Goal: Information Seeking & Learning: Learn about a topic

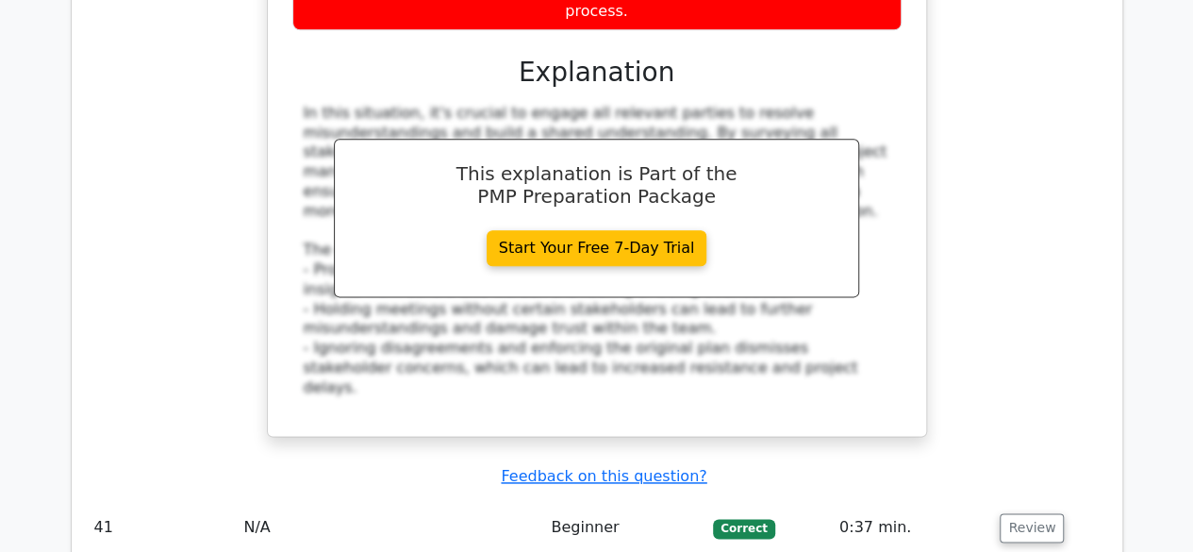
scroll to position [11879, 0]
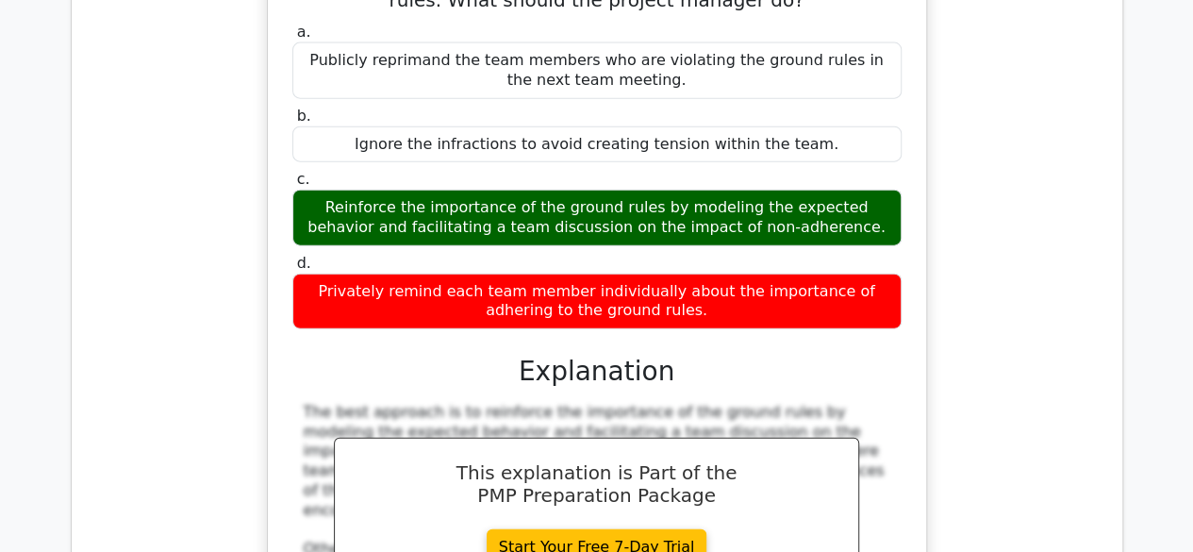
scroll to position [12916, 0]
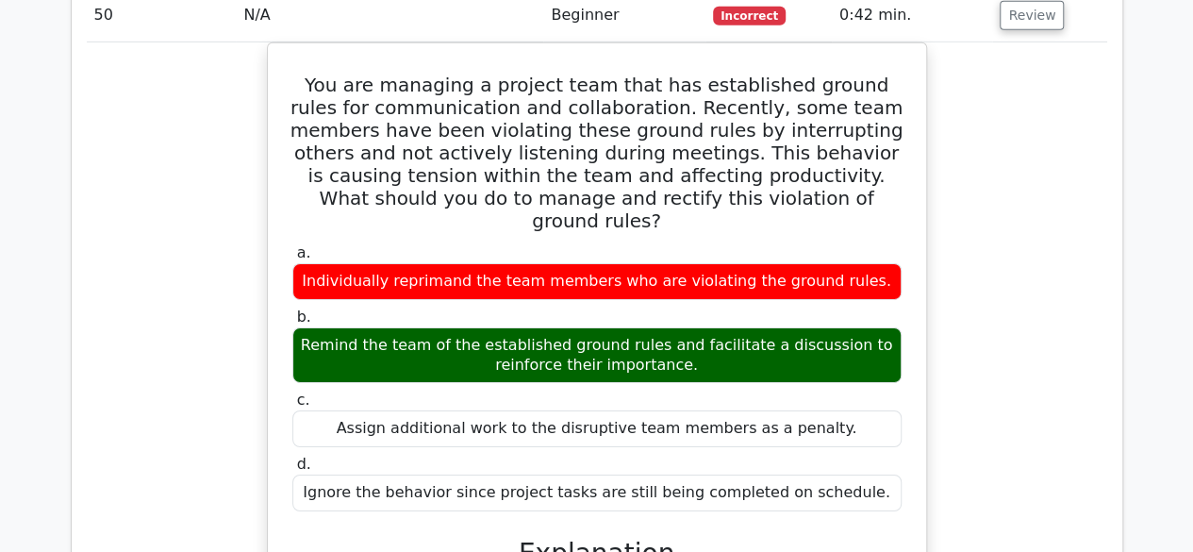
scroll to position [13765, 0]
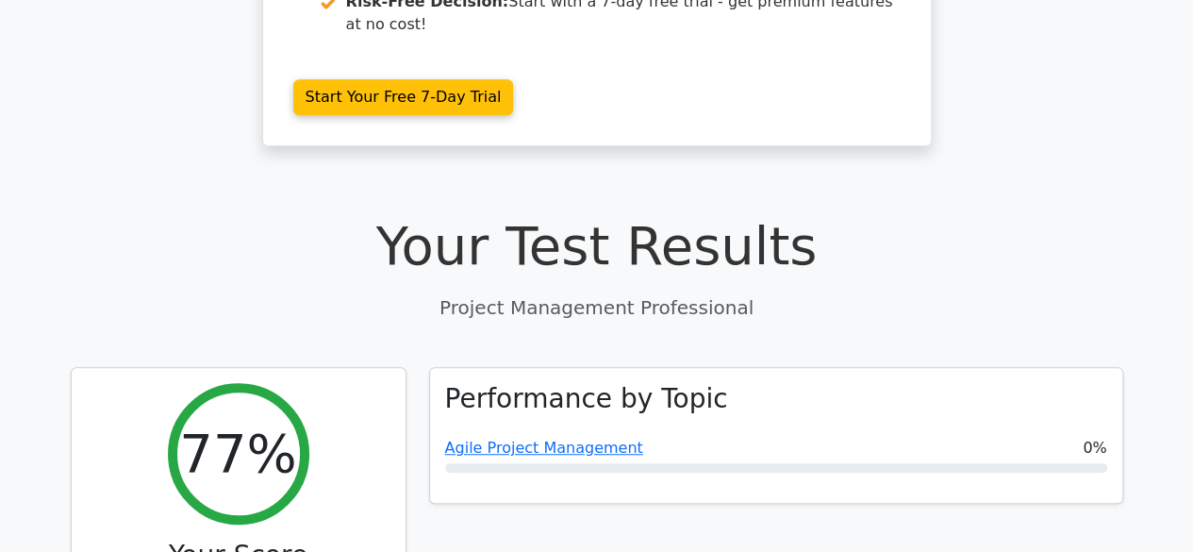
scroll to position [464, 0]
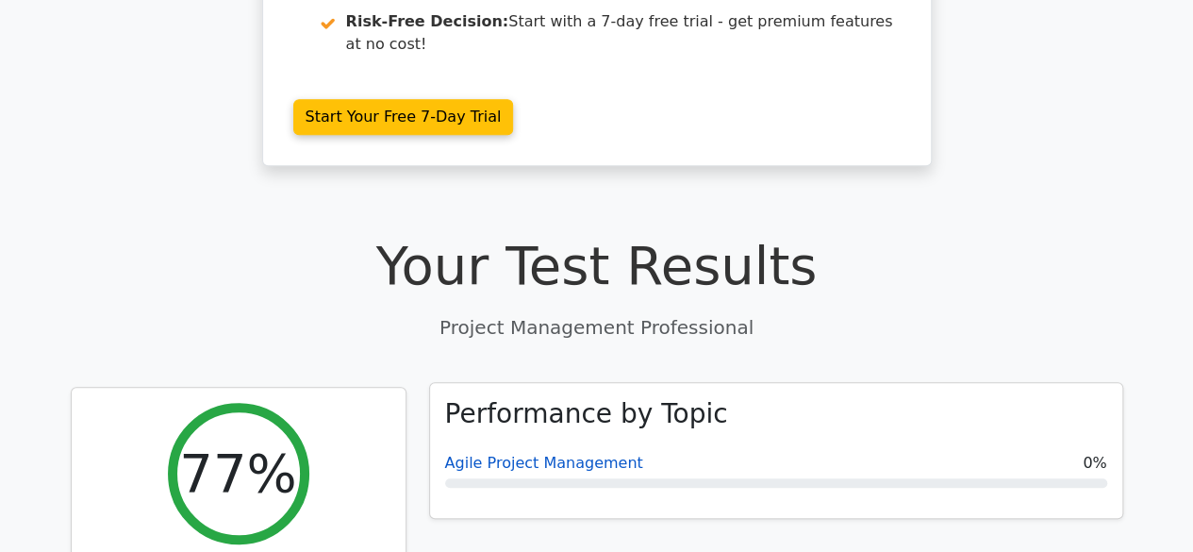
click at [530, 453] on link "Agile Project Management" at bounding box center [544, 462] width 198 height 18
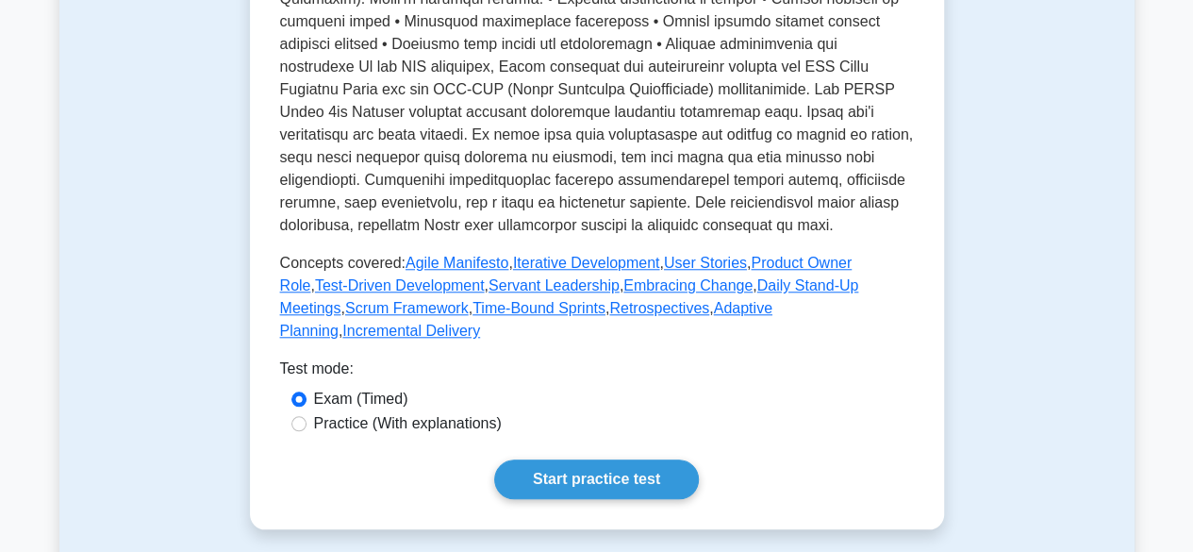
scroll to position [849, 0]
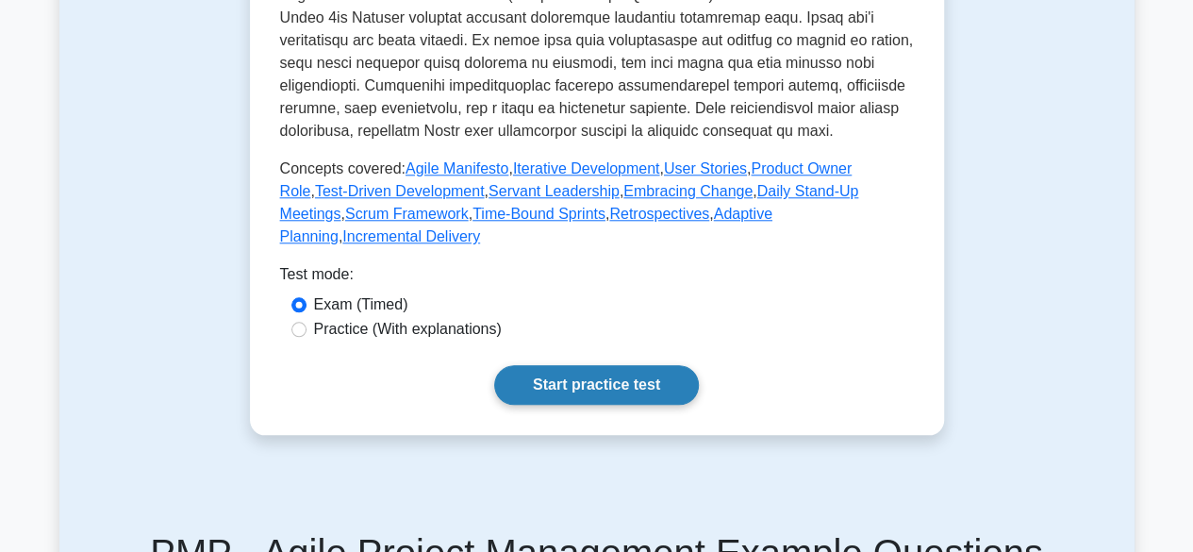
click at [622, 372] on link "Start practice test" at bounding box center [596, 385] width 205 height 40
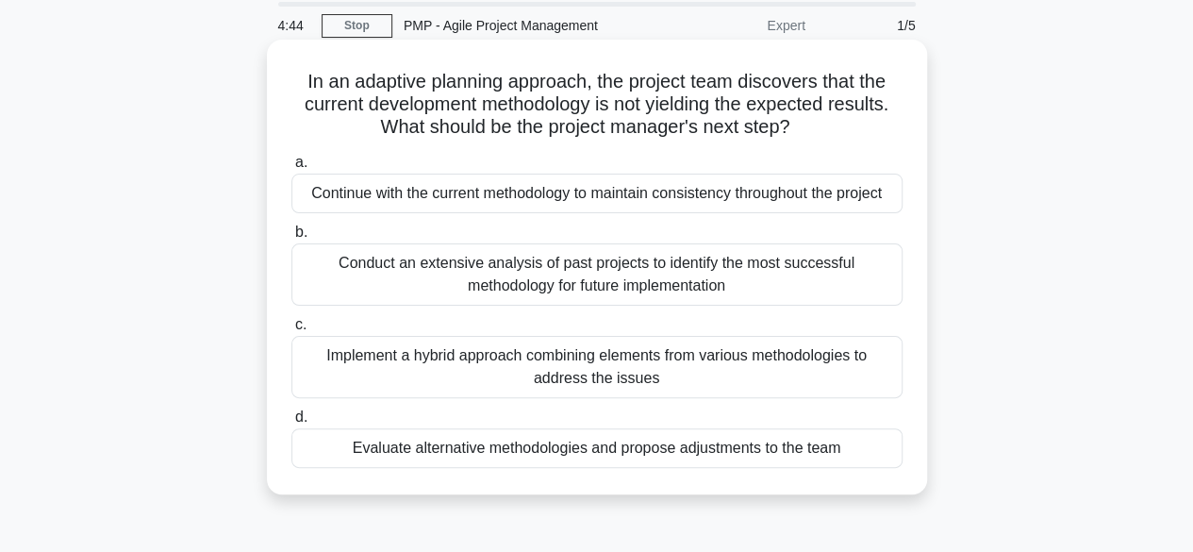
scroll to position [94, 0]
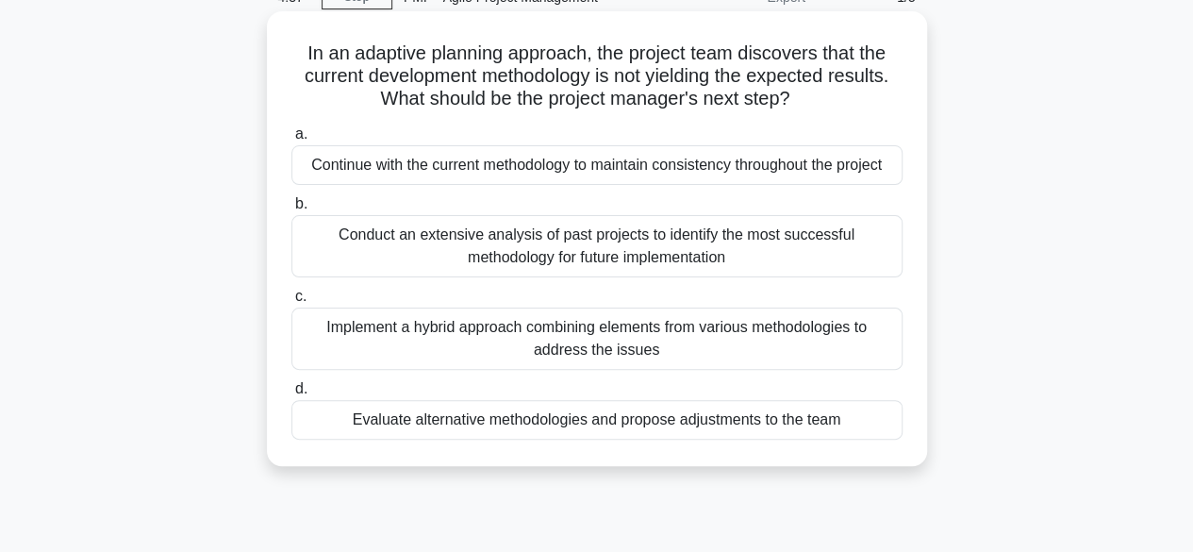
click at [721, 430] on div "Evaluate alternative methodologies and propose adjustments to the team" at bounding box center [596, 420] width 611 height 40
click at [291, 395] on input "d. Evaluate alternative methodologies and propose adjustments to the team" at bounding box center [291, 389] width 0 height 12
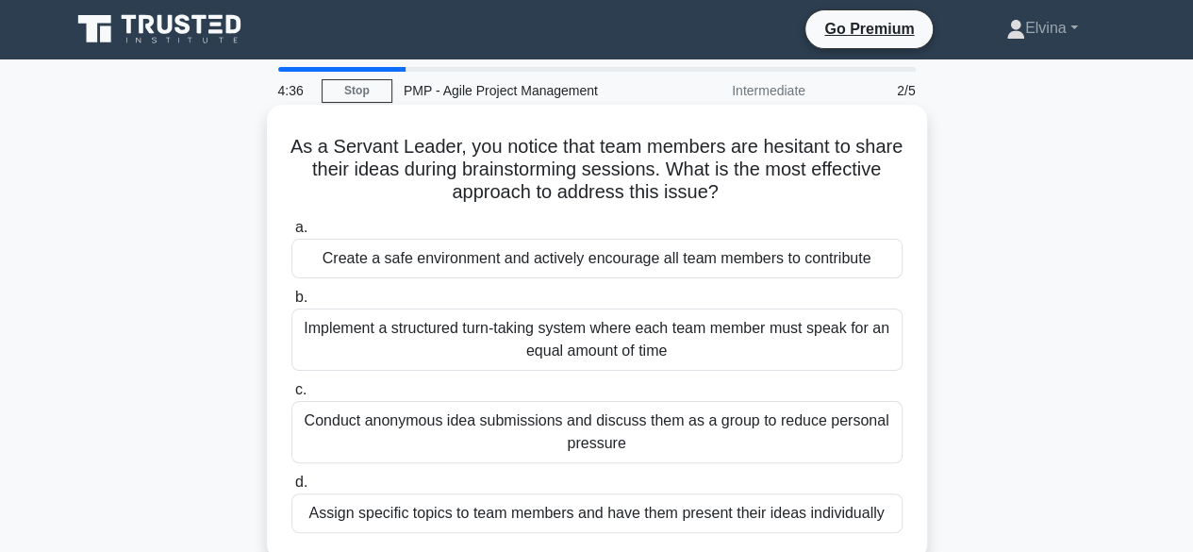
scroll to position [0, 0]
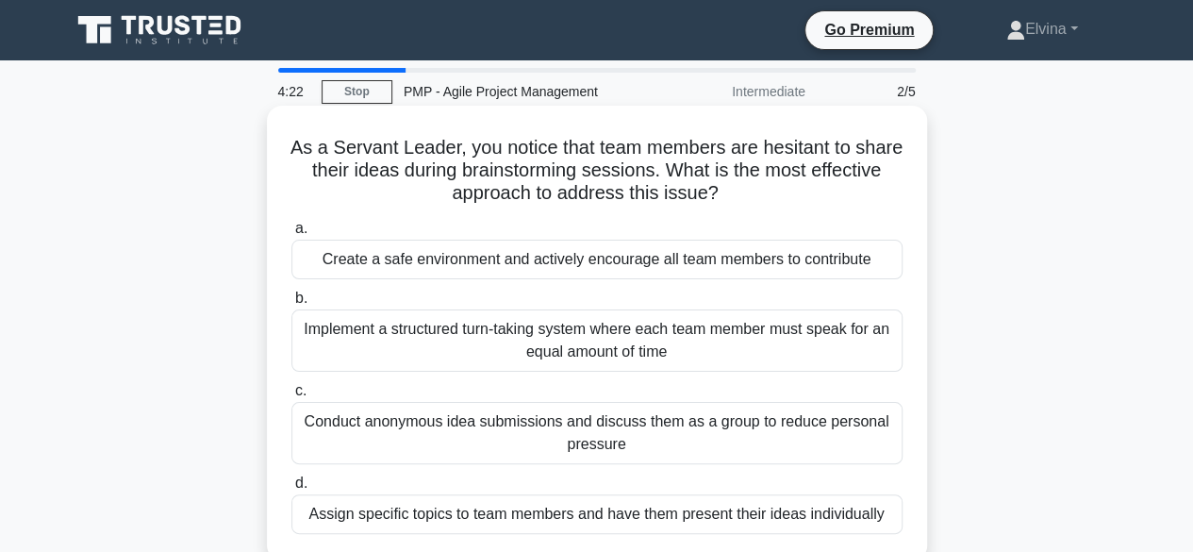
click at [780, 255] on div "Create a safe environment and actively encourage all team members to contribute" at bounding box center [596, 259] width 611 height 40
click at [291, 235] on input "a. Create a safe environment and actively encourage all team members to contrib…" at bounding box center [291, 229] width 0 height 12
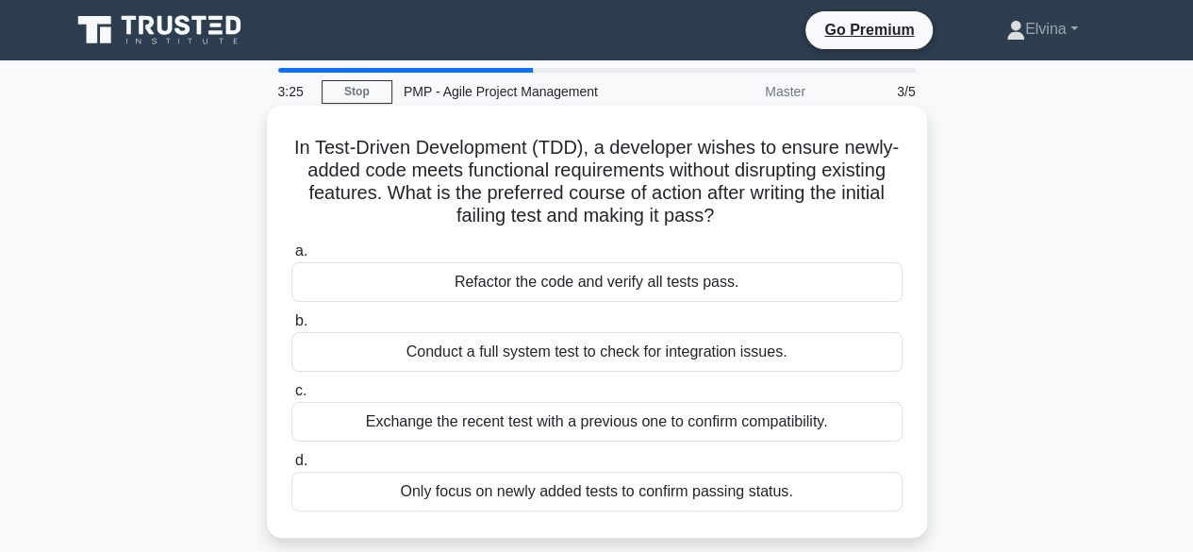
click at [743, 491] on div "Only focus on newly added tests to confirm passing status." at bounding box center [596, 491] width 611 height 40
click at [291, 467] on input "d. Only focus on newly added tests to confirm passing status." at bounding box center [291, 460] width 0 height 12
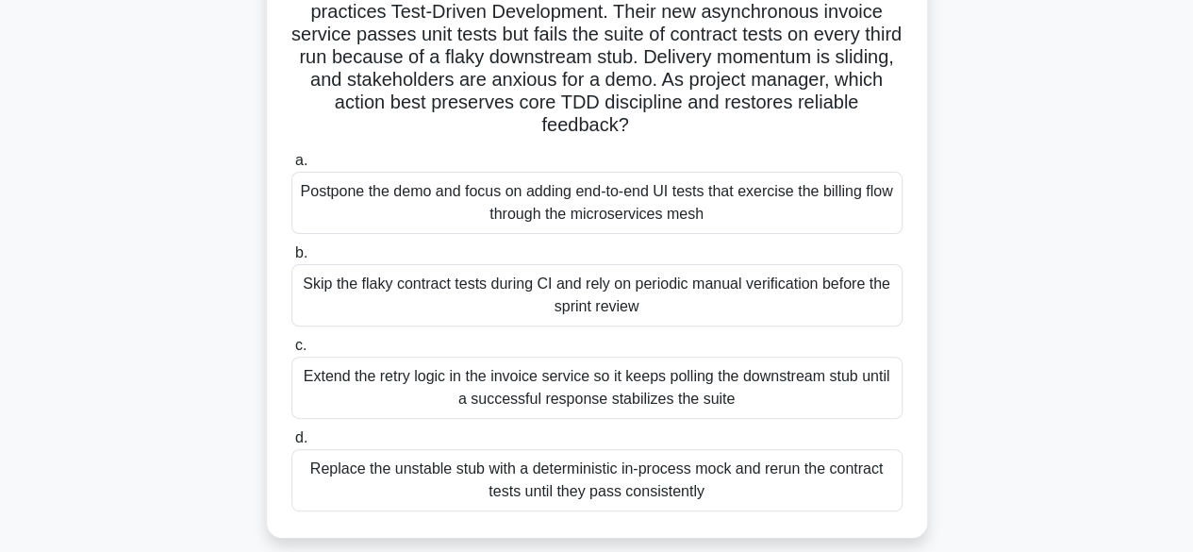
scroll to position [189, 0]
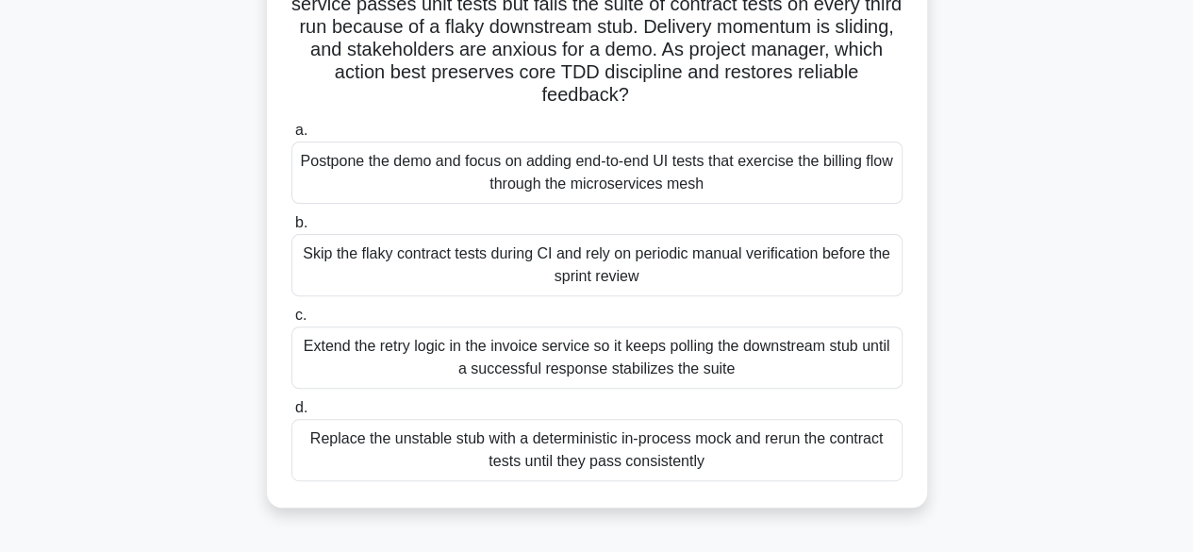
click at [668, 256] on div "Skip the flaky contract tests during CI and rely on periodic manual verificatio…" at bounding box center [596, 265] width 611 height 62
click at [291, 229] on input "b. Skip the flaky contract tests during CI and rely on periodic manual verifica…" at bounding box center [291, 223] width 0 height 12
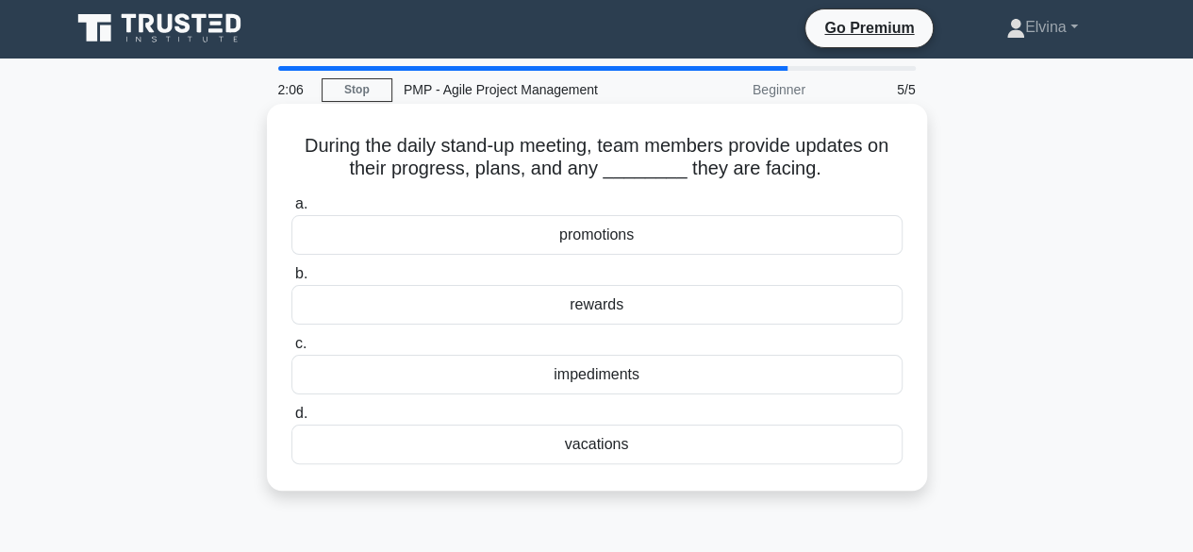
scroll to position [0, 0]
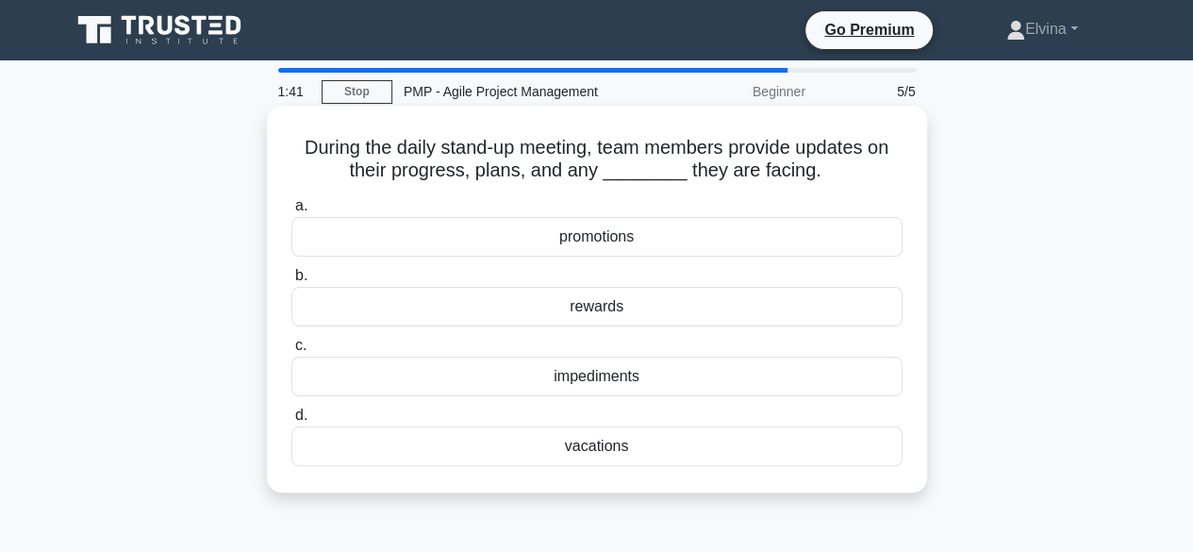
click at [615, 378] on div "impediments" at bounding box center [596, 376] width 611 height 40
click at [291, 352] on input "c. impediments" at bounding box center [291, 345] width 0 height 12
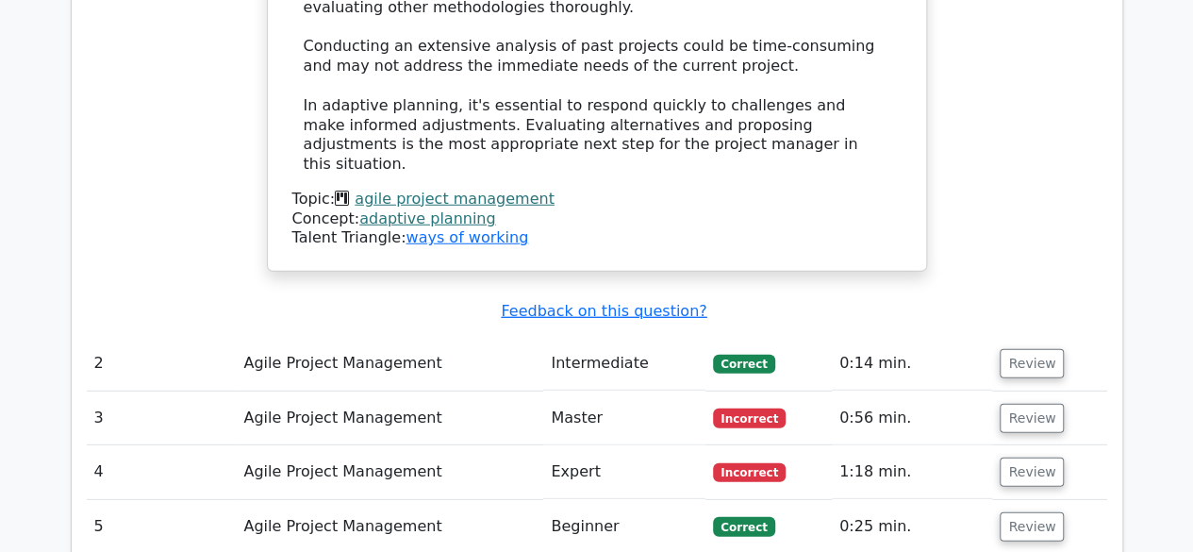
scroll to position [2546, 0]
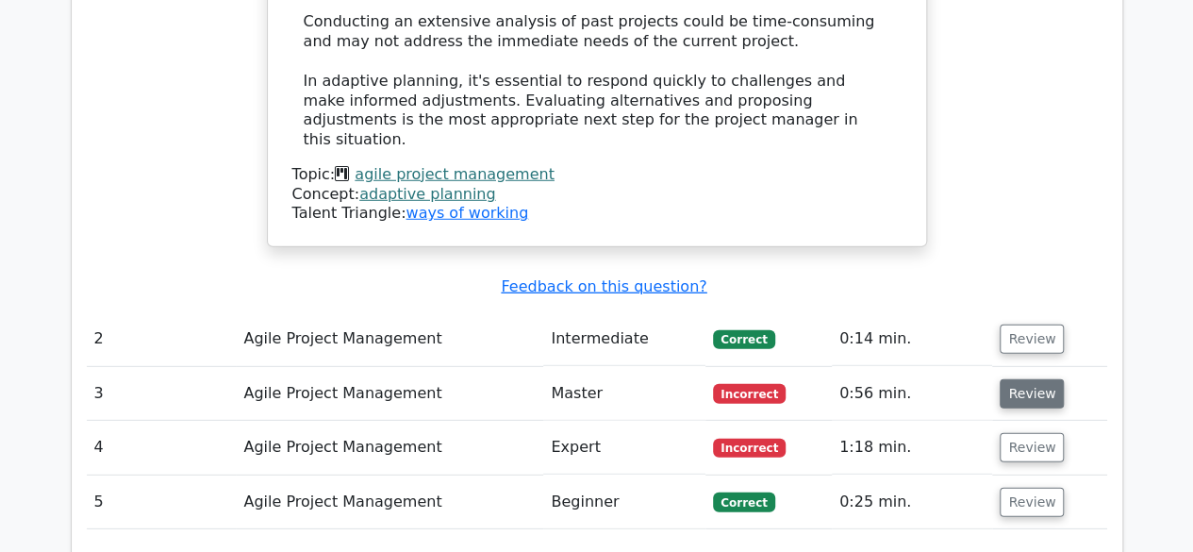
click at [1024, 379] on button "Review" at bounding box center [1031, 393] width 64 height 29
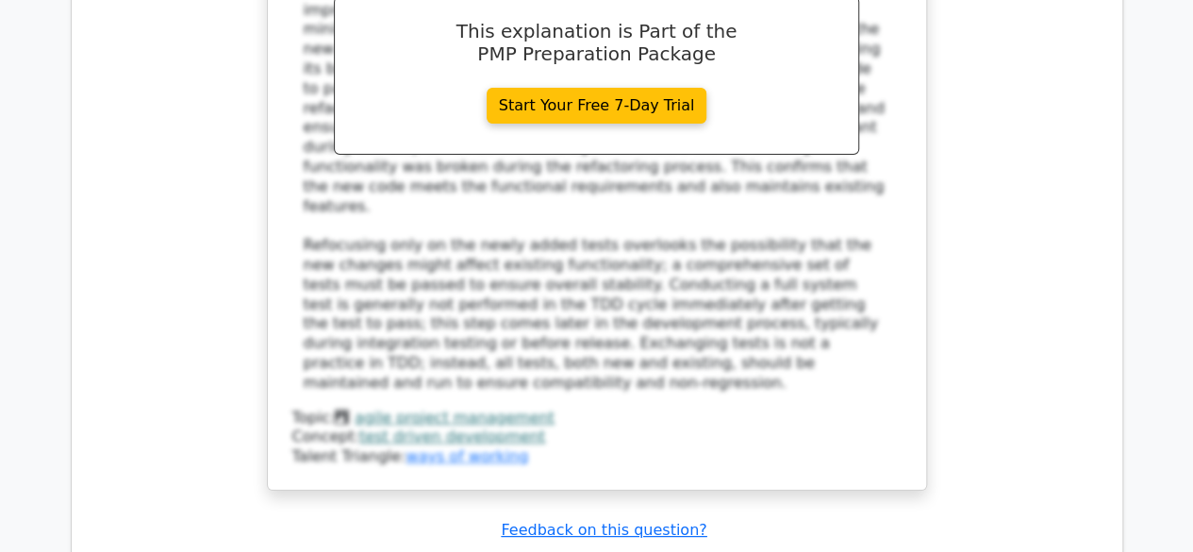
scroll to position [3488, 0]
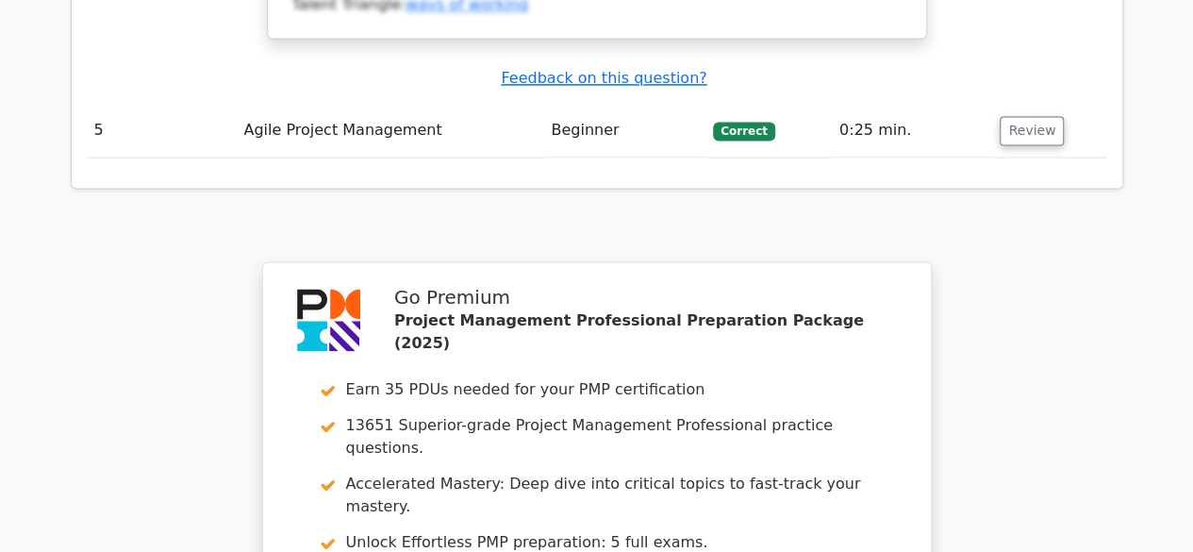
scroll to position [5253, 0]
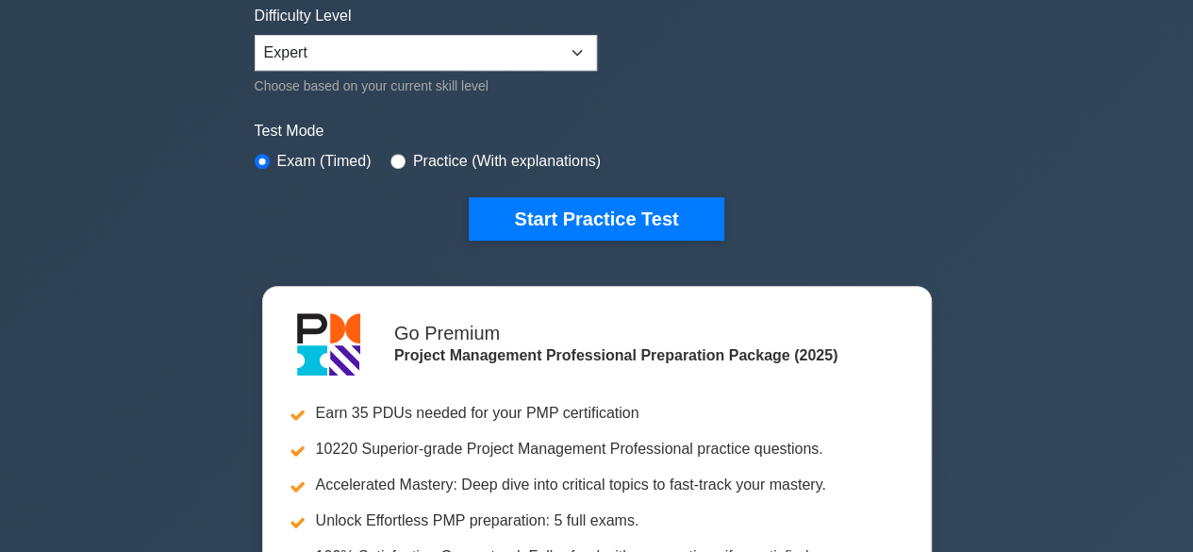
scroll to position [471, 0]
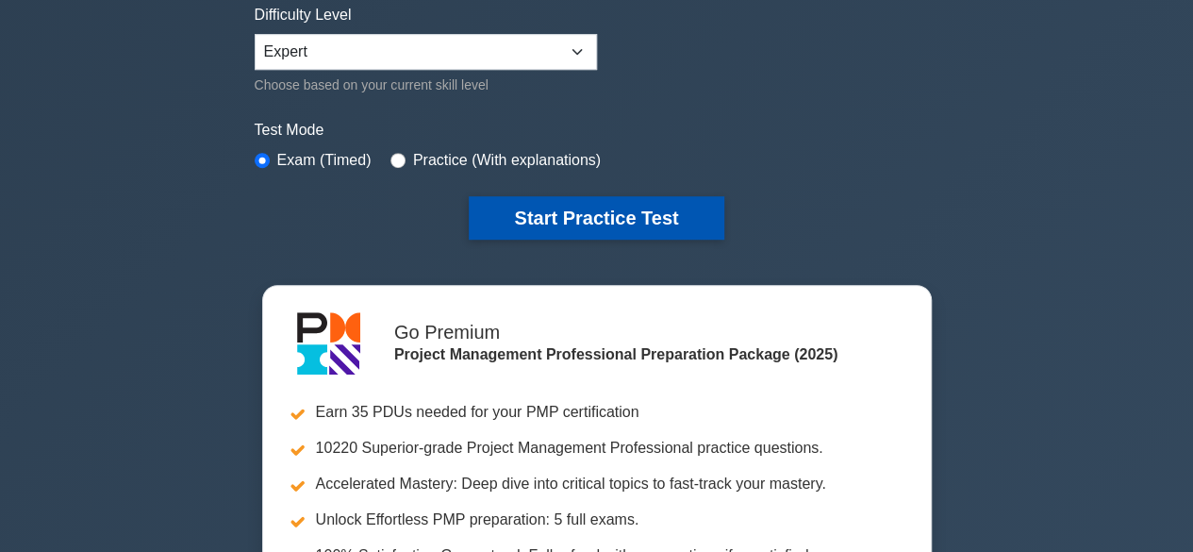
click at [637, 219] on button "Start Practice Test" at bounding box center [596, 217] width 255 height 43
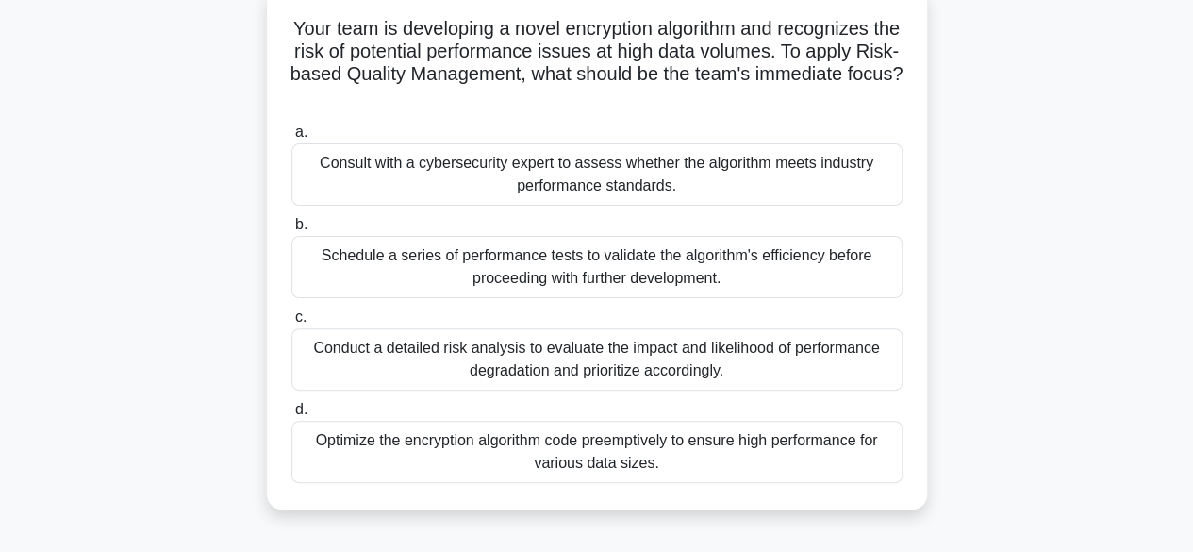
scroll to position [94, 0]
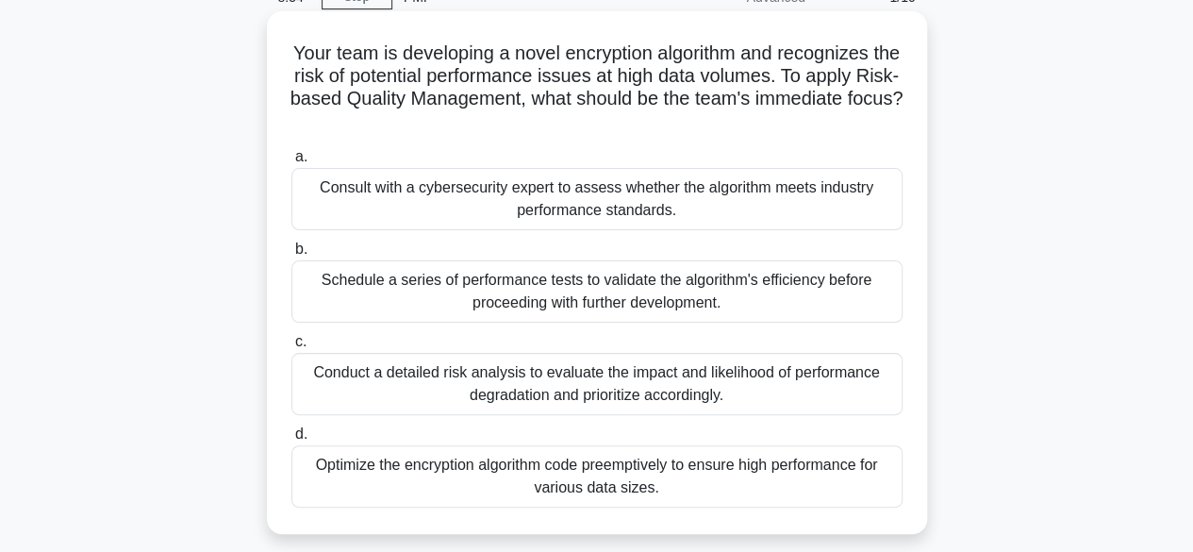
click at [825, 297] on div "Schedule a series of performance tests to validate the algorithm's efficiency b…" at bounding box center [596, 291] width 611 height 62
click at [291, 255] on input "b. Schedule a series of performance tests to validate the algorithm's efficienc…" at bounding box center [291, 249] width 0 height 12
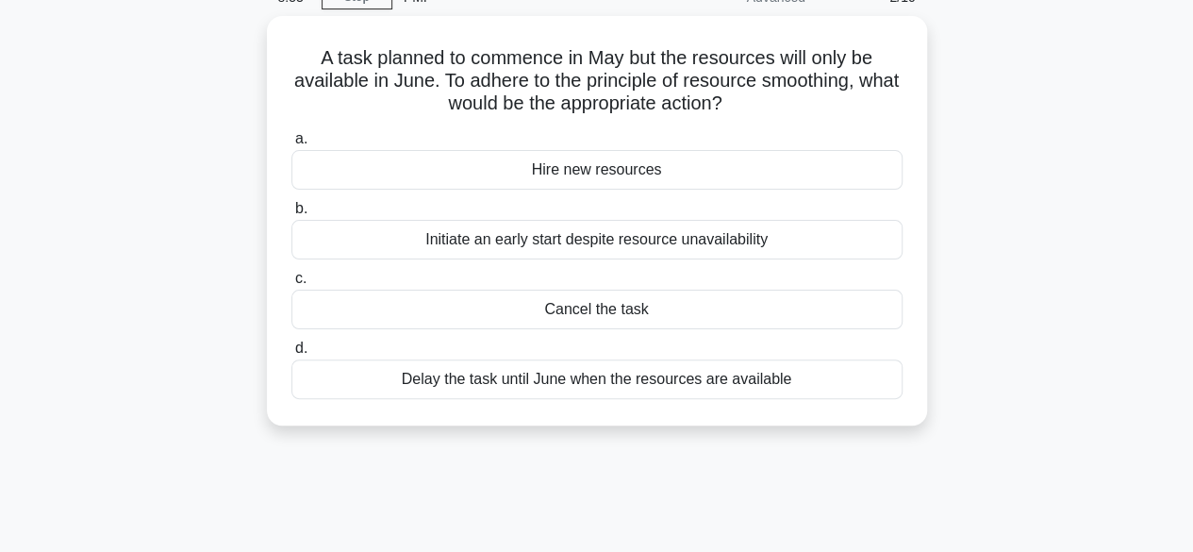
scroll to position [0, 0]
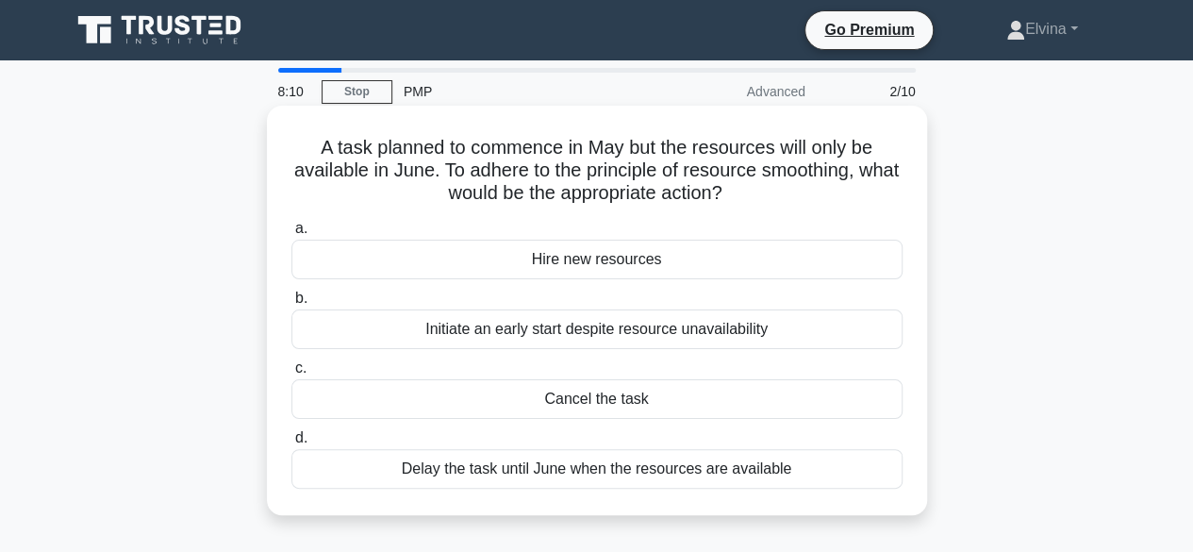
click at [694, 254] on div "Hire new resources" at bounding box center [596, 259] width 611 height 40
click at [291, 235] on input "a. Hire new resources" at bounding box center [291, 229] width 0 height 12
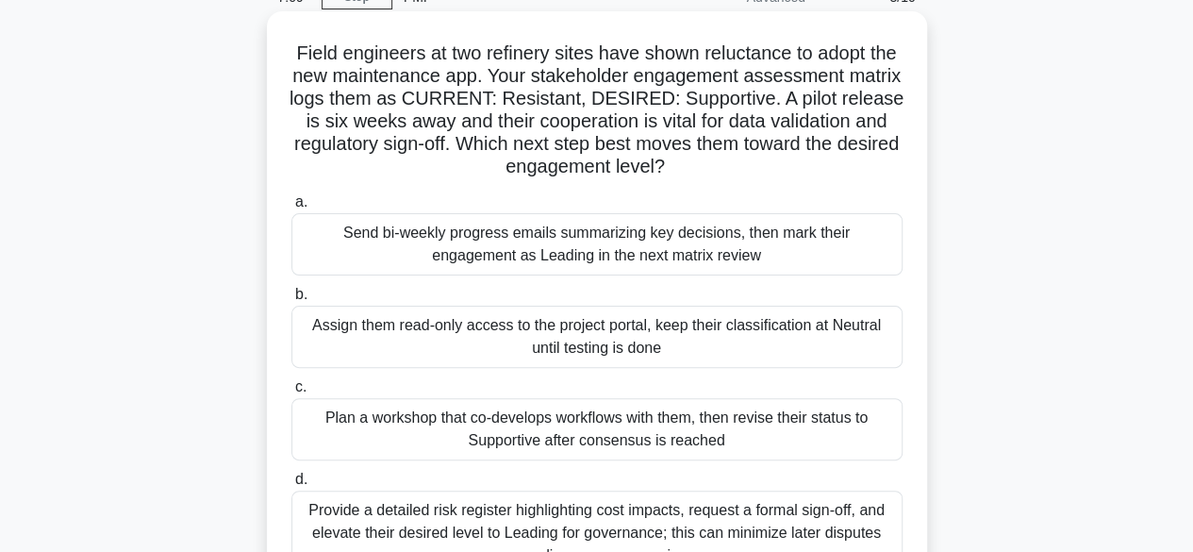
scroll to position [189, 0]
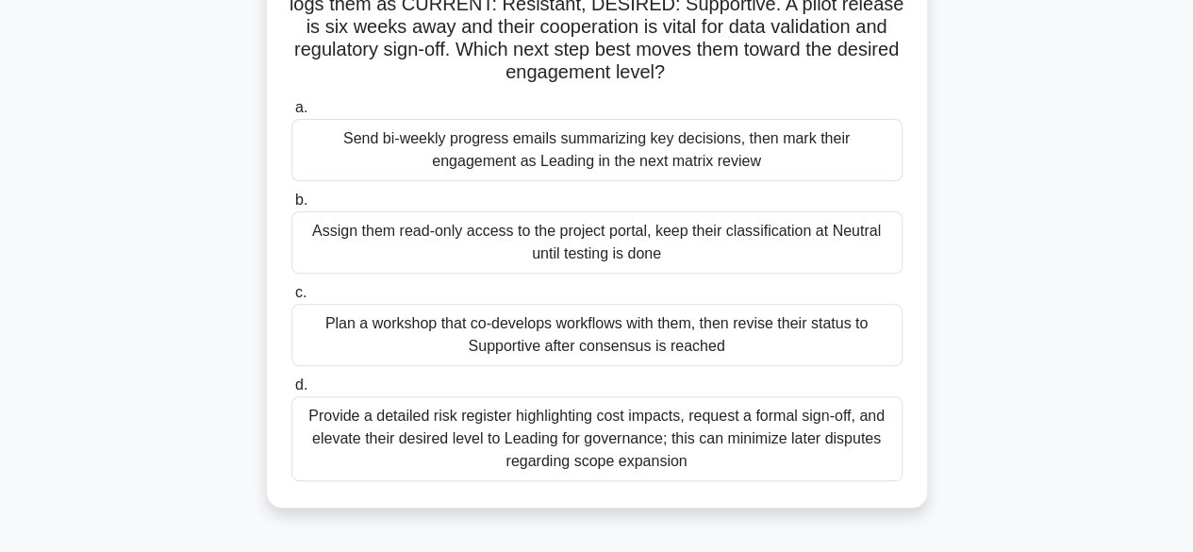
click at [716, 427] on div "Provide a detailed risk register highlighting cost impacts, request a formal si…" at bounding box center [596, 438] width 611 height 85
click at [291, 391] on input "d. Provide a detailed risk register highlighting cost impacts, request a formal…" at bounding box center [291, 385] width 0 height 12
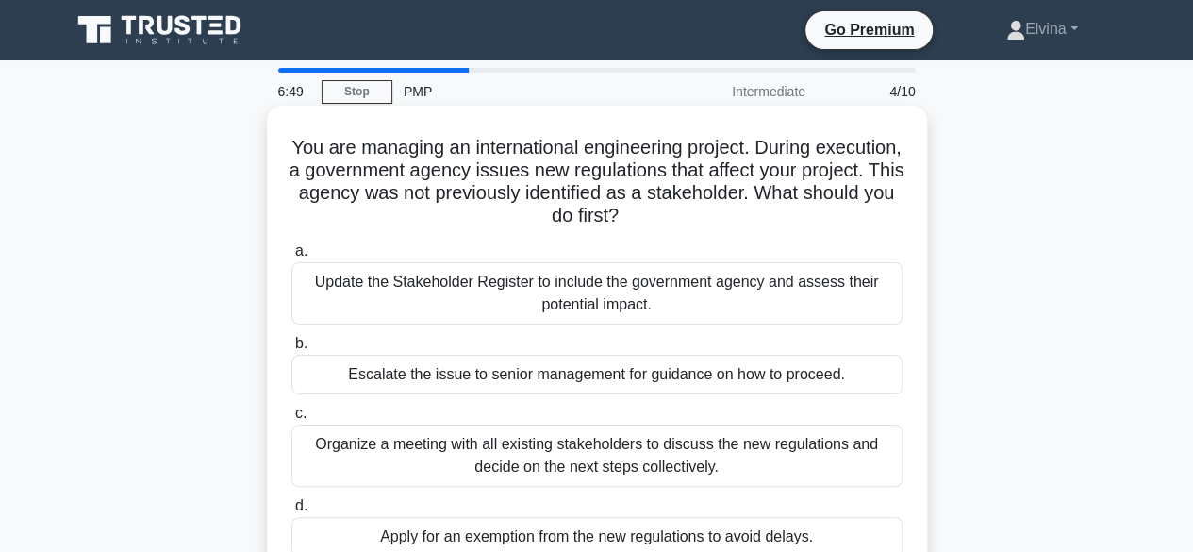
scroll to position [94, 0]
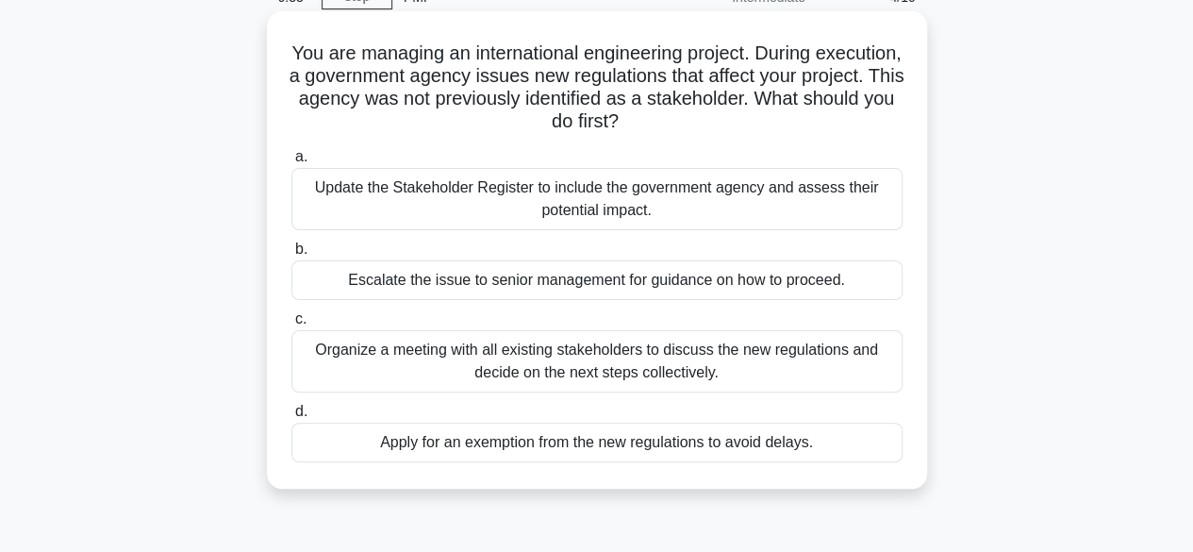
click at [856, 367] on div "Organize a meeting with all existing stakeholders to discuss the new regulation…" at bounding box center [596, 361] width 611 height 62
click at [291, 325] on input "c. Organize a meeting with all existing stakeholders to discuss the new regulat…" at bounding box center [291, 319] width 0 height 12
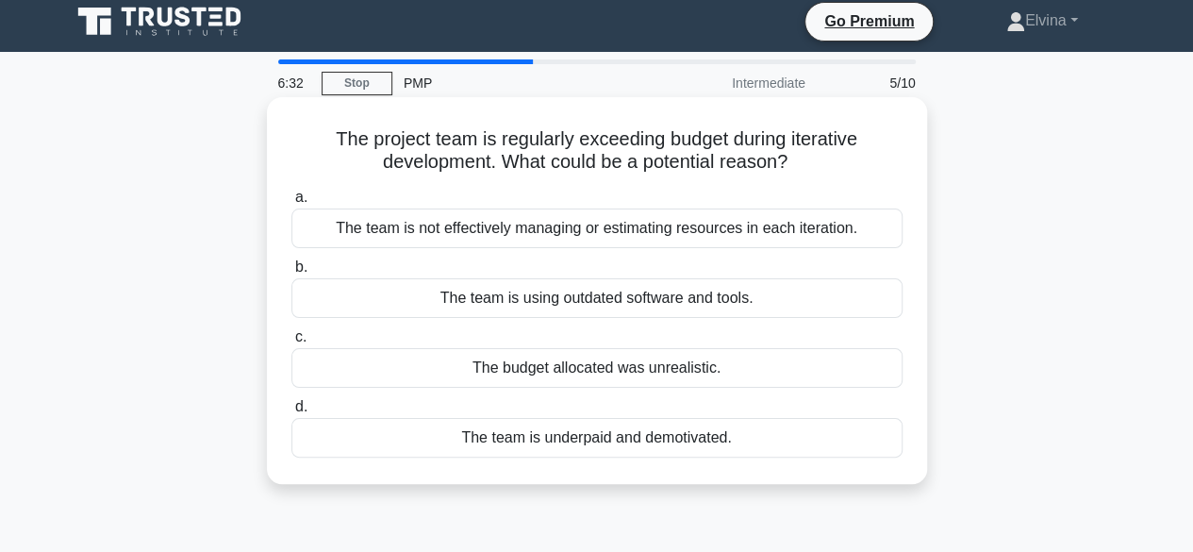
scroll to position [0, 0]
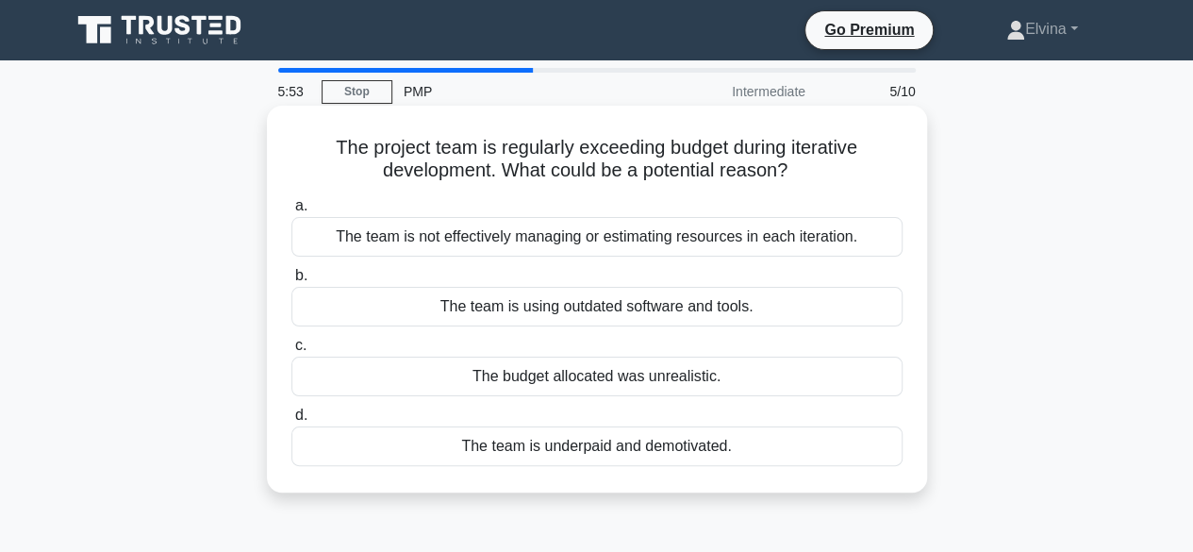
click at [744, 235] on div "The team is not effectively managing or estimating resources in each iteration." at bounding box center [596, 237] width 611 height 40
click at [291, 212] on input "a. The team is not effectively managing or estimating resources in each iterati…" at bounding box center [291, 206] width 0 height 12
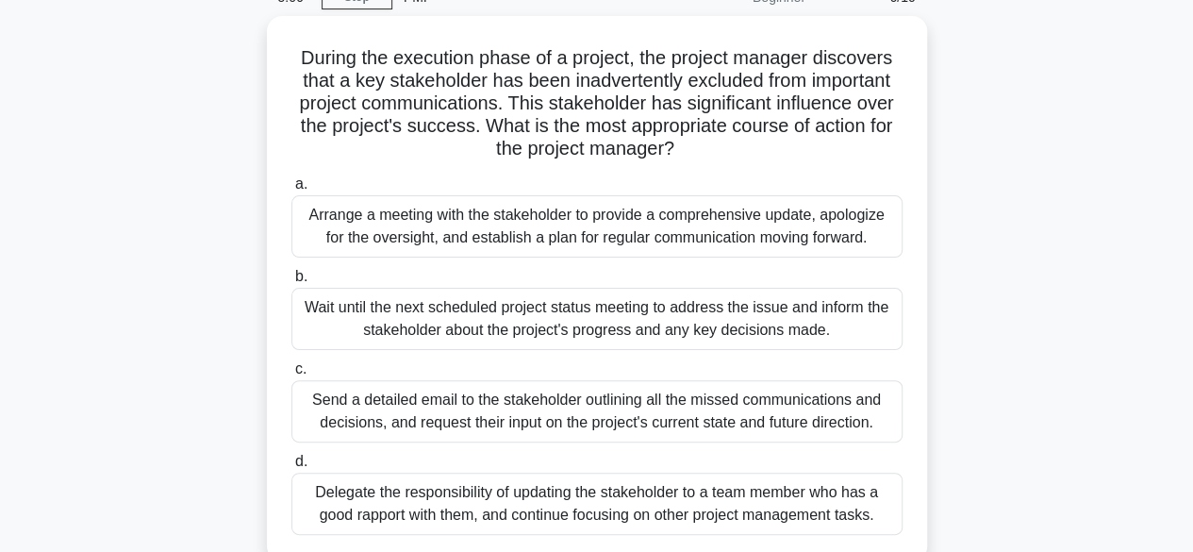
scroll to position [189, 0]
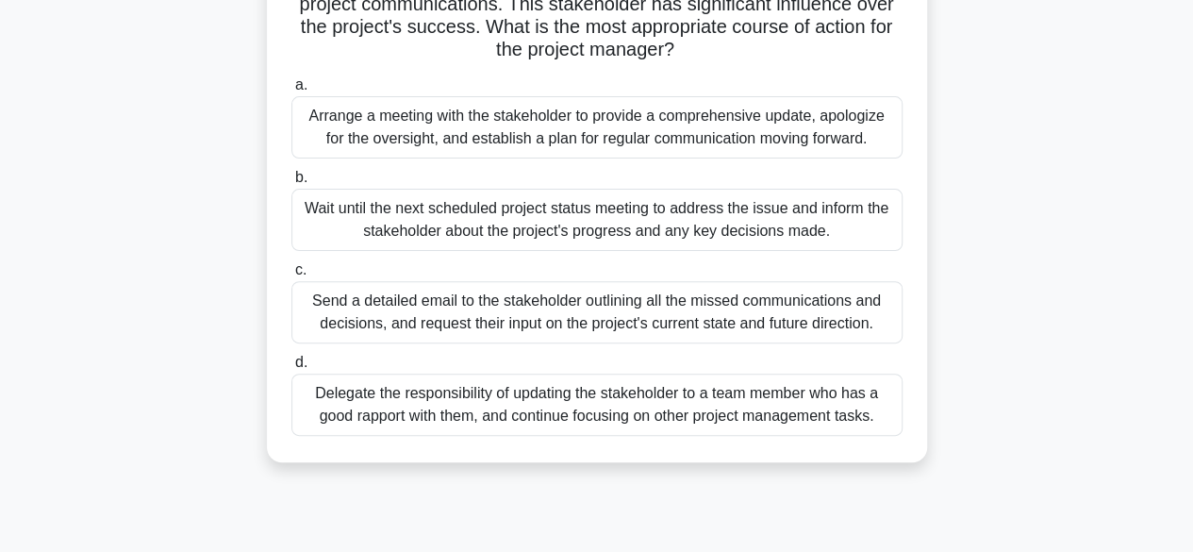
click at [724, 139] on div "Arrange a meeting with the stakeholder to provide a comprehensive update, apolo…" at bounding box center [596, 127] width 611 height 62
click at [291, 91] on input "a. Arrange a meeting with the stakeholder to provide a comprehensive update, ap…" at bounding box center [291, 85] width 0 height 12
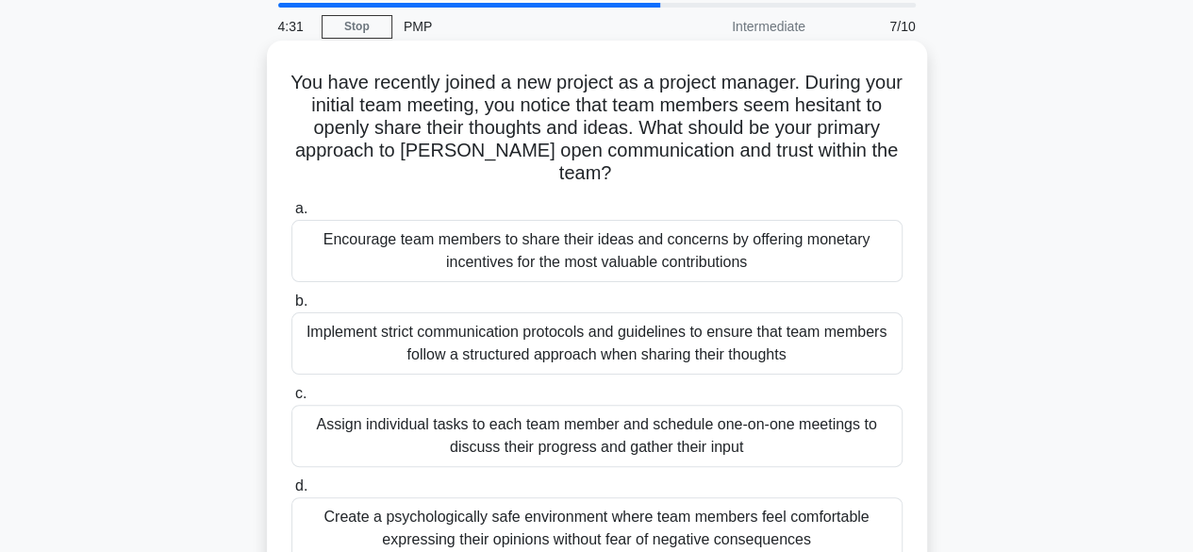
scroll to position [94, 0]
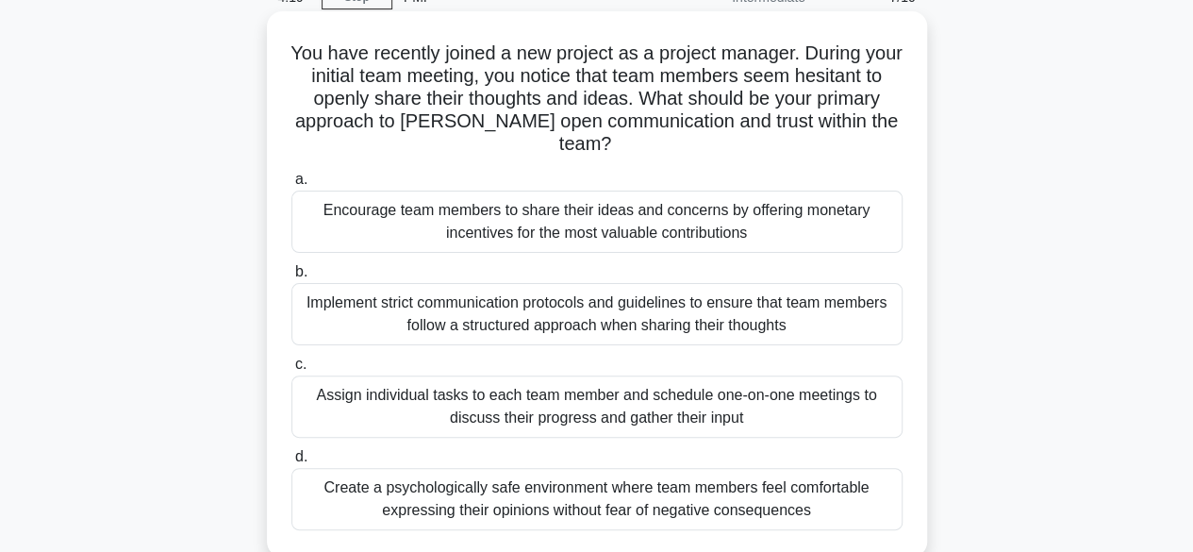
click at [765, 476] on div "Create a psychologically safe environment where team members feel comfortable e…" at bounding box center [596, 499] width 611 height 62
click at [291, 463] on input "d. Create a psychologically safe environment where team members feel comfortabl…" at bounding box center [291, 457] width 0 height 12
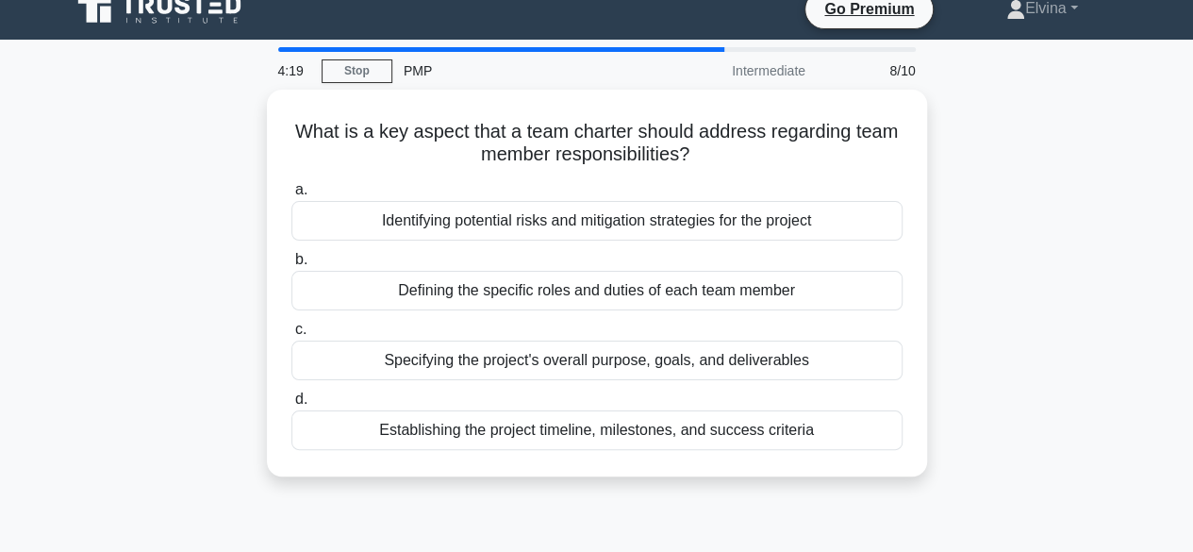
scroll to position [0, 0]
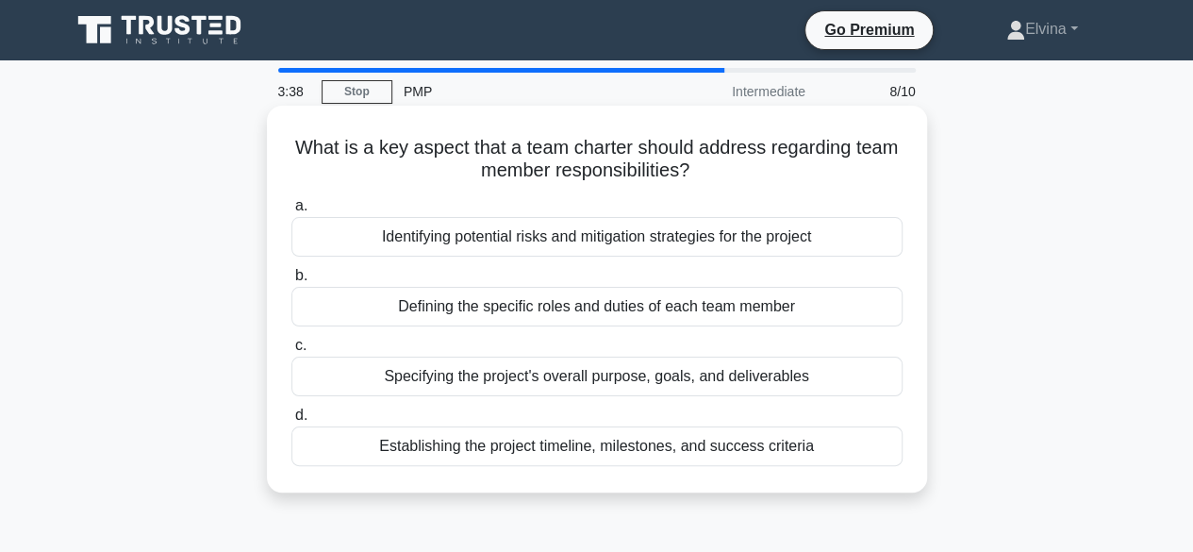
click at [628, 309] on div "Defining the specific roles and duties of each team member" at bounding box center [596, 307] width 611 height 40
click at [291, 282] on input "b. Defining the specific roles and duties of each team member" at bounding box center [291, 276] width 0 height 12
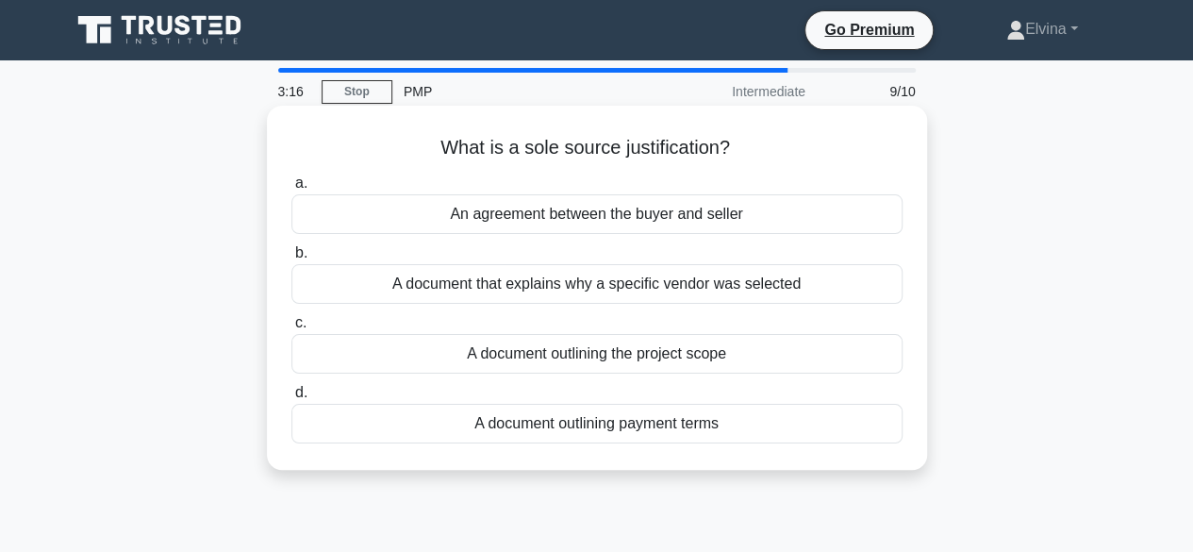
click at [750, 294] on div "A document that explains why a specific vendor was selected" at bounding box center [596, 284] width 611 height 40
click at [291, 259] on input "b. A document that explains why a specific vendor was selected" at bounding box center [291, 253] width 0 height 12
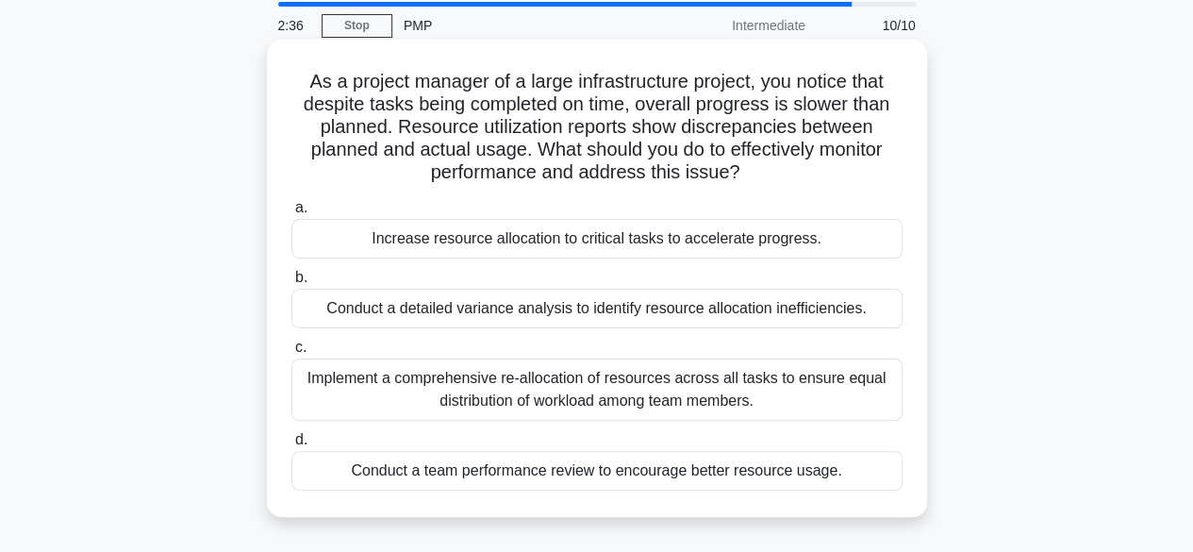
scroll to position [94, 0]
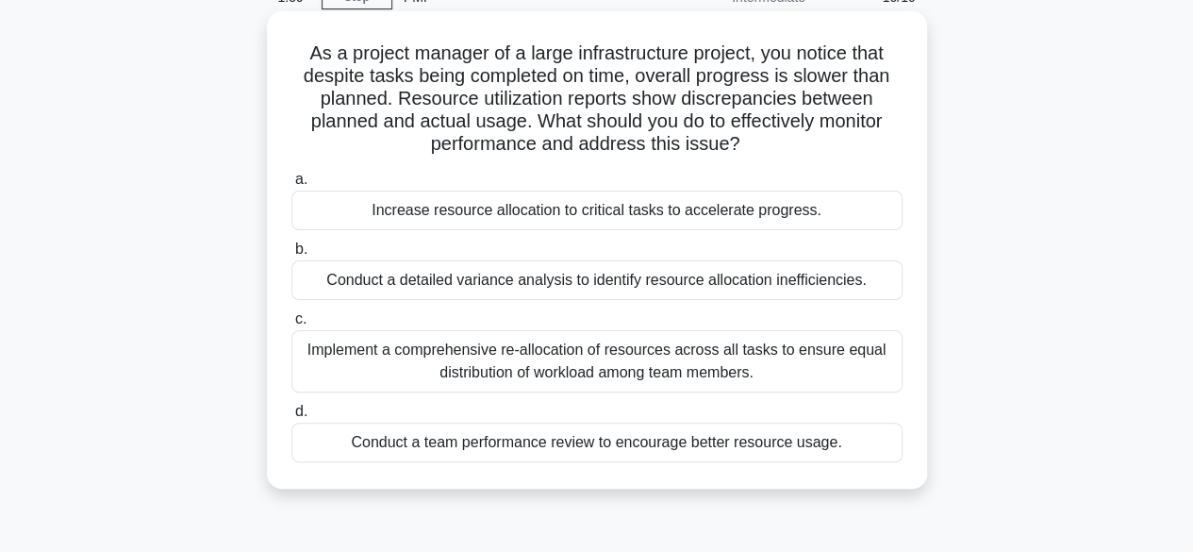
click at [676, 368] on div "Implement a comprehensive re-allocation of resources across all tasks to ensure…" at bounding box center [596, 361] width 611 height 62
click at [291, 325] on input "c. Implement a comprehensive re-allocation of resources across all tasks to ens…" at bounding box center [291, 319] width 0 height 12
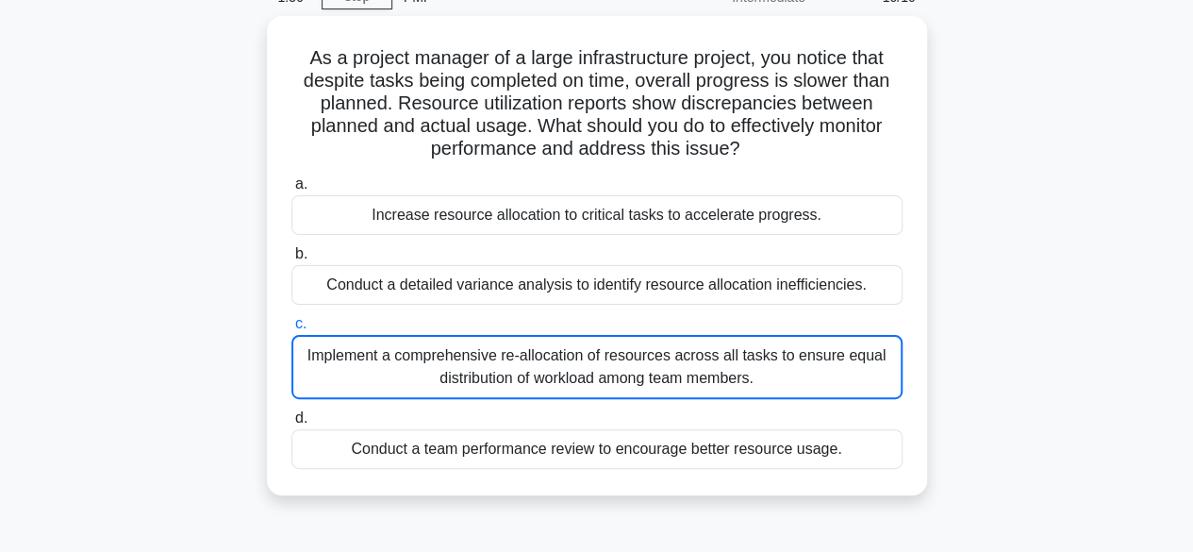
scroll to position [158, 0]
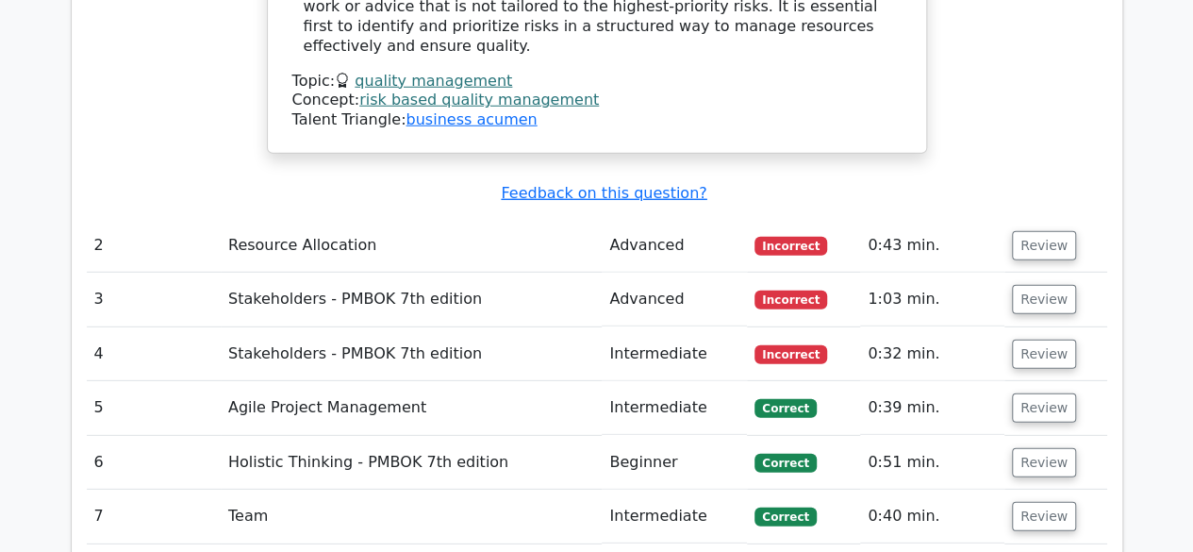
scroll to position [2640, 0]
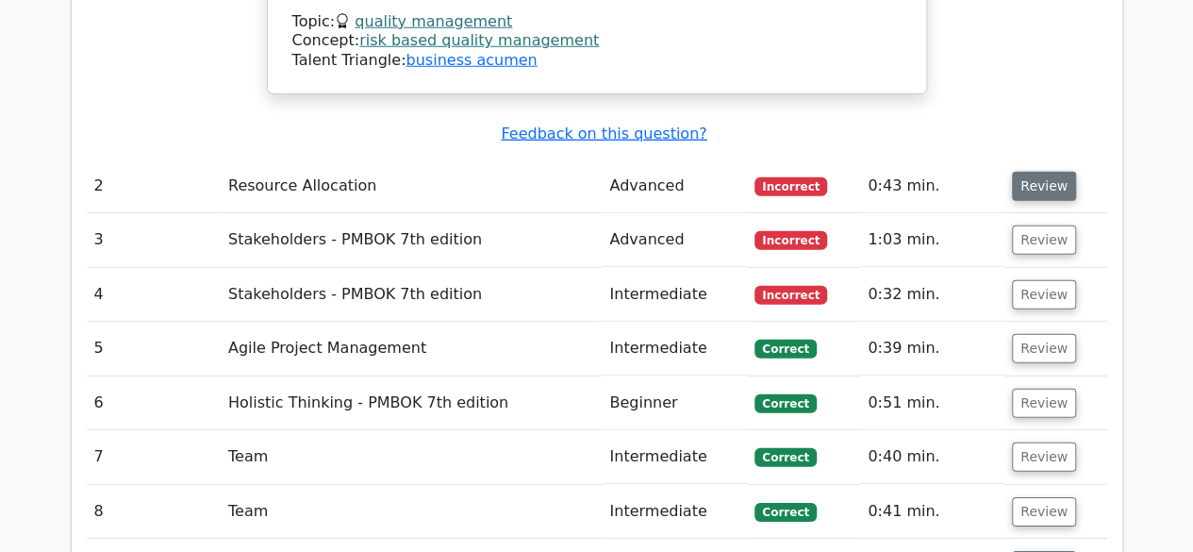
click at [1038, 172] on button "Review" at bounding box center [1044, 186] width 64 height 29
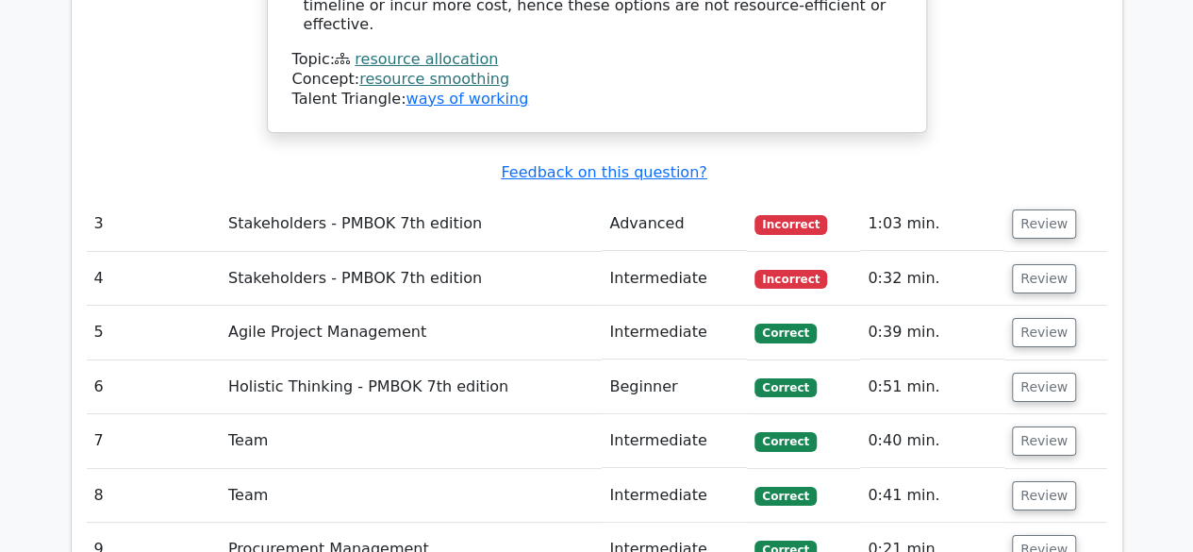
scroll to position [3488, 0]
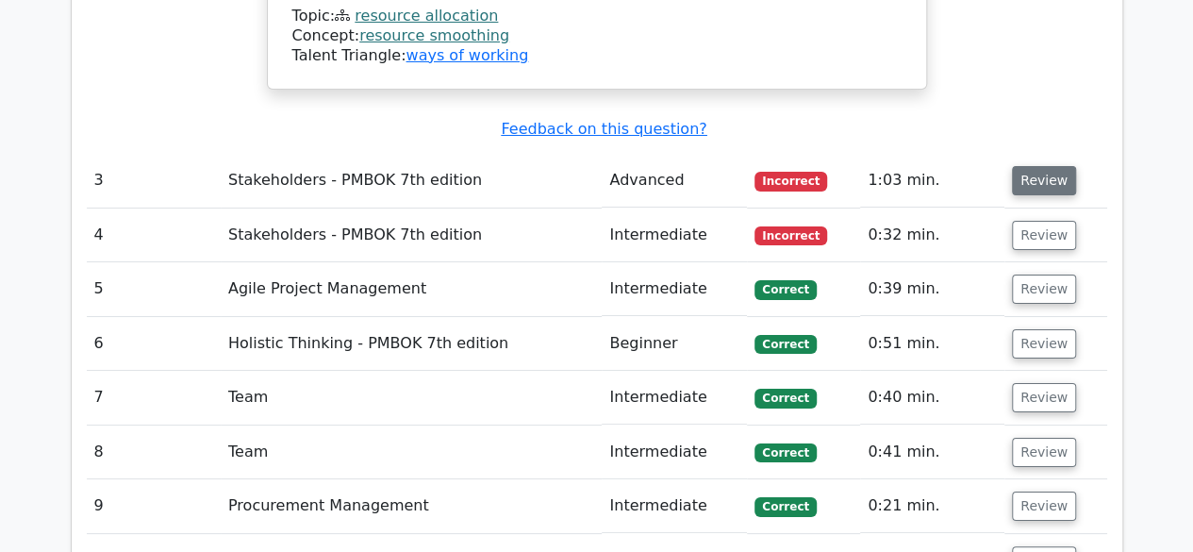
click at [1031, 166] on button "Review" at bounding box center [1044, 180] width 64 height 29
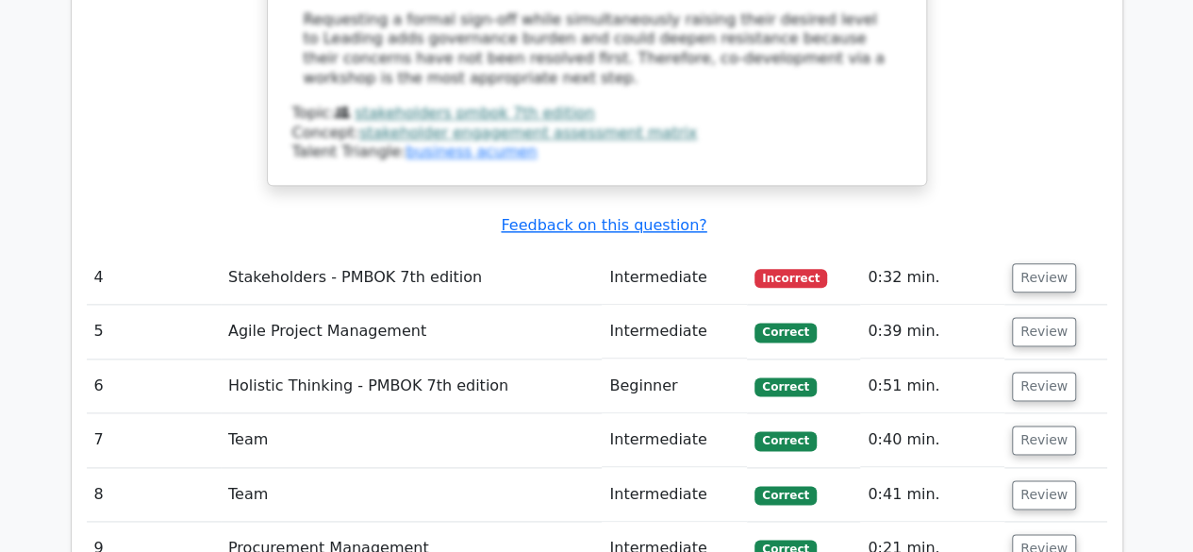
scroll to position [4525, 0]
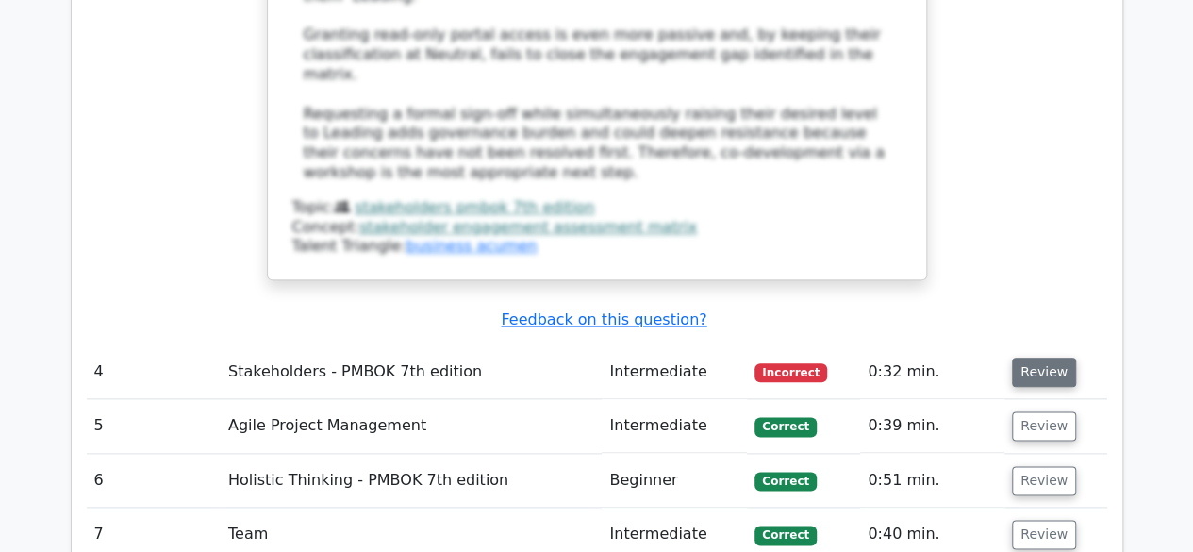
click at [1033, 357] on button "Review" at bounding box center [1044, 371] width 64 height 29
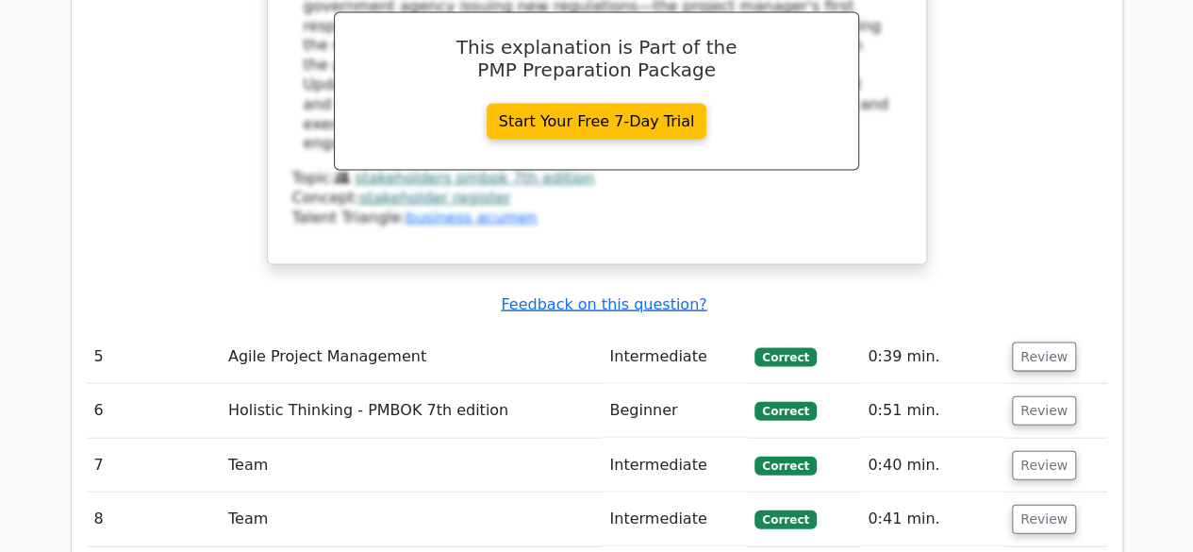
scroll to position [5468, 0]
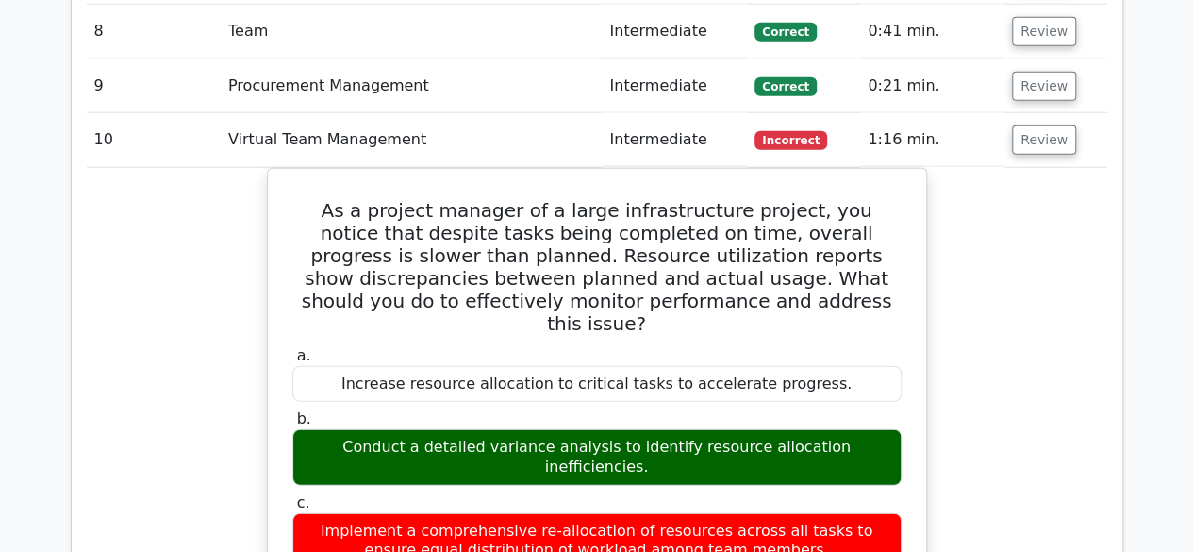
scroll to position [5555, 0]
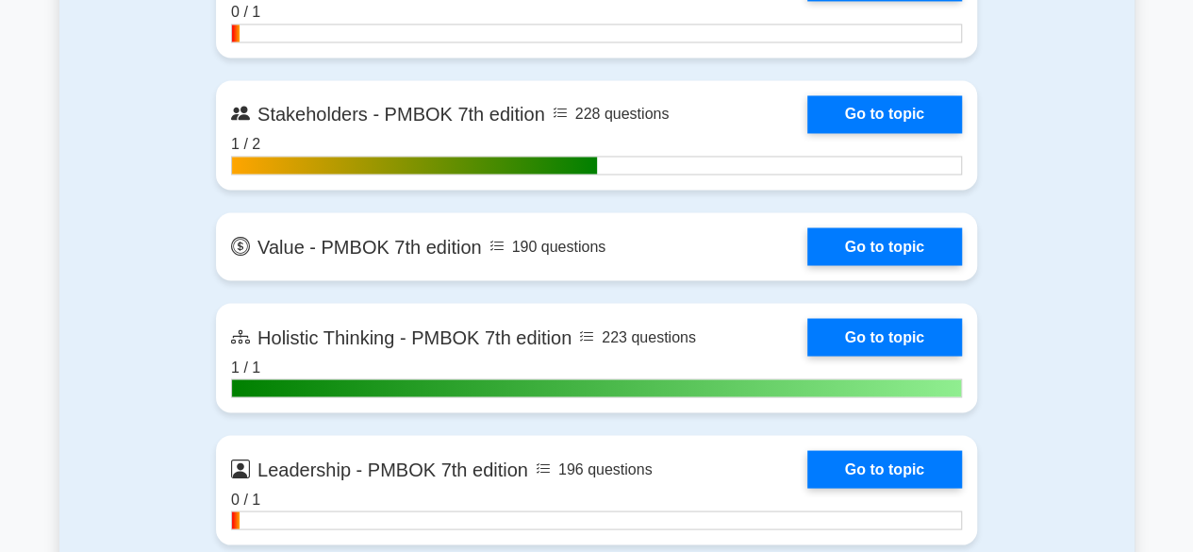
scroll to position [5185, 0]
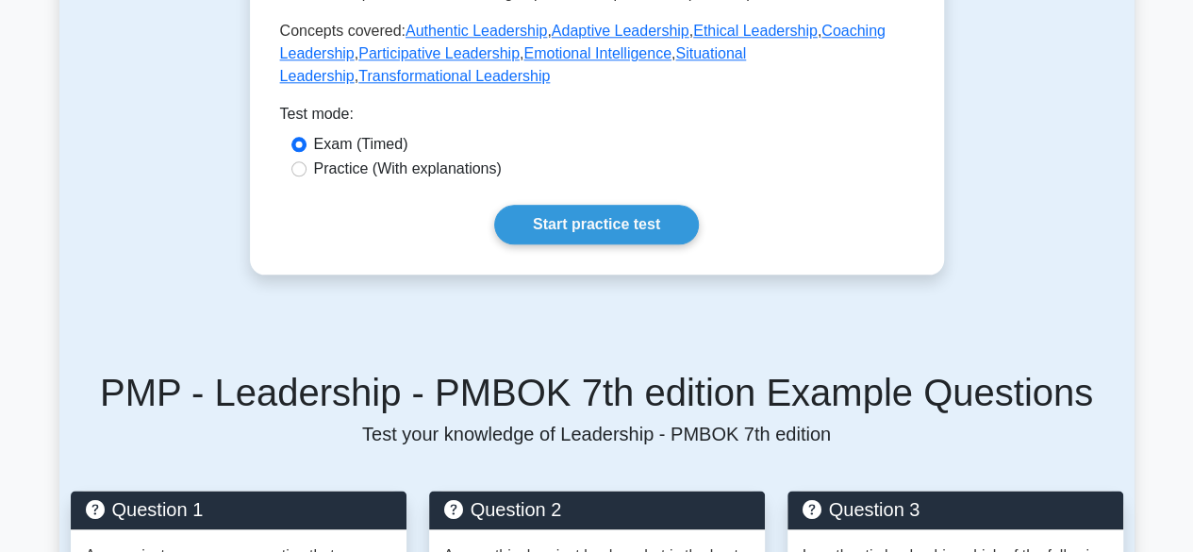
scroll to position [1037, 0]
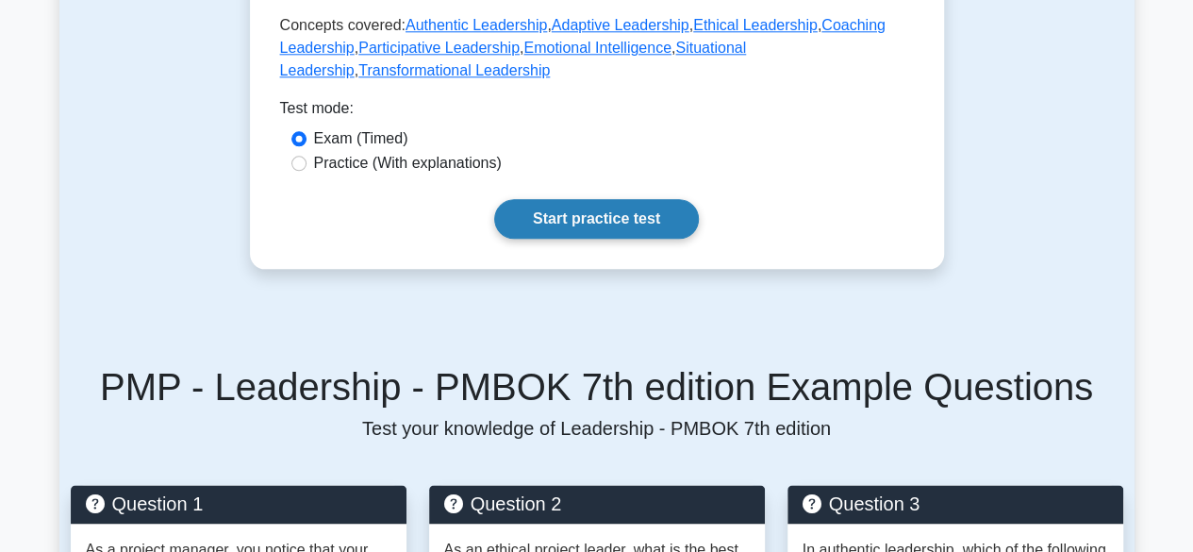
click at [560, 225] on link "Start practice test" at bounding box center [596, 219] width 205 height 40
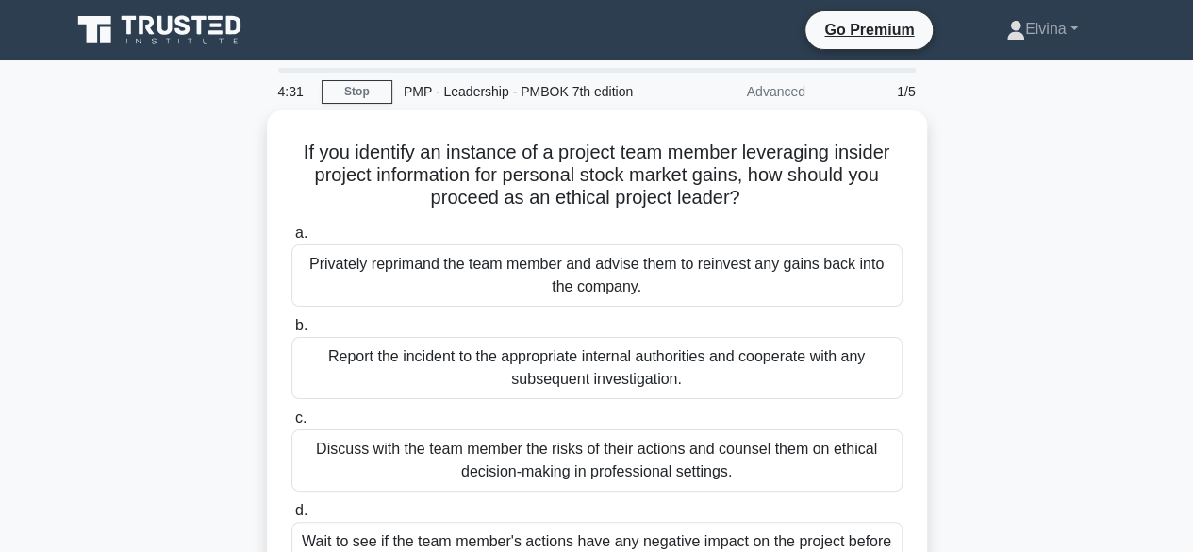
scroll to position [94, 0]
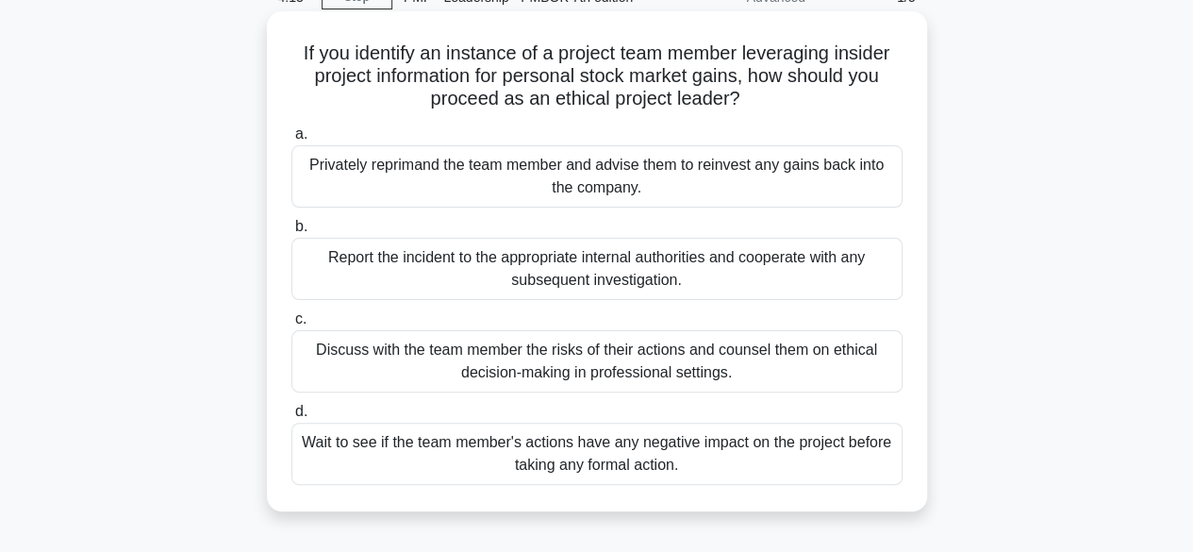
click at [628, 369] on div "Discuss with the team member the risks of their actions and counsel them on eth…" at bounding box center [596, 361] width 611 height 62
click at [291, 325] on input "c. Discuss with the team member the risks of their actions and counsel them on …" at bounding box center [291, 319] width 0 height 12
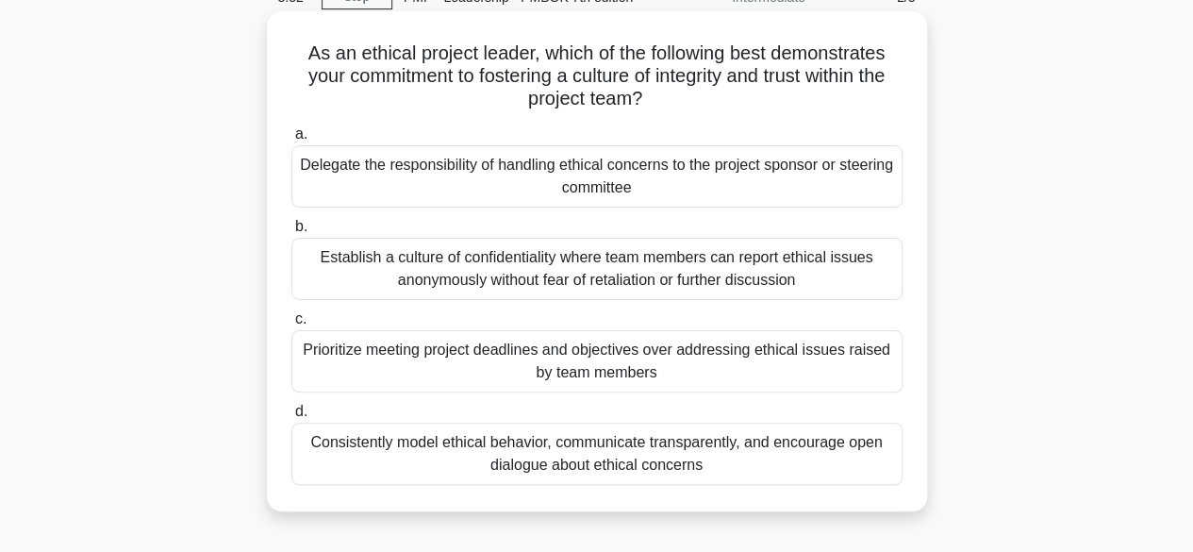
click at [854, 453] on div "Consistently model ethical behavior, communicate transparently, and encourage o…" at bounding box center [596, 453] width 611 height 62
click at [291, 418] on input "d. Consistently model ethical behavior, communicate transparently, and encourag…" at bounding box center [291, 411] width 0 height 12
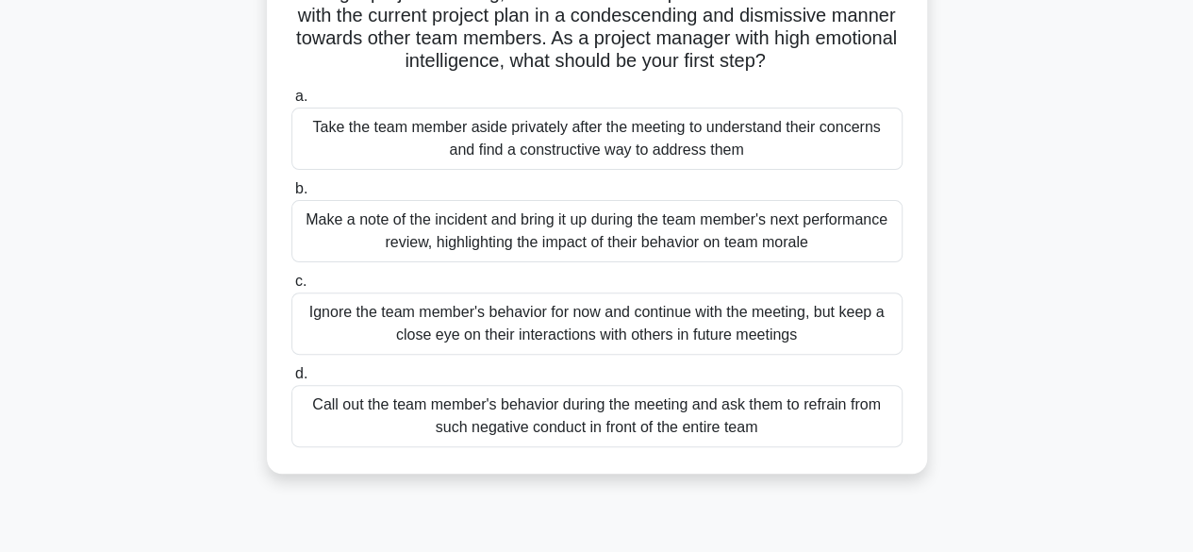
scroll to position [189, 0]
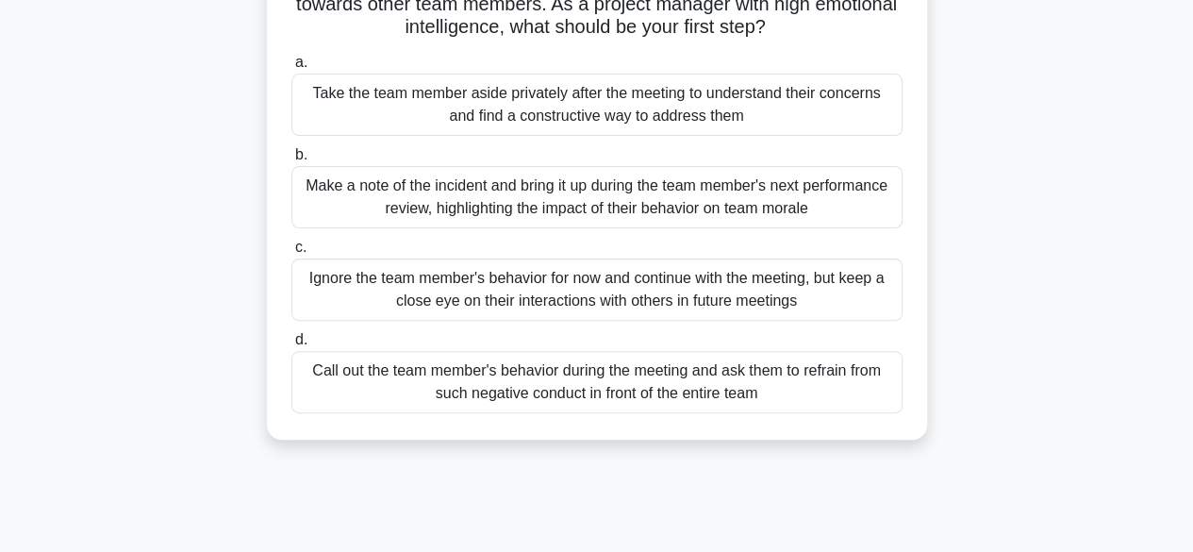
click at [798, 120] on div "Take the team member aside privately after the meeting to understand their conc…" at bounding box center [596, 105] width 611 height 62
click at [291, 69] on input "a. Take the team member aside privately after the meeting to understand their c…" at bounding box center [291, 63] width 0 height 12
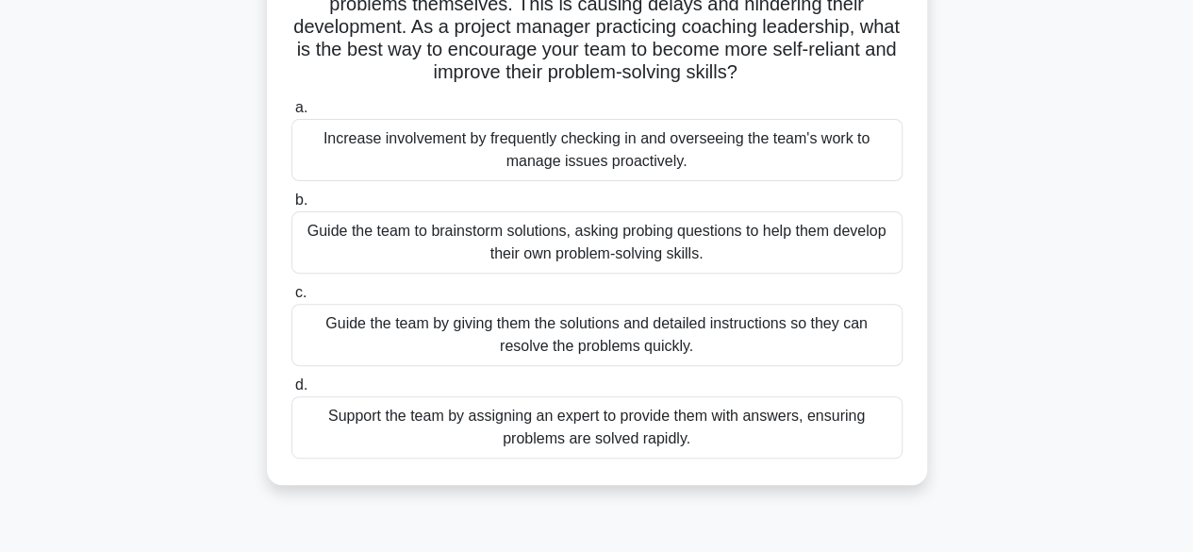
click at [805, 259] on div "Guide the team to brainstorm solutions, asking probing questions to help them d…" at bounding box center [596, 242] width 611 height 62
click at [291, 206] on input "b. Guide the team to brainstorm solutions, asking probing questions to help the…" at bounding box center [291, 200] width 0 height 12
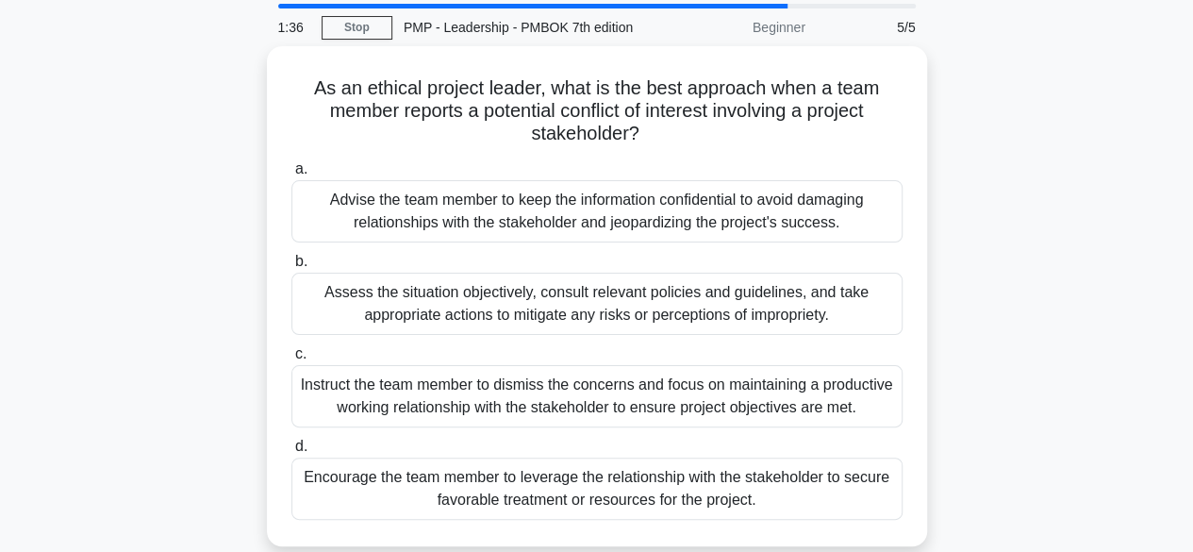
scroll to position [94, 0]
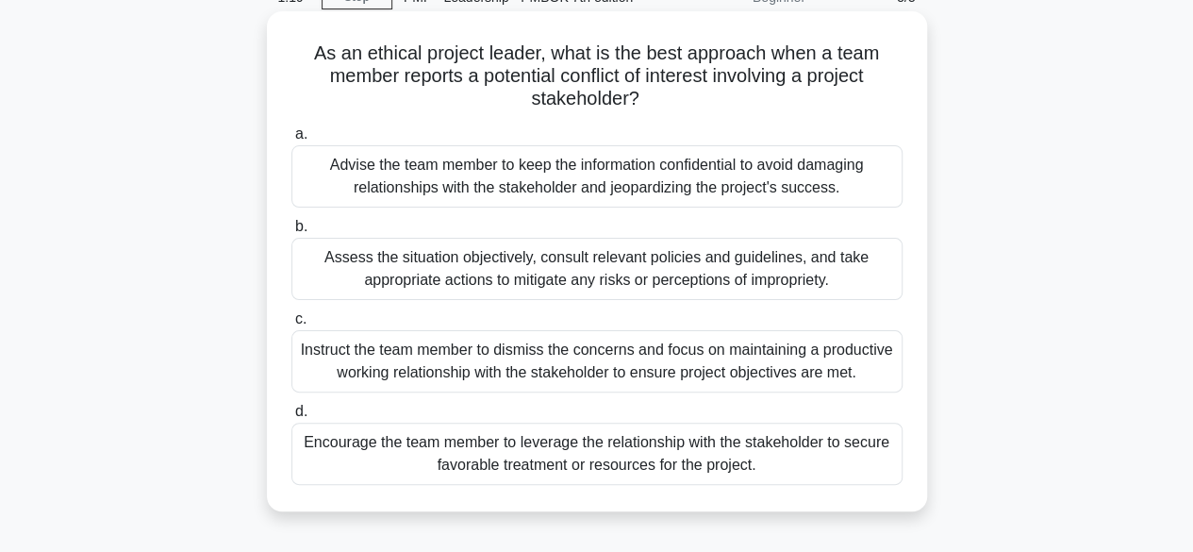
click at [747, 271] on div "Assess the situation objectively, consult relevant policies and guidelines, and…" at bounding box center [596, 269] width 611 height 62
click at [291, 233] on input "b. Assess the situation objectively, consult relevant policies and guidelines, …" at bounding box center [291, 227] width 0 height 12
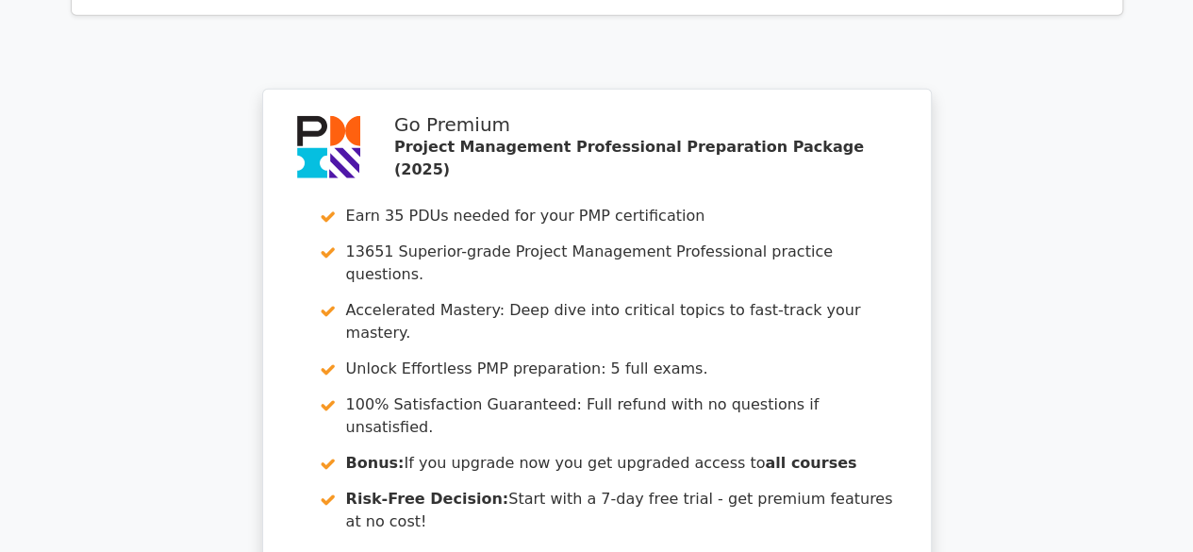
scroll to position [3136, 0]
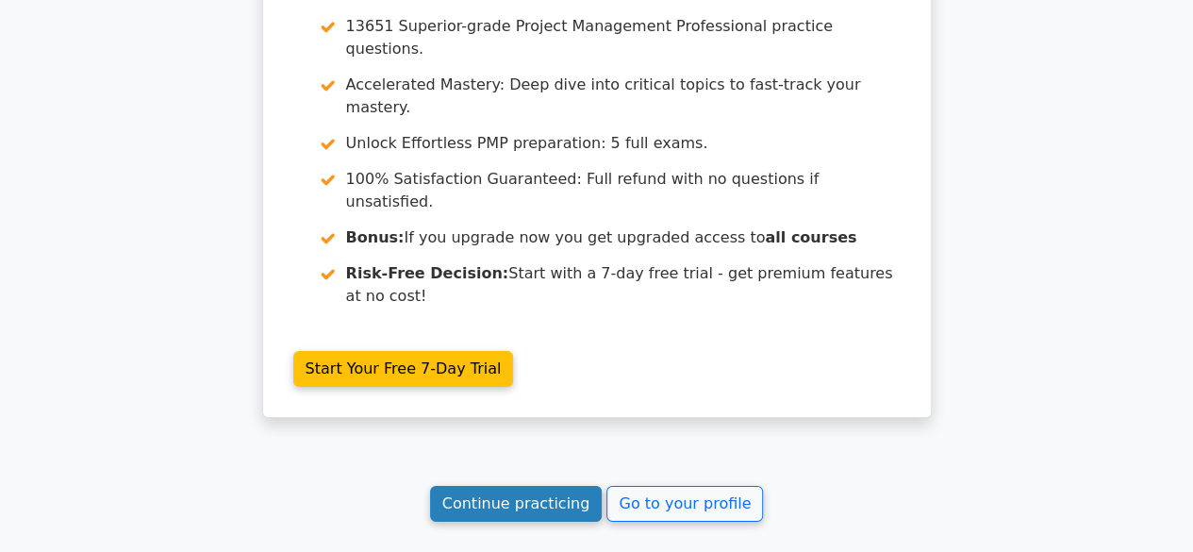
click at [541, 486] on link "Continue practicing" at bounding box center [516, 504] width 173 height 36
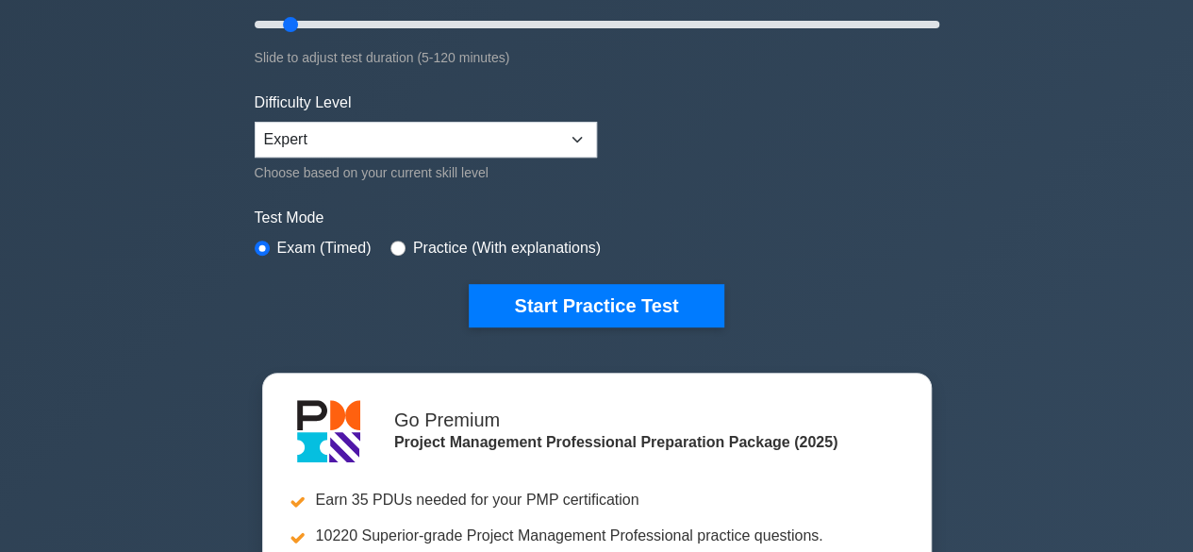
scroll to position [377, 0]
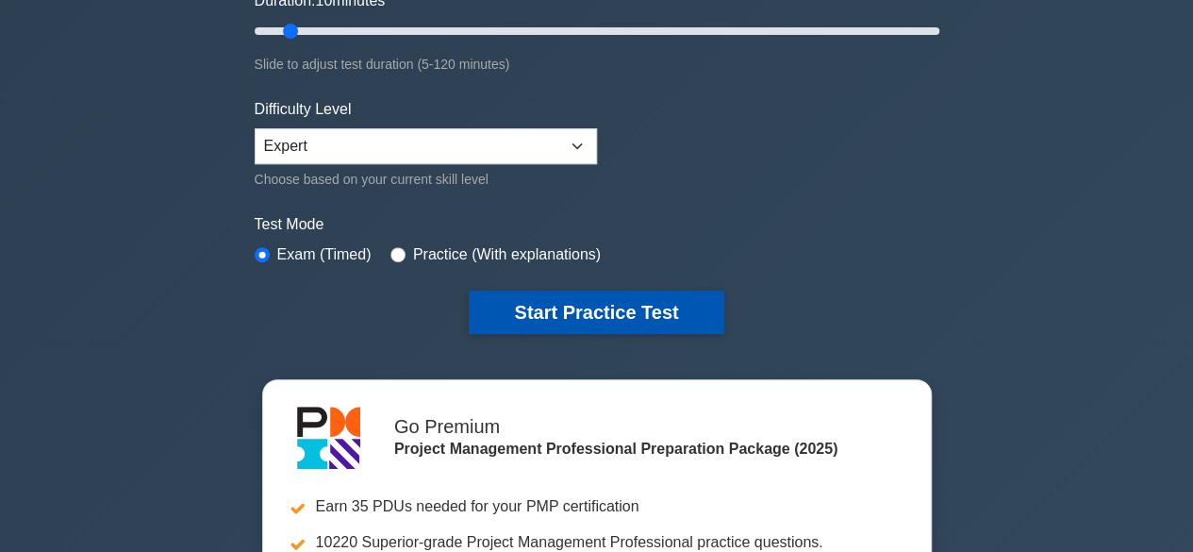
click at [686, 295] on button "Start Practice Test" at bounding box center [596, 311] width 255 height 43
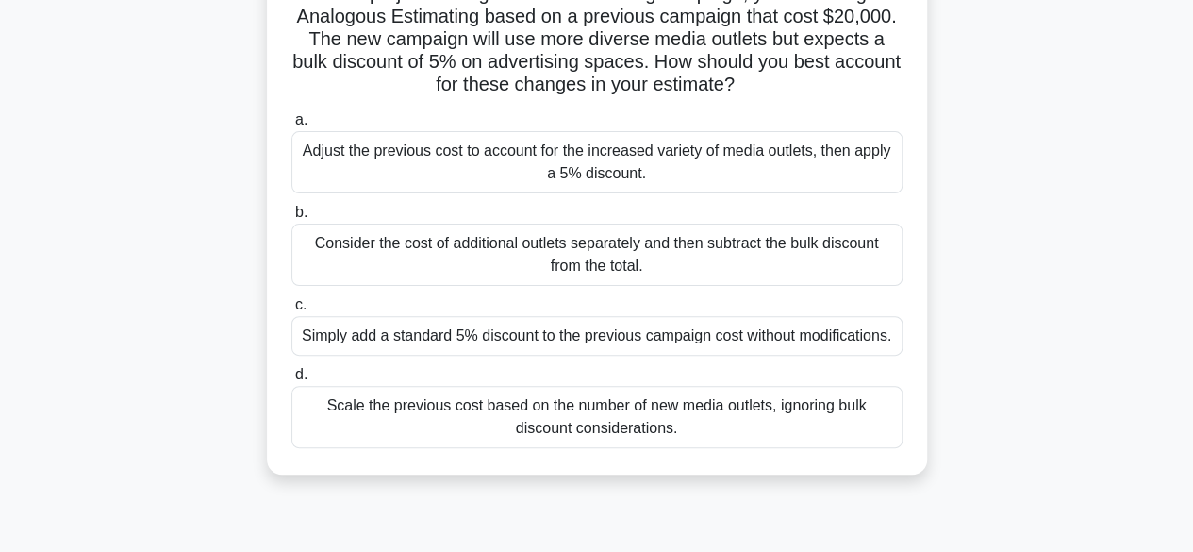
scroll to position [189, 0]
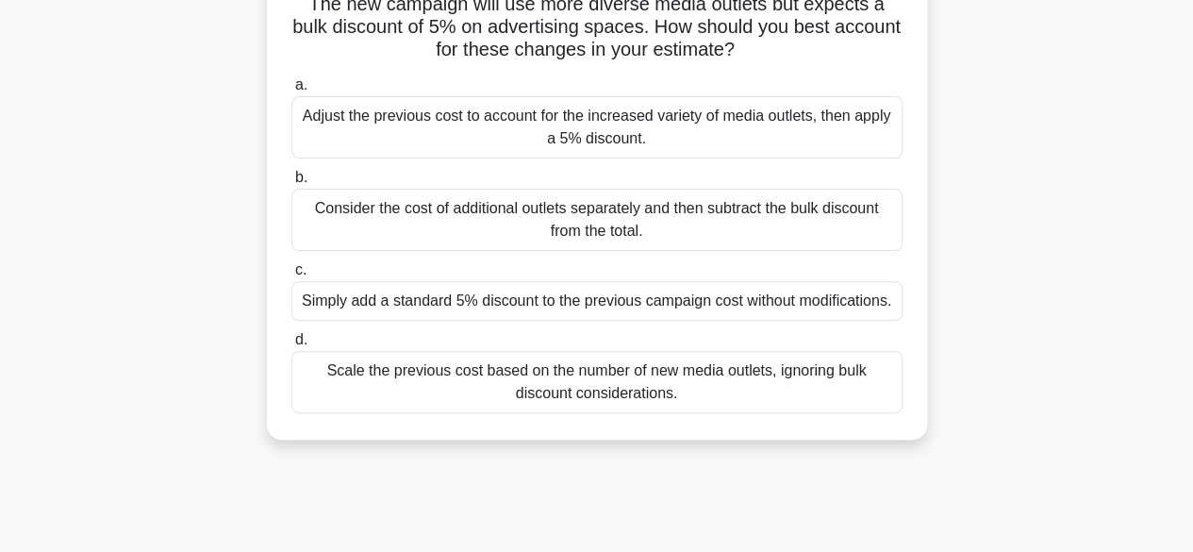
click at [733, 142] on div "Adjust the previous cost to account for the increased variety of media outlets,…" at bounding box center [596, 127] width 611 height 62
click at [291, 91] on input "a. Adjust the previous cost to account for the increased variety of media outle…" at bounding box center [291, 85] width 0 height 12
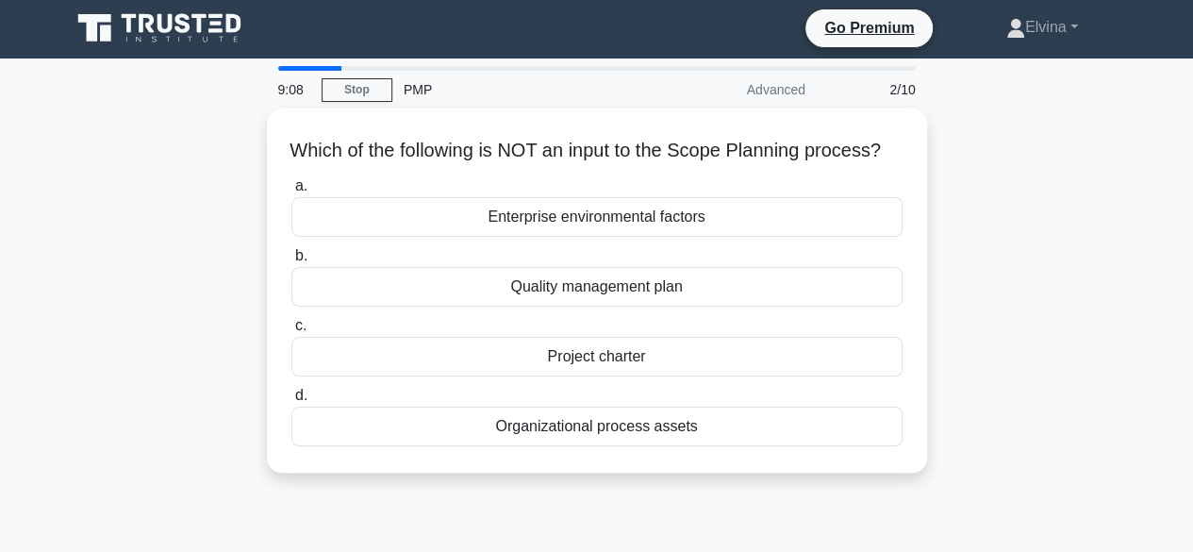
scroll to position [0, 0]
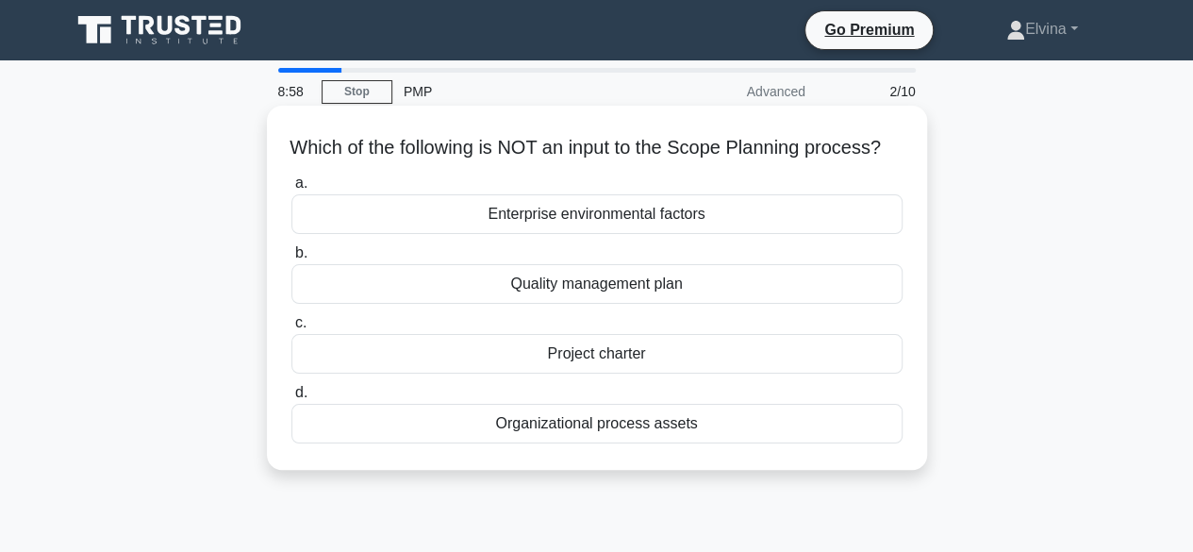
click at [688, 234] on div "Enterprise environmental factors" at bounding box center [596, 214] width 611 height 40
click at [291, 190] on input "a. Enterprise environmental factors" at bounding box center [291, 183] width 0 height 12
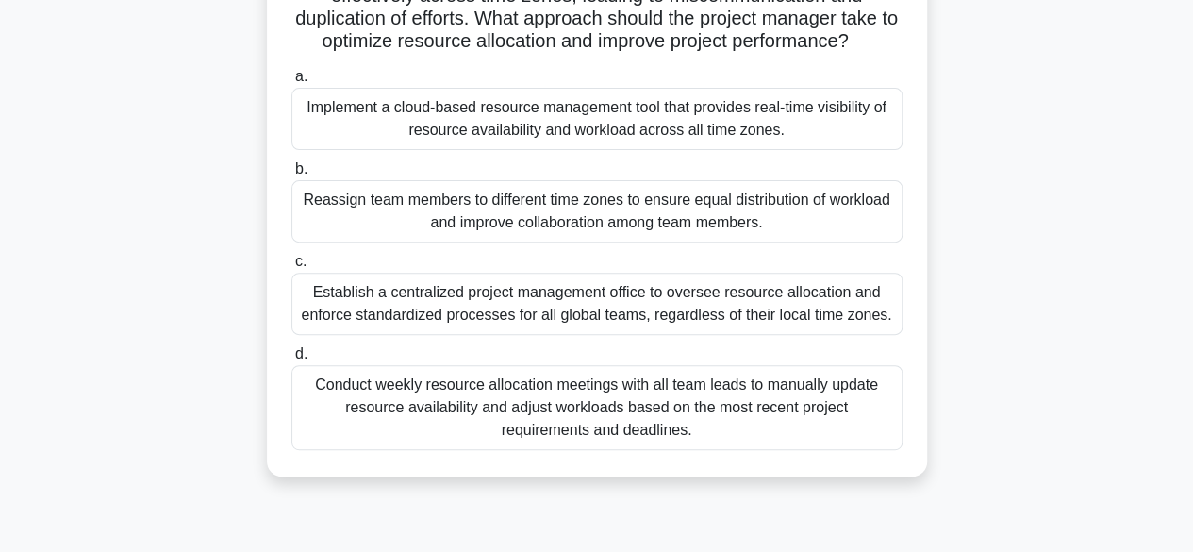
scroll to position [283, 0]
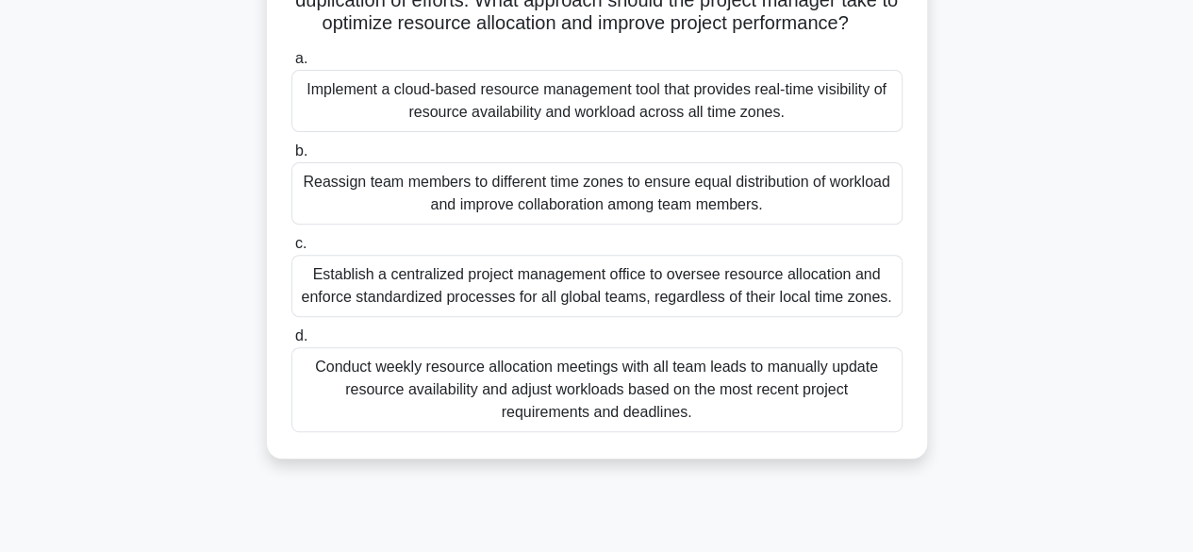
click at [856, 310] on div "Establish a centralized project management office to oversee resource allocatio…" at bounding box center [596, 286] width 611 height 62
click at [291, 250] on input "c. Establish a centralized project management office to oversee resource alloca…" at bounding box center [291, 244] width 0 height 12
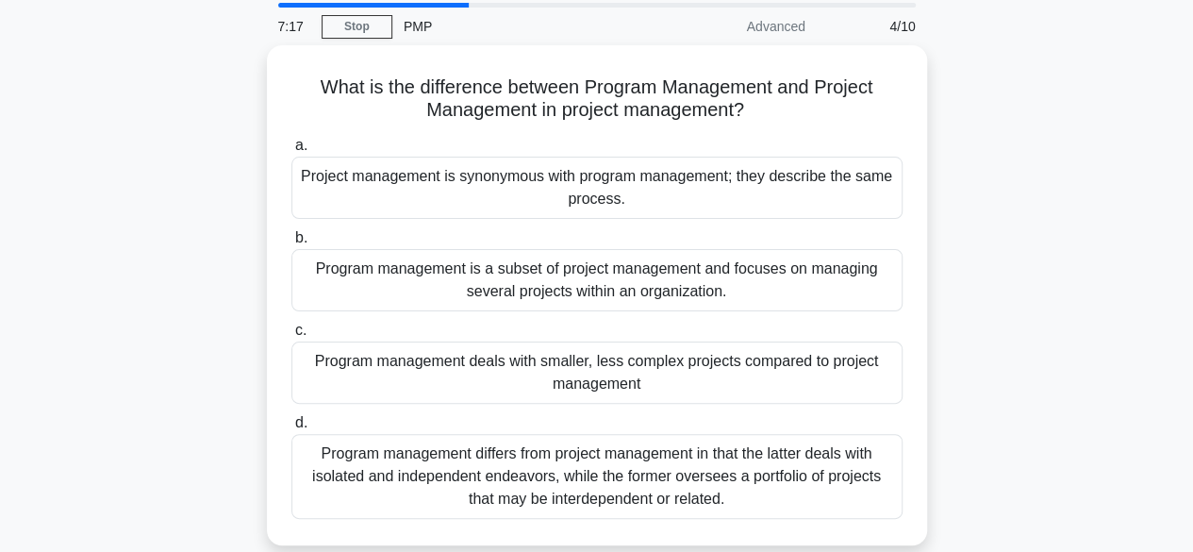
scroll to position [94, 0]
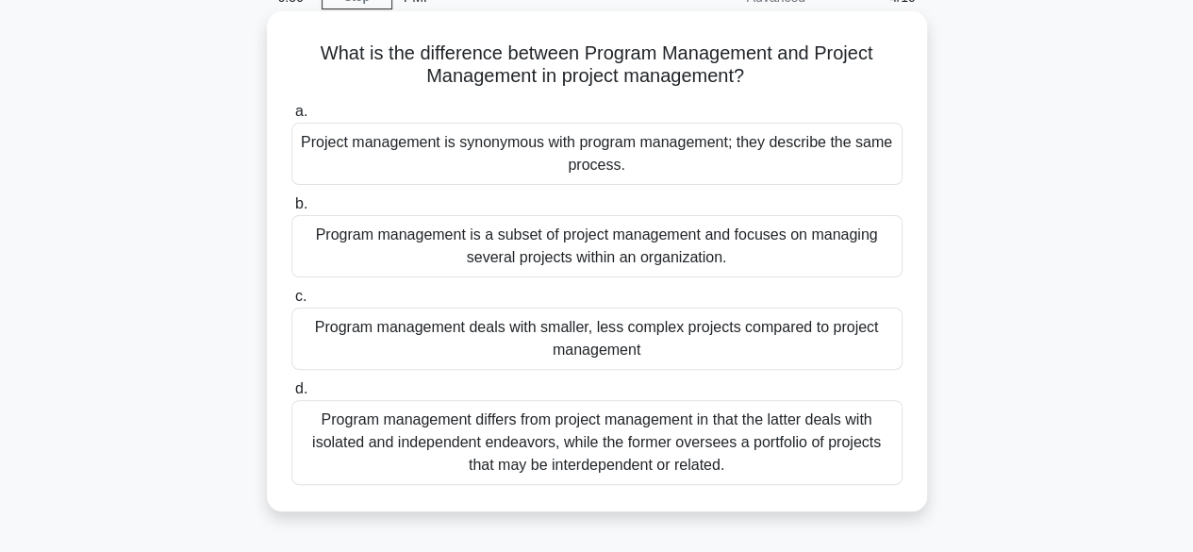
click at [592, 241] on div "Program management is a subset of project management and focuses on managing se…" at bounding box center [596, 246] width 611 height 62
click at [291, 210] on input "b. Program management is a subset of project management and focuses on managing…" at bounding box center [291, 204] width 0 height 12
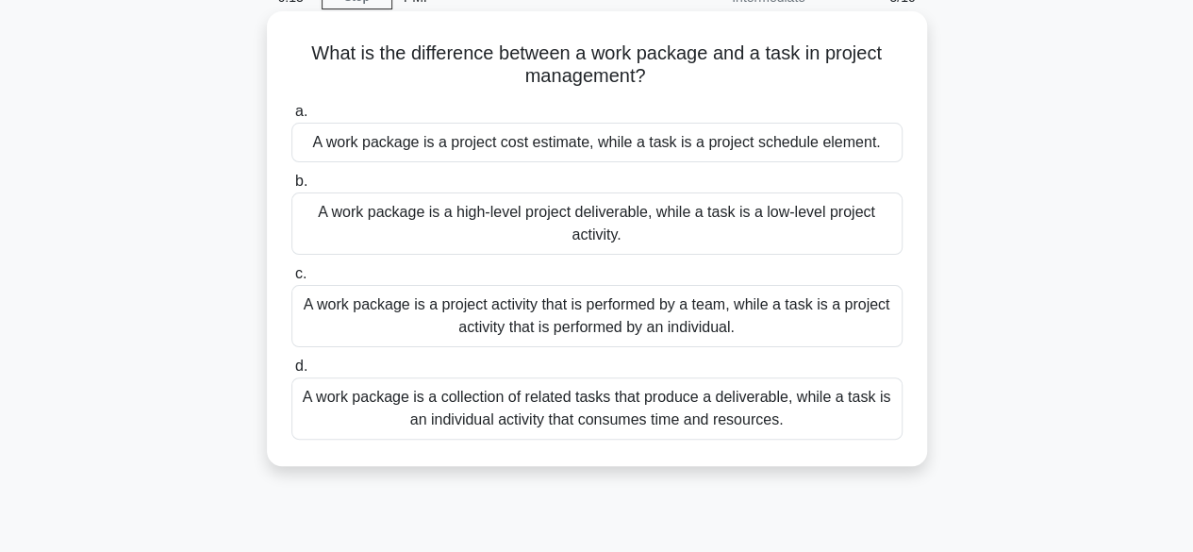
click at [779, 413] on div "A work package is a collection of related tasks that produce a deliverable, whi…" at bounding box center [596, 408] width 611 height 62
click at [291, 372] on input "d. A work package is a collection of related tasks that produce a deliverable, …" at bounding box center [291, 366] width 0 height 12
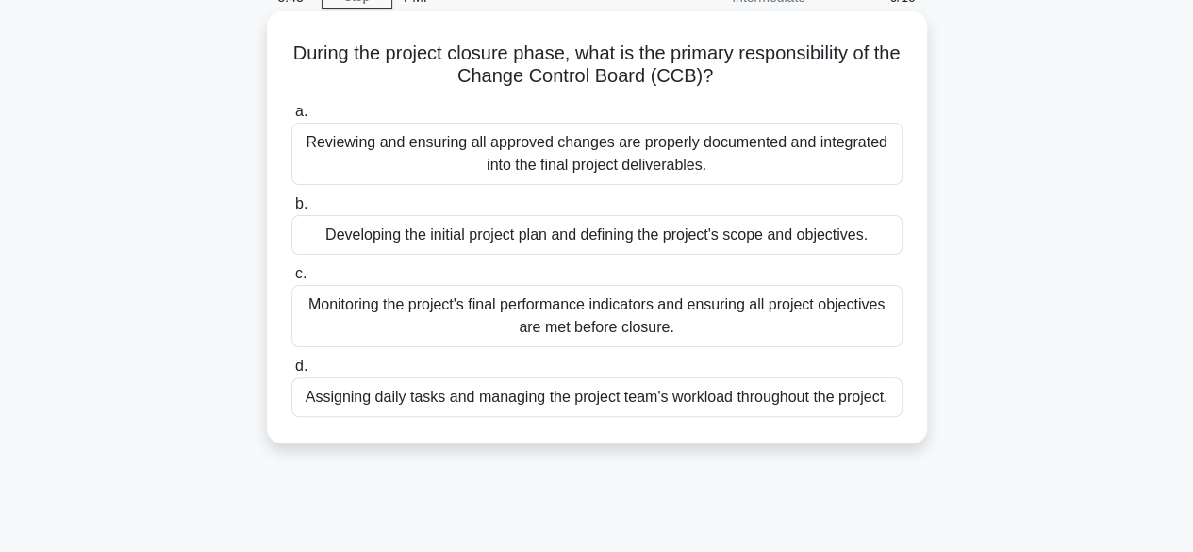
click at [693, 151] on div "Reviewing and ensuring all approved changes are properly documented and integra…" at bounding box center [596, 154] width 611 height 62
click at [291, 118] on input "a. Reviewing and ensuring all approved changes are properly documented and inte…" at bounding box center [291, 112] width 0 height 12
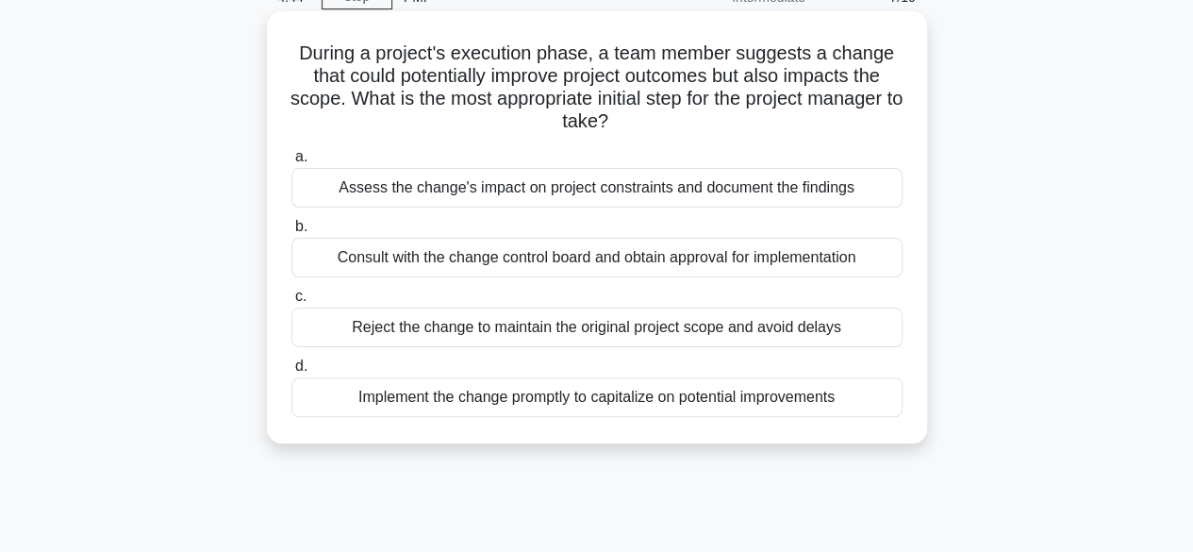
click at [755, 265] on div "Consult with the change control board and obtain approval for implementation" at bounding box center [596, 258] width 611 height 40
click at [291, 233] on input "b. Consult with the change control board and obtain approval for implementation" at bounding box center [291, 227] width 0 height 12
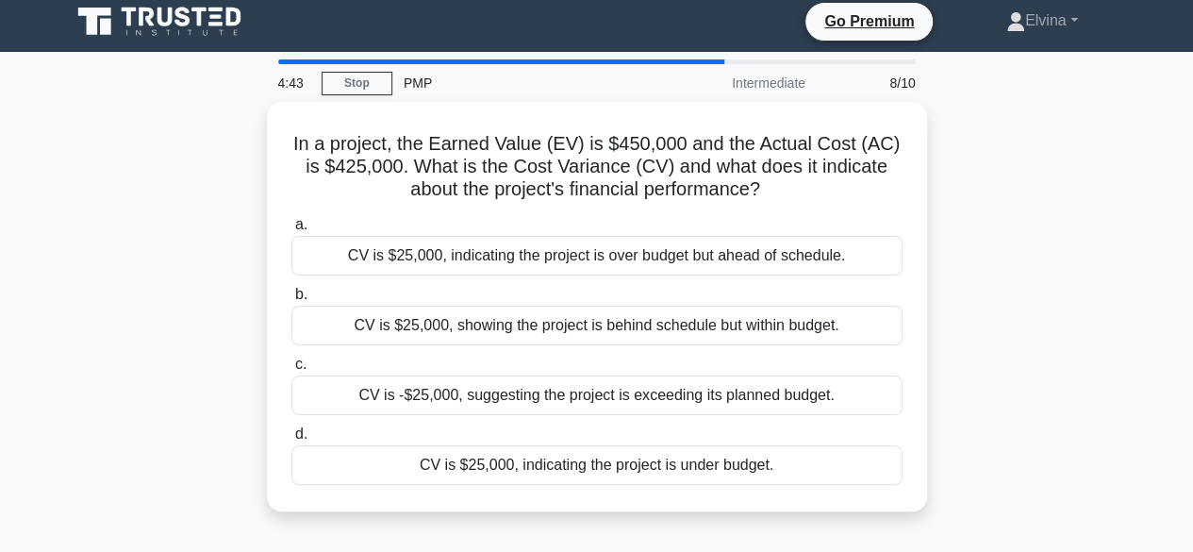
scroll to position [0, 0]
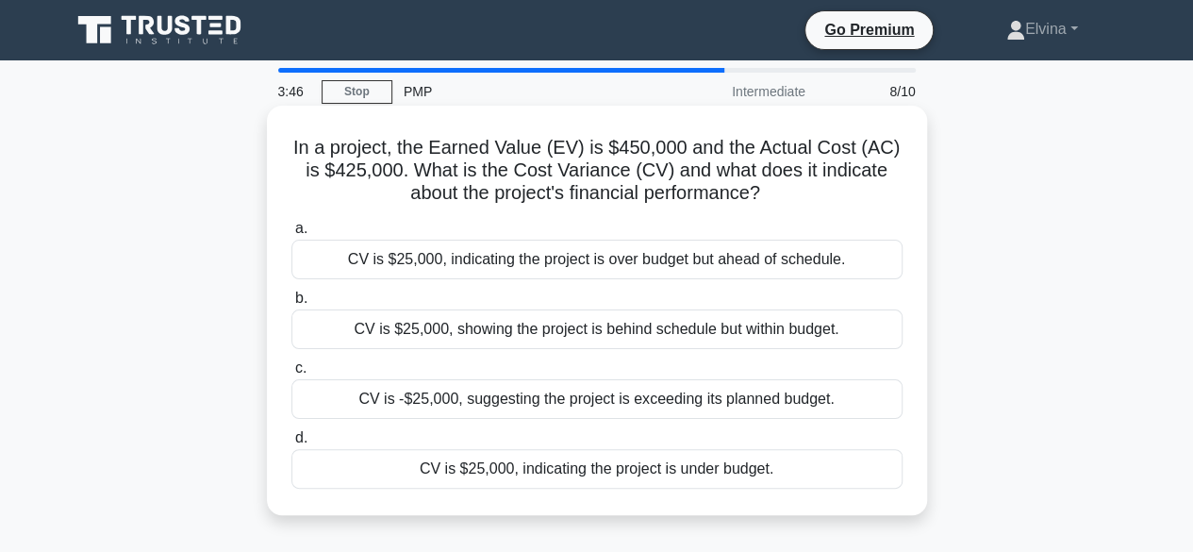
click at [800, 401] on div "CV is -$25,000, suggesting the project is exceeding its planned budget." at bounding box center [596, 399] width 611 height 40
click at [291, 374] on input "c. CV is -$25,000, suggesting the project is exceeding its planned budget." at bounding box center [291, 368] width 0 height 12
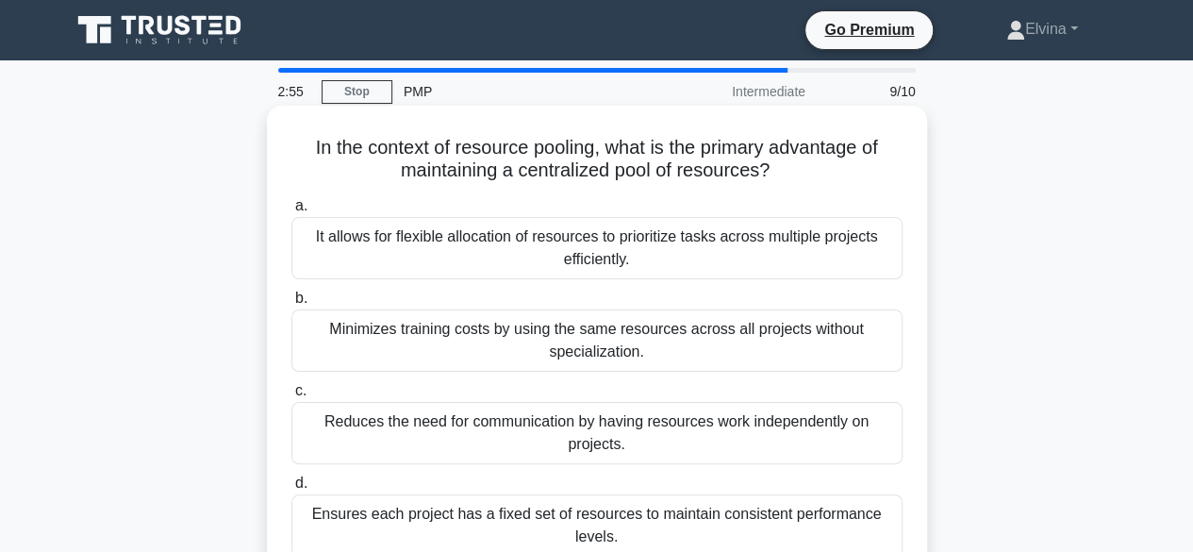
click at [738, 254] on div "It allows for flexible allocation of resources to prioritize tasks across multi…" at bounding box center [596, 248] width 611 height 62
click at [291, 212] on input "a. It allows for flexible allocation of resources to prioritize tasks across mu…" at bounding box center [291, 206] width 0 height 12
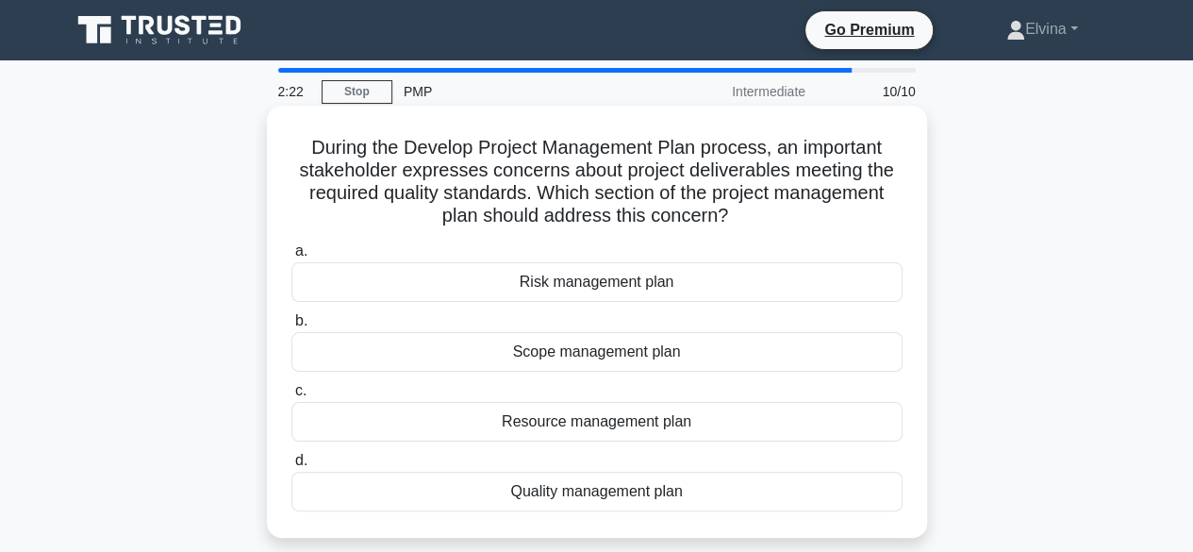
click at [645, 489] on div "Quality management plan" at bounding box center [596, 491] width 611 height 40
click at [291, 467] on input "d. Quality management plan" at bounding box center [291, 460] width 0 height 12
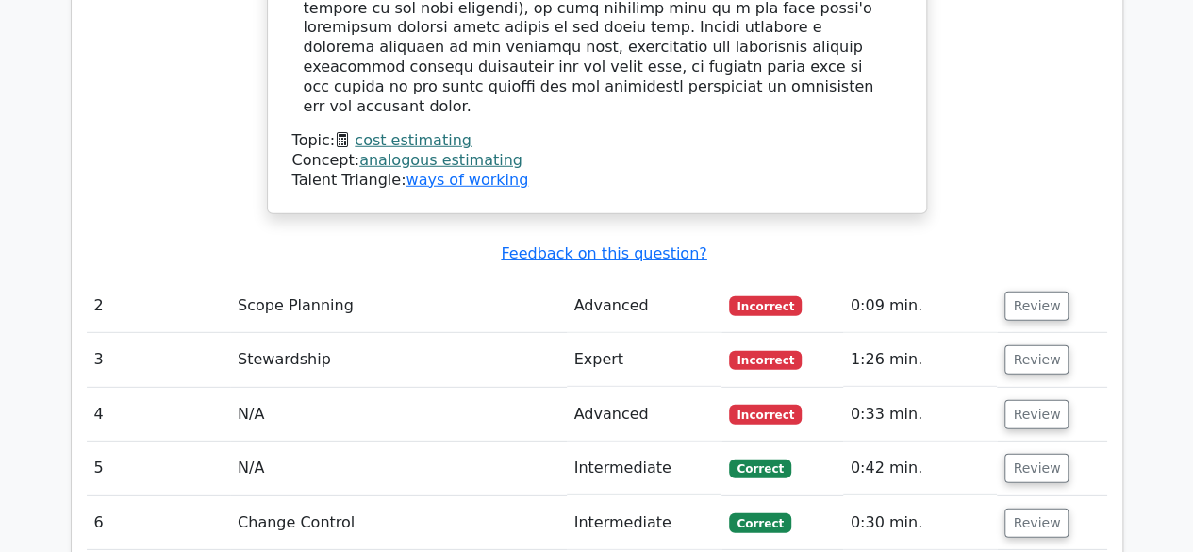
scroll to position [2546, 0]
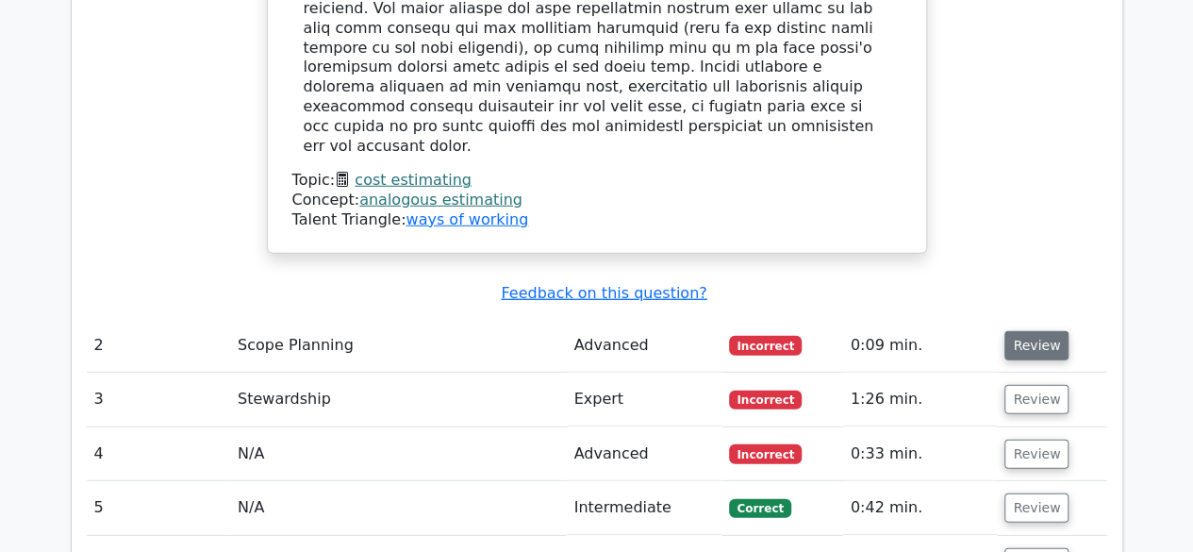
click at [1023, 331] on button "Review" at bounding box center [1036, 345] width 64 height 29
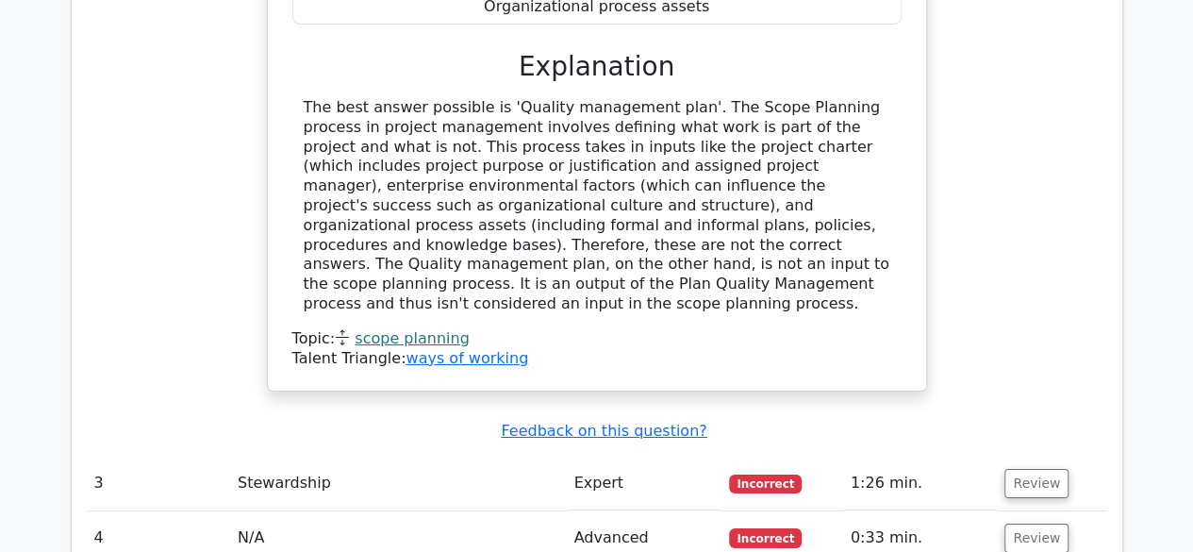
scroll to position [3300, 0]
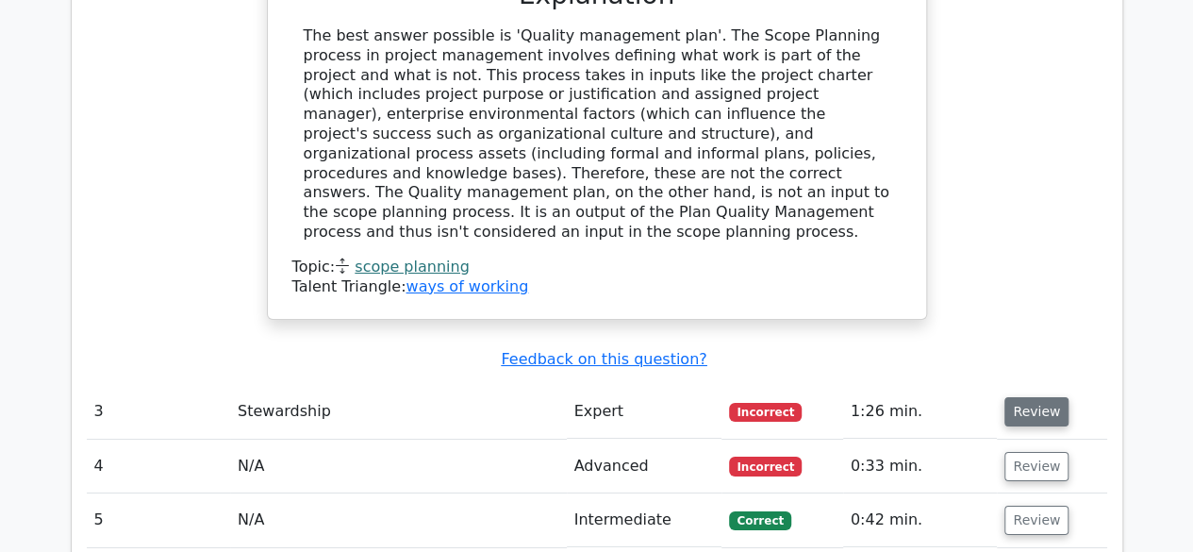
click at [1022, 397] on button "Review" at bounding box center [1036, 411] width 64 height 29
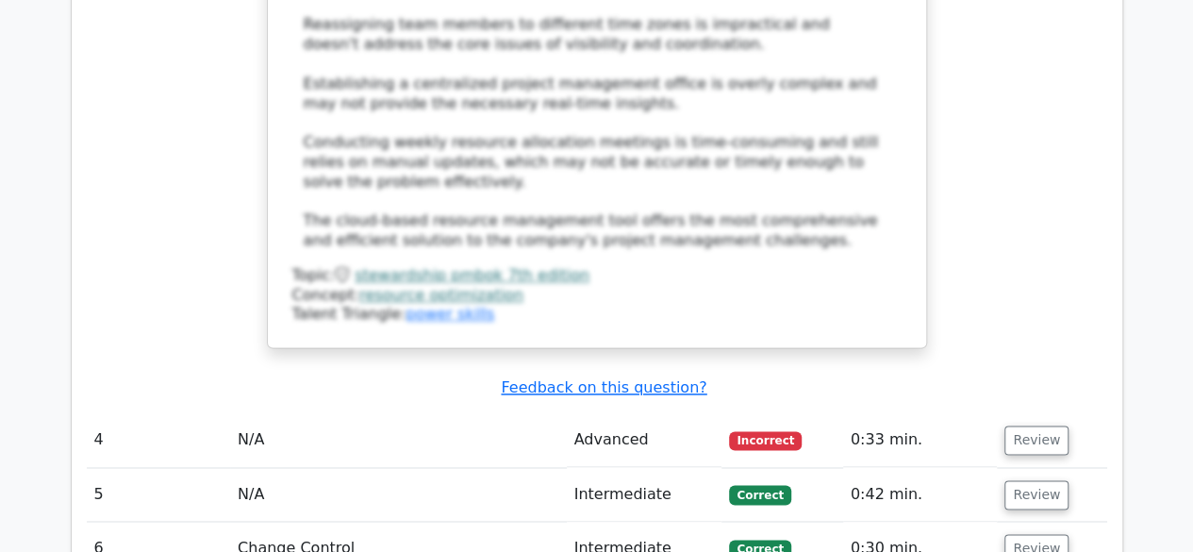
scroll to position [4808, 0]
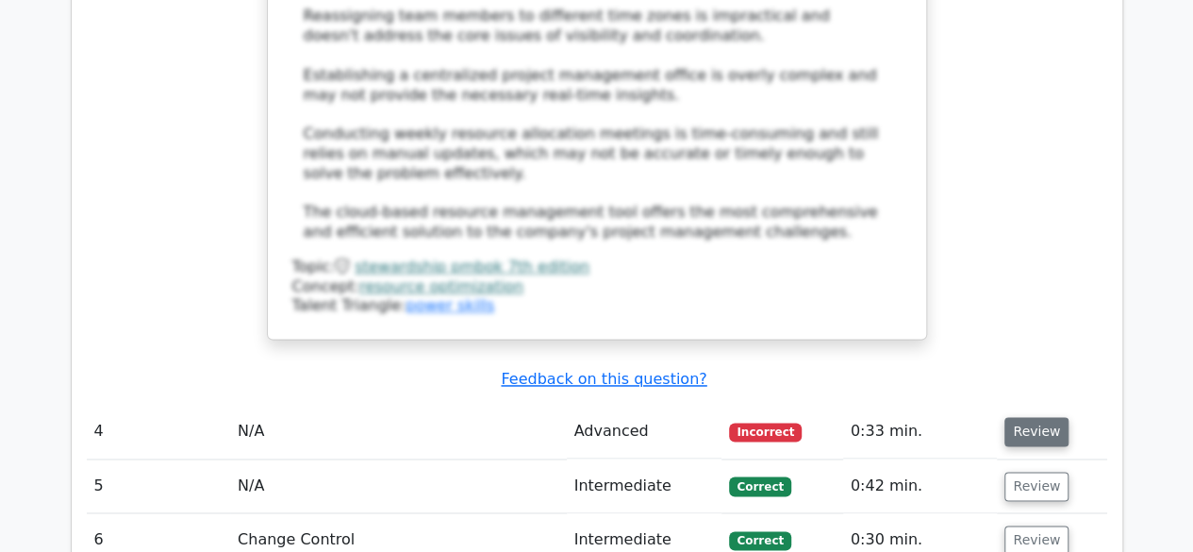
click at [1040, 417] on button "Review" at bounding box center [1036, 431] width 64 height 29
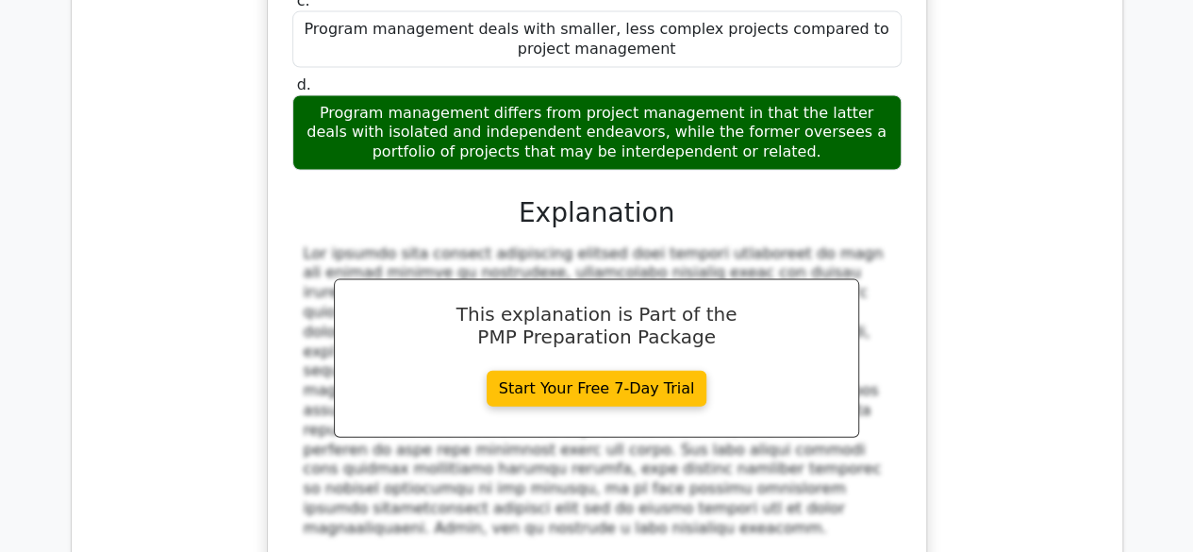
scroll to position [5751, 0]
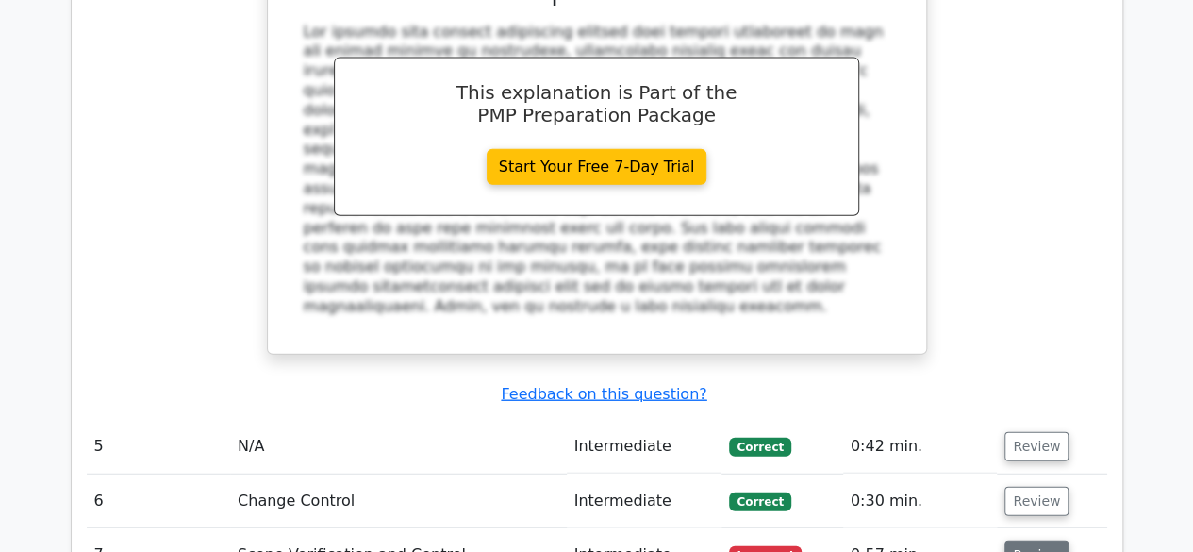
click at [1039, 540] on button "Review" at bounding box center [1036, 554] width 64 height 29
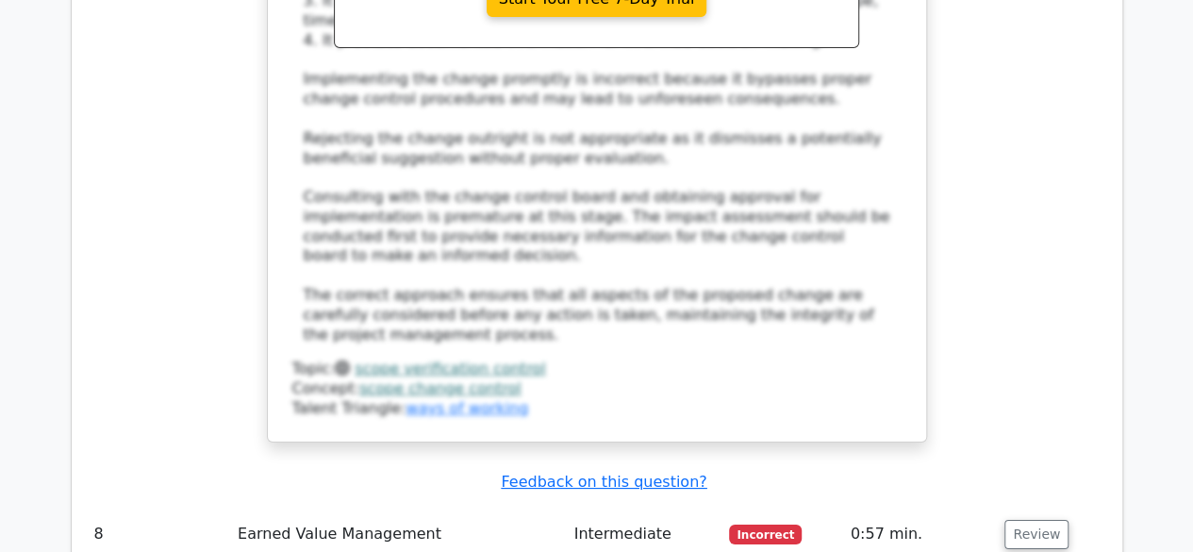
scroll to position [6977, 0]
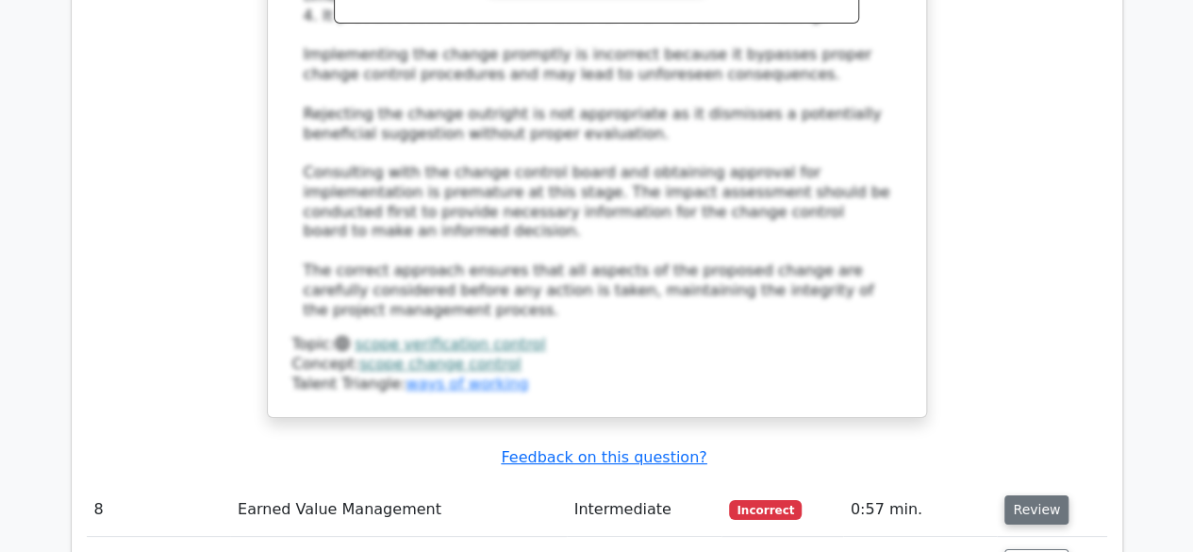
click at [1037, 495] on button "Review" at bounding box center [1036, 509] width 64 height 29
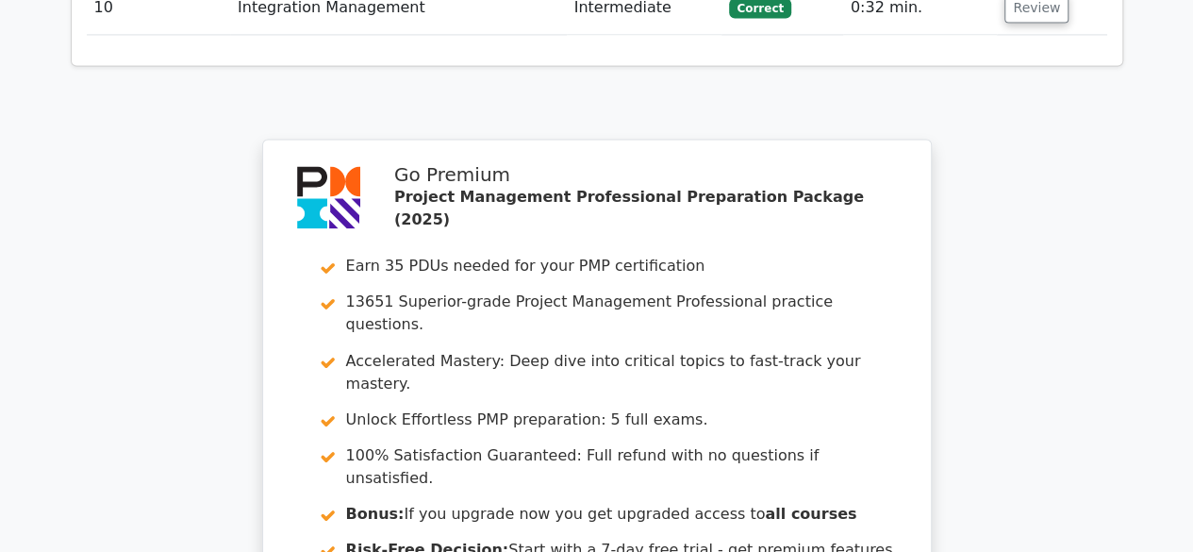
scroll to position [8600, 0]
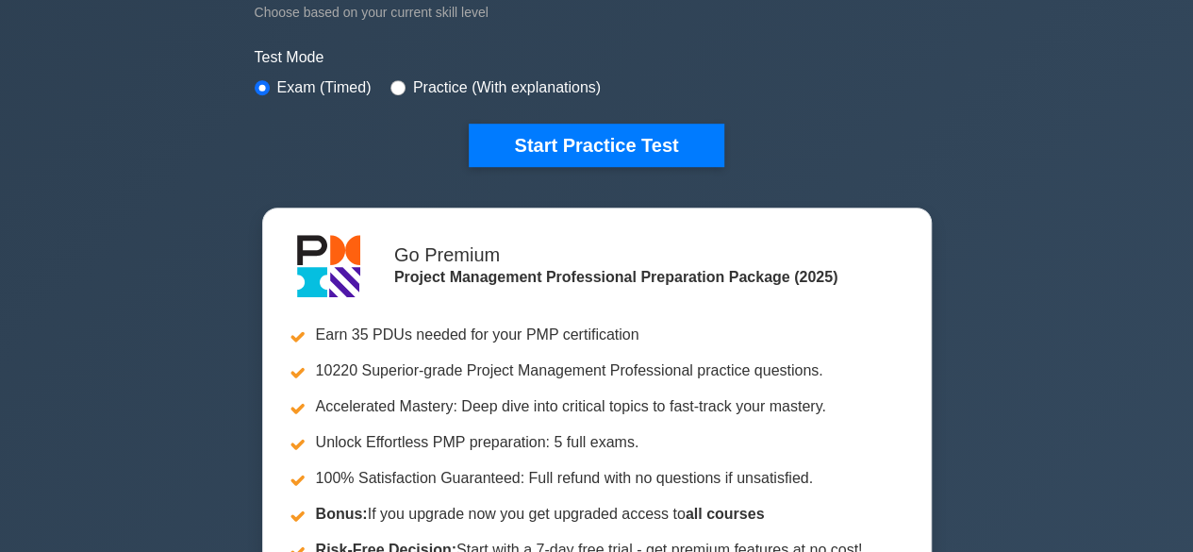
scroll to position [471, 0]
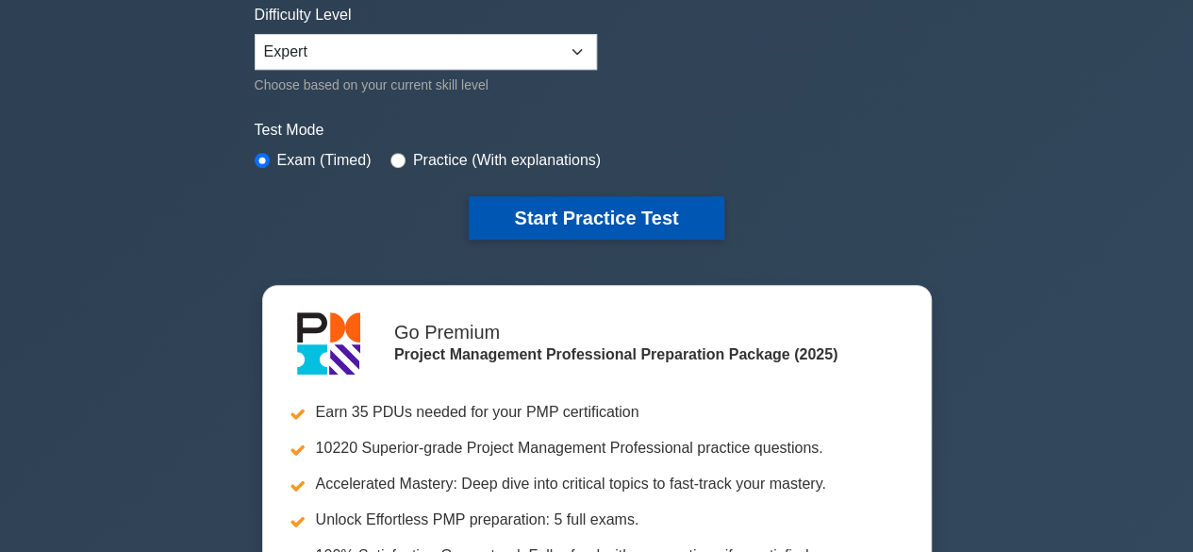
click at [609, 206] on button "Start Practice Test" at bounding box center [596, 217] width 255 height 43
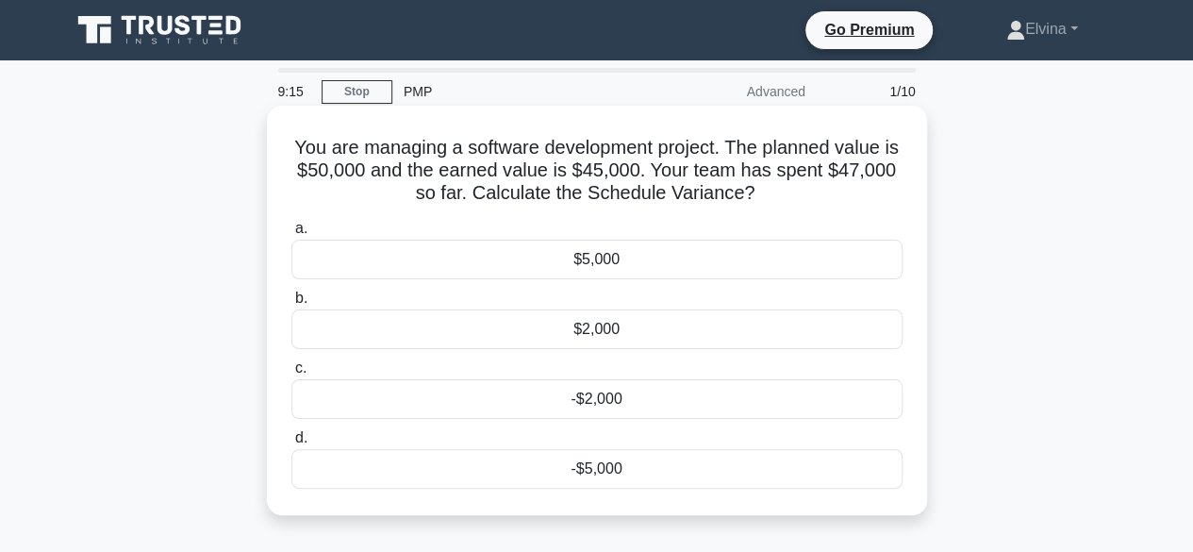
click at [616, 457] on div "-$5,000" at bounding box center [596, 469] width 611 height 40
click at [291, 444] on input "d. -$5,000" at bounding box center [291, 438] width 0 height 12
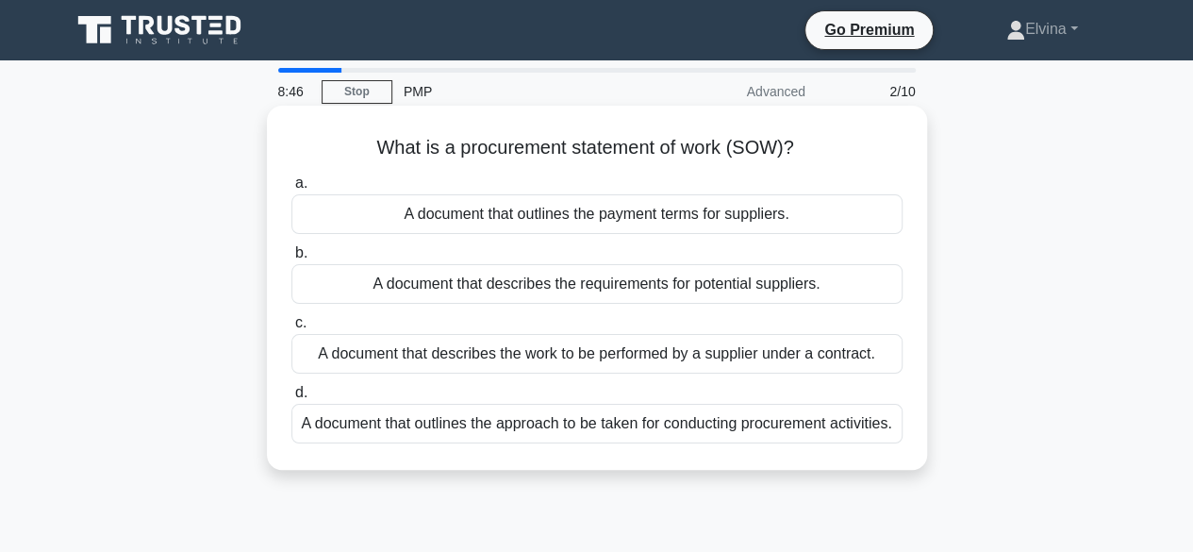
click at [809, 428] on div "A document that outlines the approach to be taken for conducting procurement ac…" at bounding box center [596, 424] width 611 height 40
click at [291, 399] on input "d. A document that outlines the approach to be taken for conducting procurement…" at bounding box center [291, 393] width 0 height 12
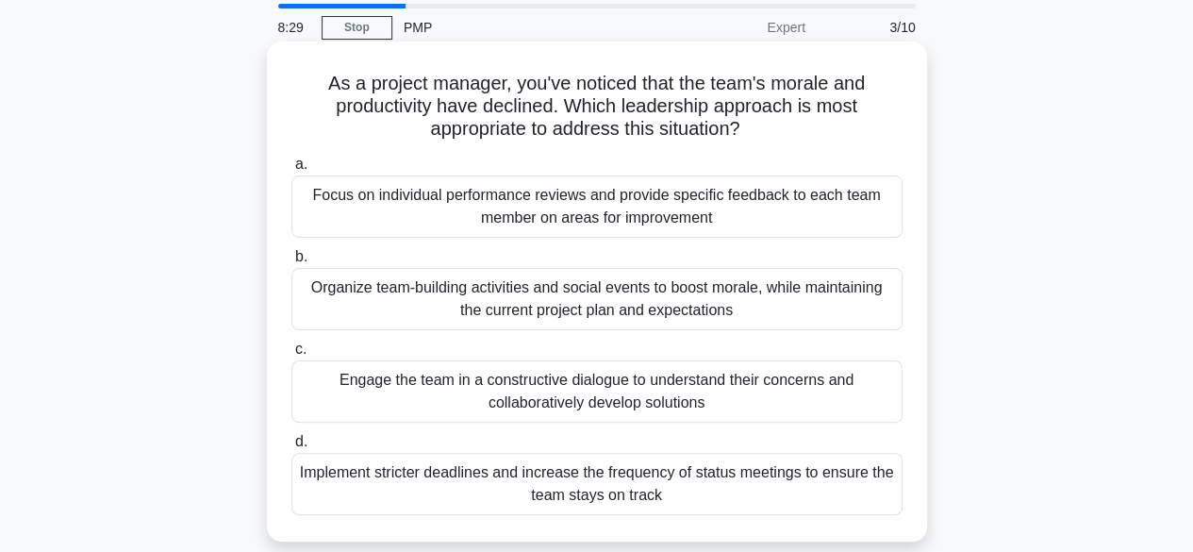
scroll to position [94, 0]
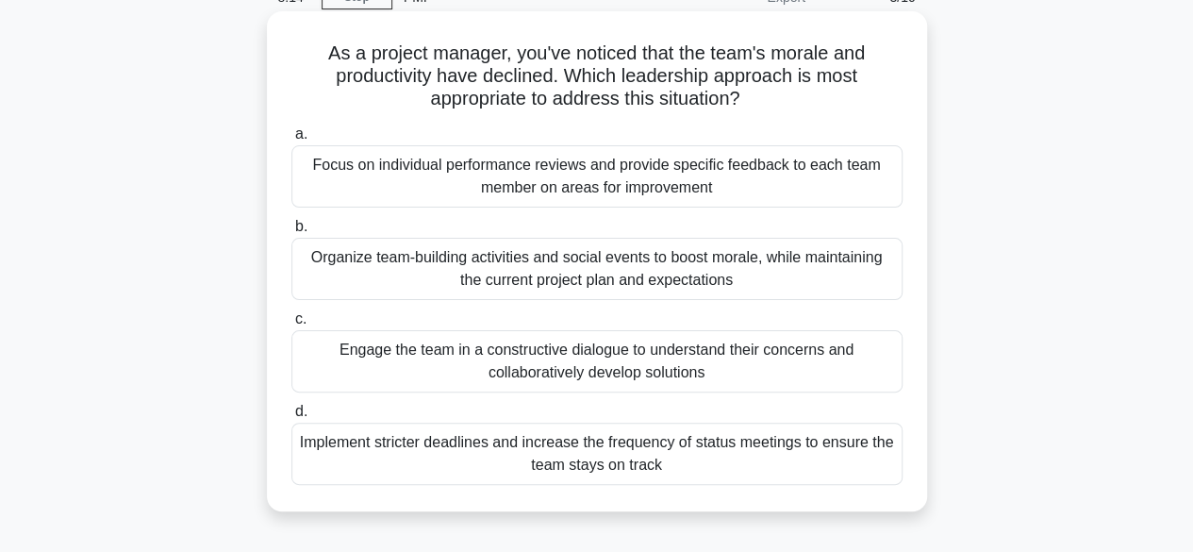
click at [751, 363] on div "Engage the team in a constructive dialogue to understand their concerns and col…" at bounding box center [596, 361] width 611 height 62
click at [291, 325] on input "c. Engage the team in a constructive dialogue to understand their concerns and …" at bounding box center [291, 319] width 0 height 12
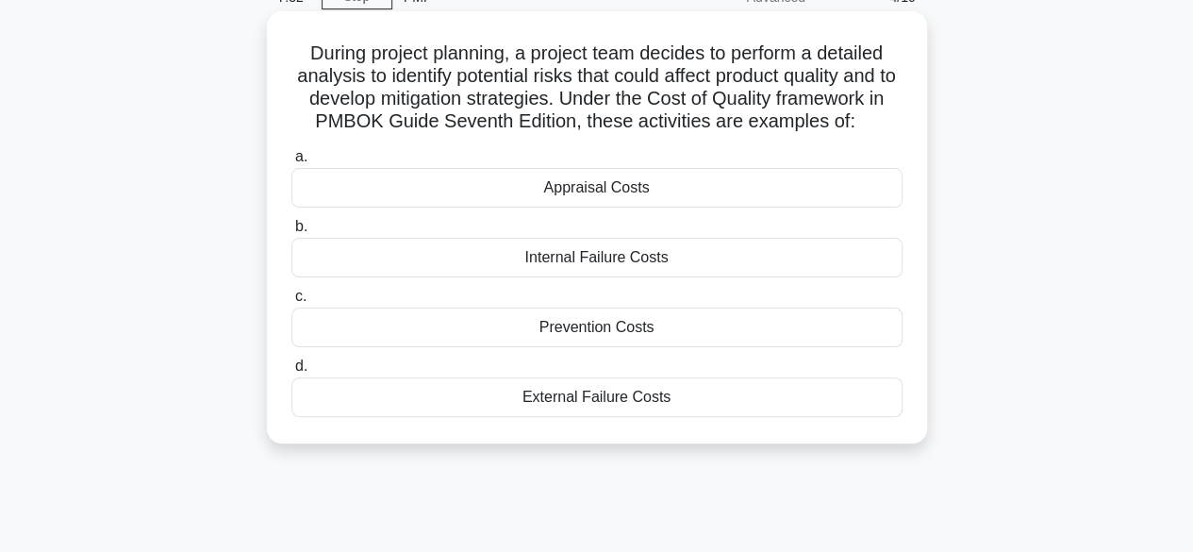
click at [580, 326] on div "Prevention Costs" at bounding box center [596, 327] width 611 height 40
click at [291, 303] on input "c. Prevention Costs" at bounding box center [291, 296] width 0 height 12
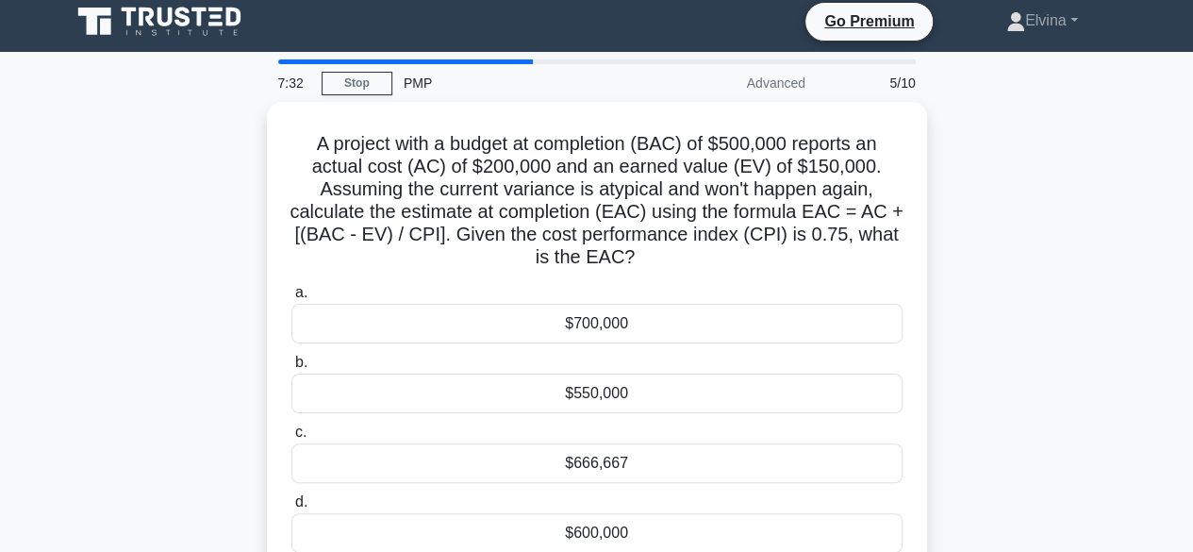
scroll to position [0, 0]
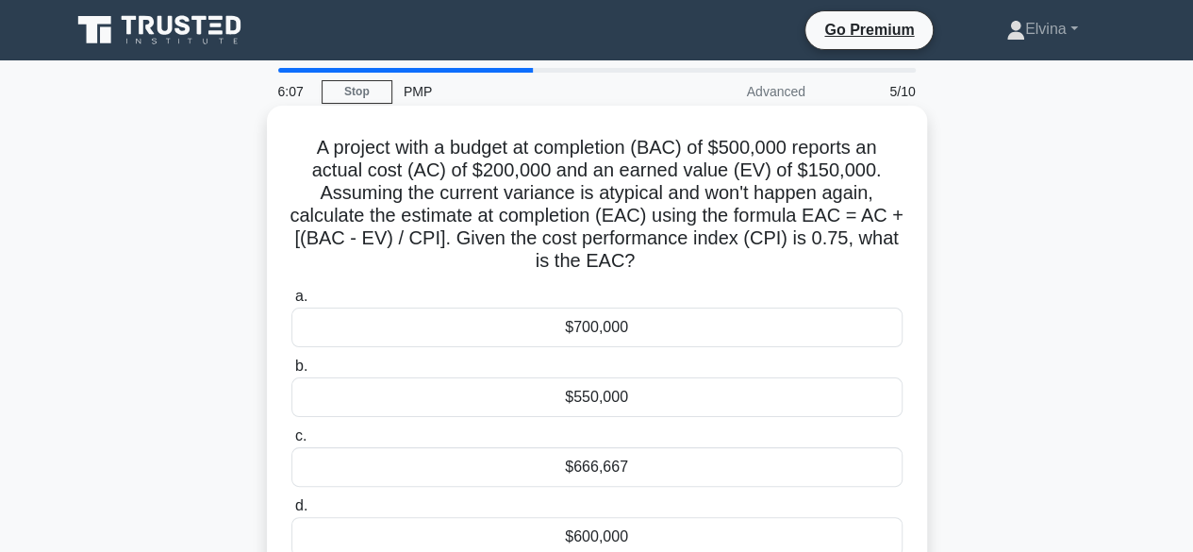
click at [554, 454] on div "$666,667" at bounding box center [596, 467] width 611 height 40
click at [291, 442] on input "c. $666,667" at bounding box center [291, 436] width 0 height 12
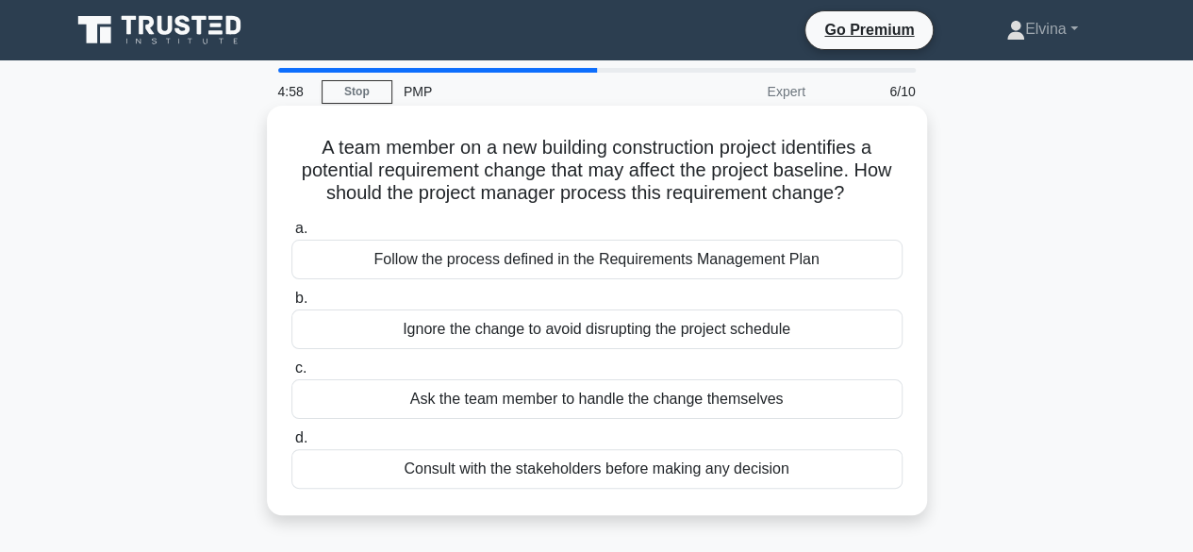
click at [781, 265] on div "Follow the process defined in the Requirements Management Plan" at bounding box center [596, 259] width 611 height 40
click at [291, 235] on input "a. Follow the process defined in the Requirements Management Plan" at bounding box center [291, 229] width 0 height 12
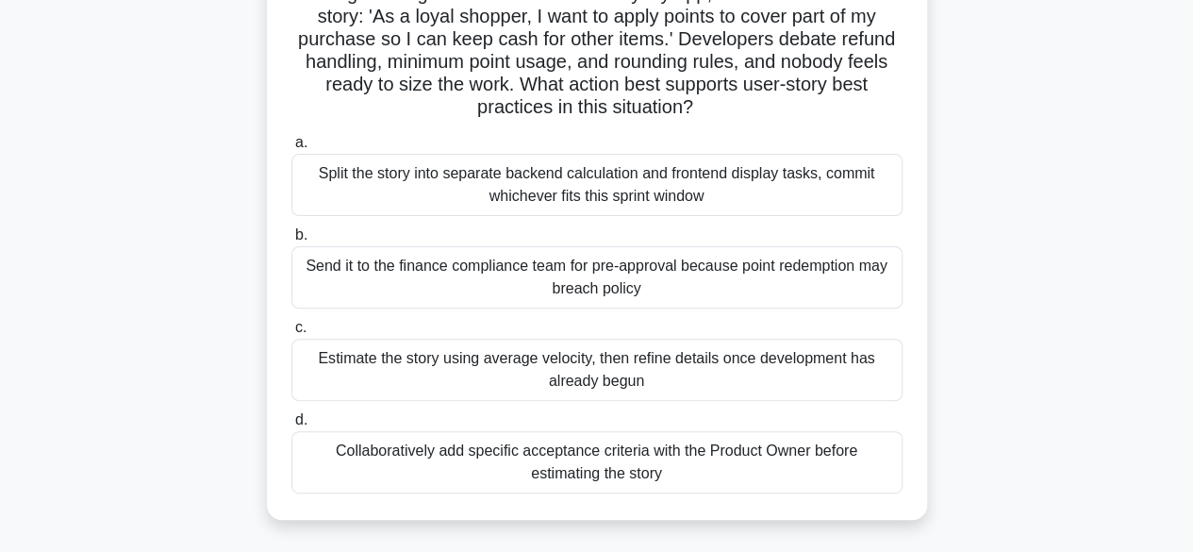
scroll to position [189, 0]
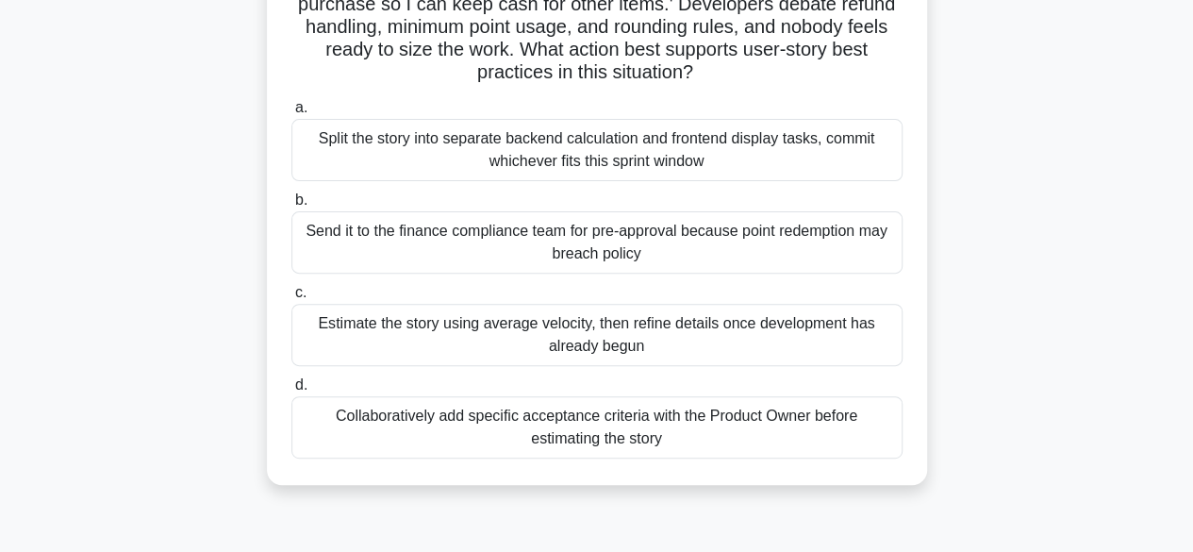
click at [821, 422] on div "Collaboratively add specific acceptance criteria with the Product Owner before …" at bounding box center [596, 427] width 611 height 62
click at [291, 391] on input "d. Collaboratively add specific acceptance criteria with the Product Owner befo…" at bounding box center [291, 385] width 0 height 12
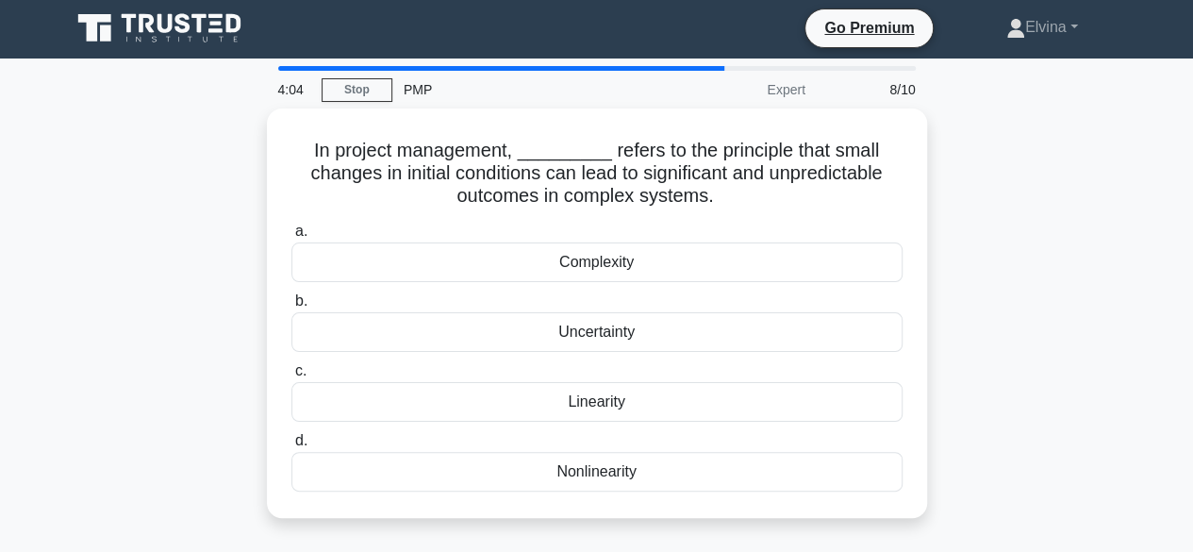
scroll to position [0, 0]
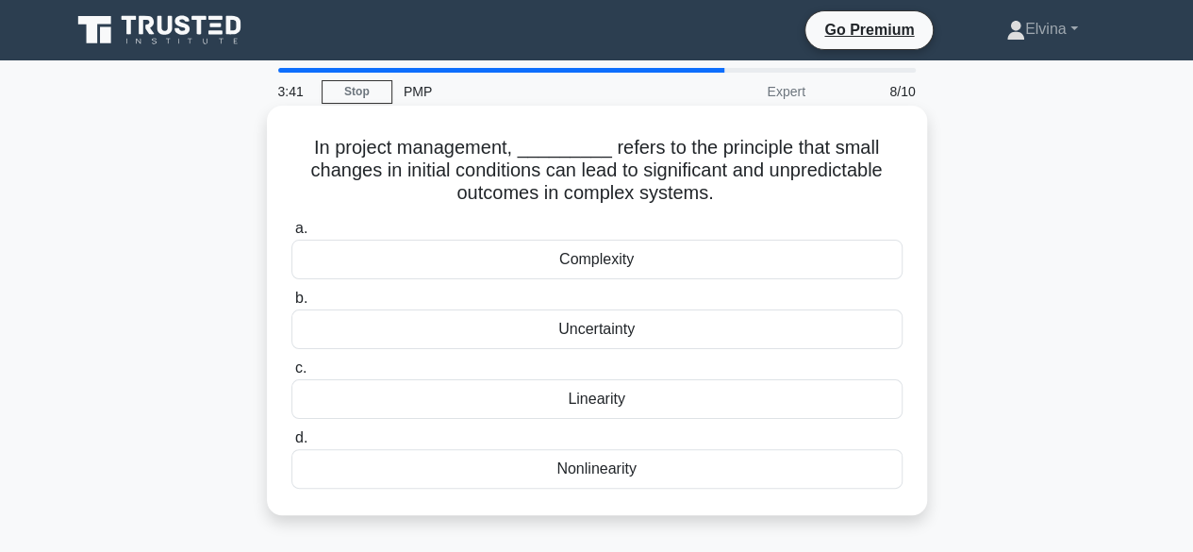
click at [626, 342] on div "Uncertainty" at bounding box center [596, 329] width 611 height 40
click at [291, 305] on input "b. Uncertainty" at bounding box center [291, 298] width 0 height 12
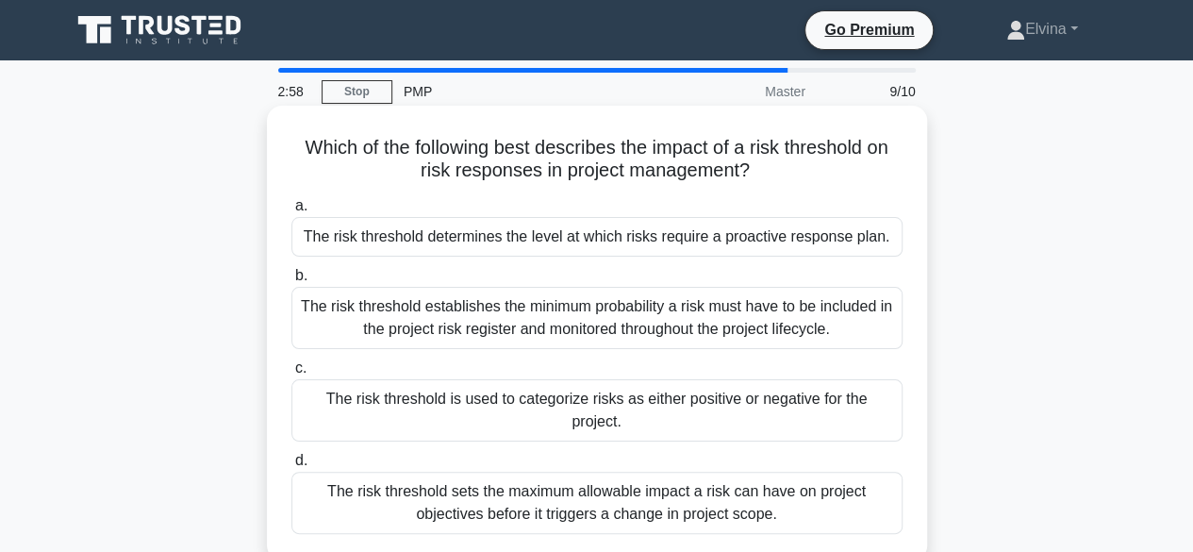
click at [799, 478] on div "The risk threshold sets the maximum allowable impact a risk can have on project…" at bounding box center [596, 502] width 611 height 62
click at [291, 467] on input "d. The risk threshold sets the maximum allowable impact a risk can have on proj…" at bounding box center [291, 460] width 0 height 12
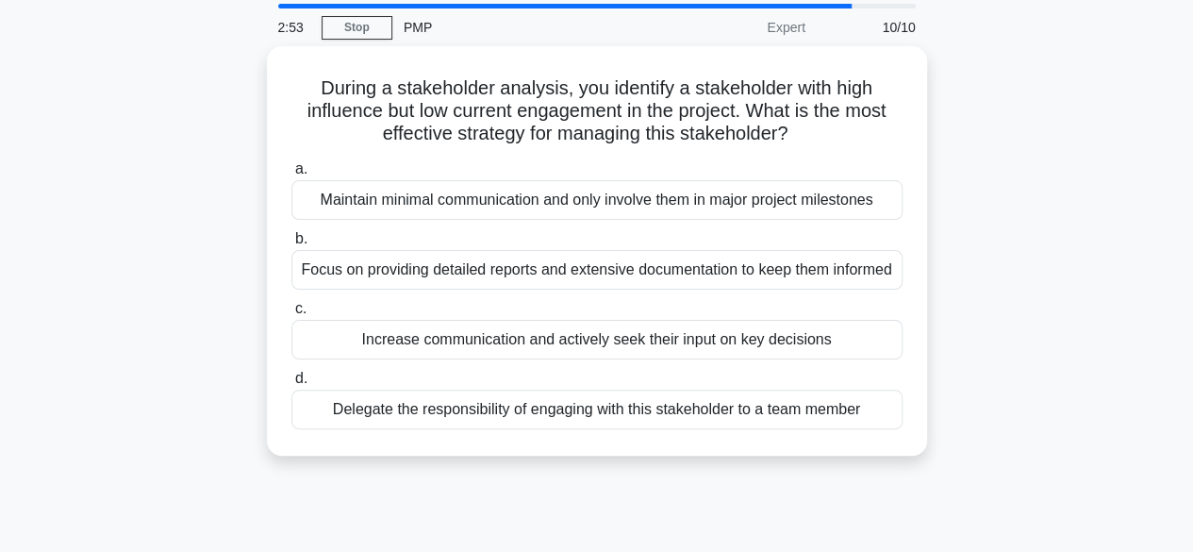
scroll to position [94, 0]
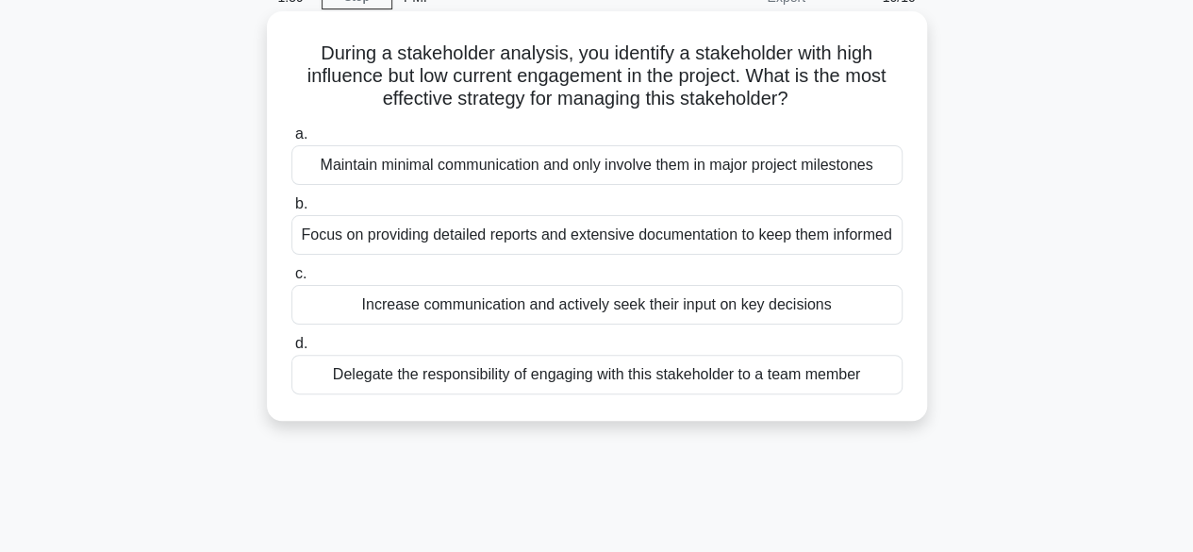
click at [744, 173] on div "Maintain minimal communication and only involve them in major project milestones" at bounding box center [596, 165] width 611 height 40
click at [291, 140] on input "a. Maintain minimal communication and only involve them in major project milest…" at bounding box center [291, 134] width 0 height 12
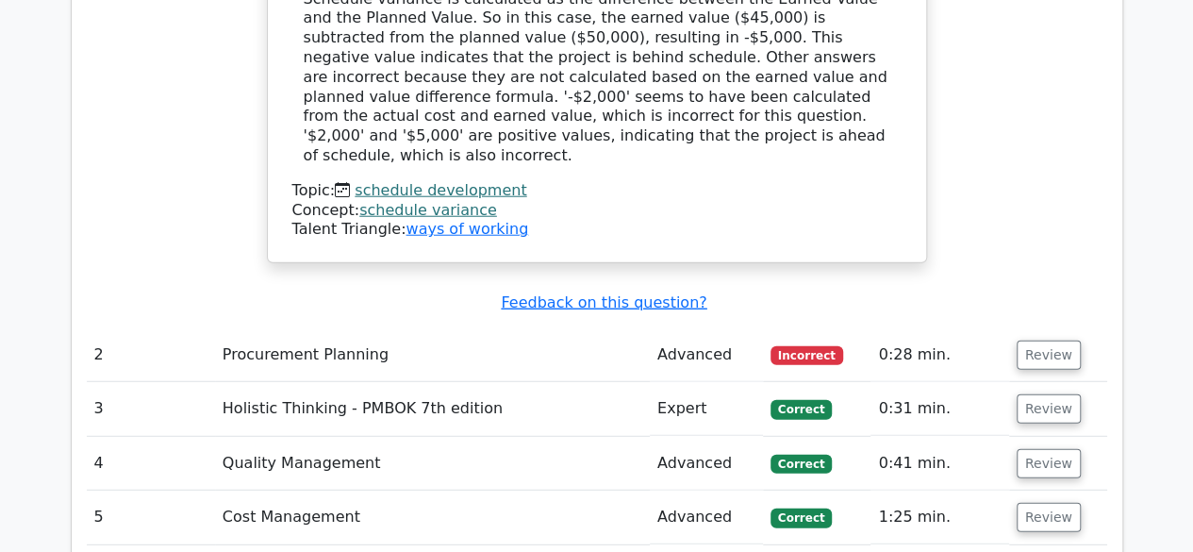
scroll to position [2357, 0]
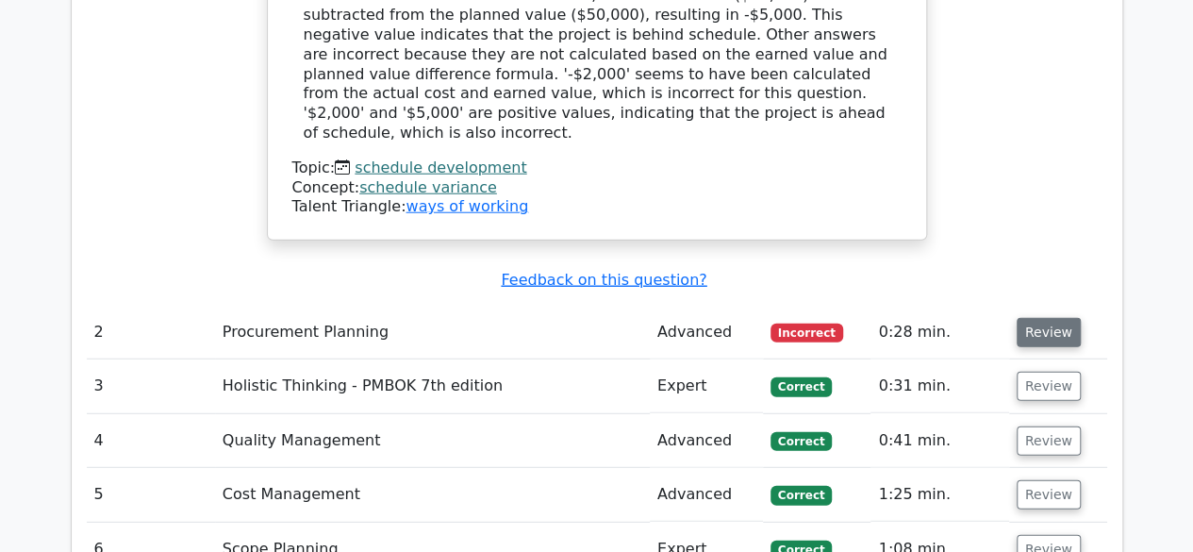
click at [1038, 318] on button "Review" at bounding box center [1048, 332] width 64 height 29
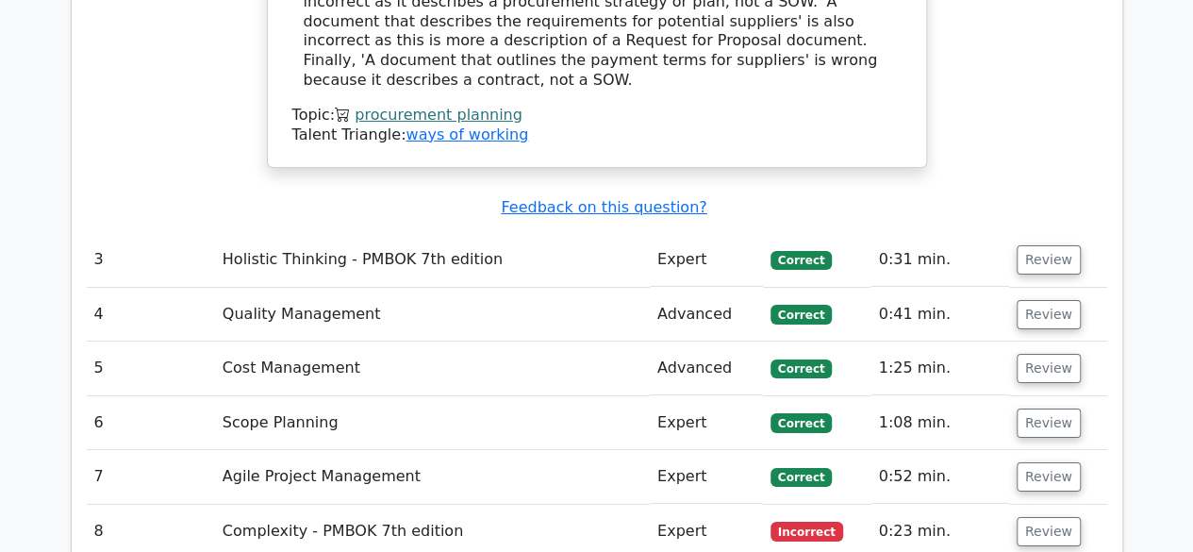
scroll to position [3394, 0]
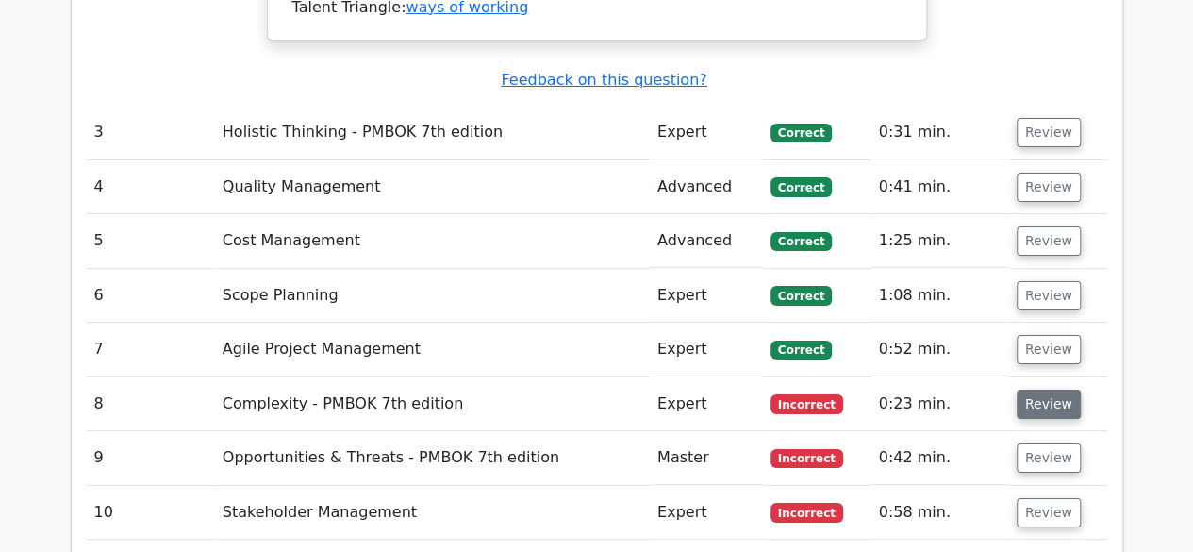
click at [1028, 389] on button "Review" at bounding box center [1048, 403] width 64 height 29
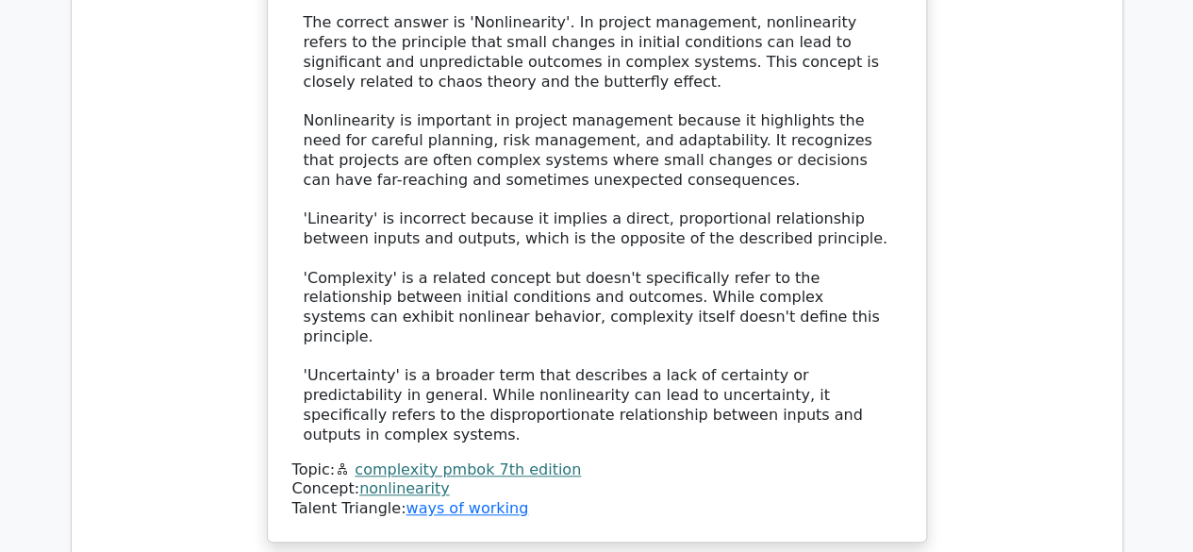
scroll to position [4431, 0]
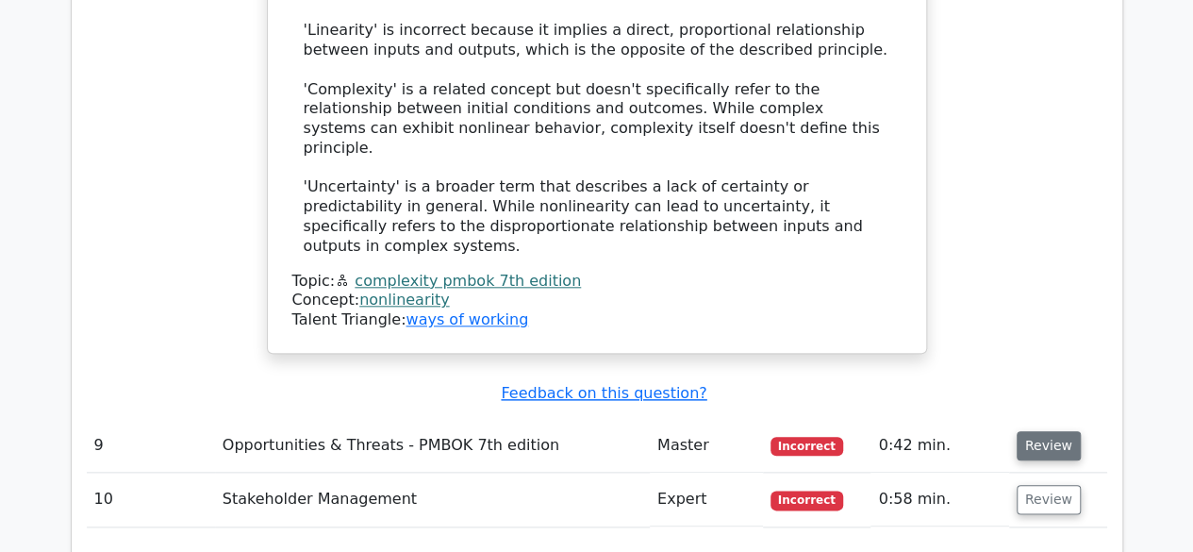
click at [1035, 431] on button "Review" at bounding box center [1048, 445] width 64 height 29
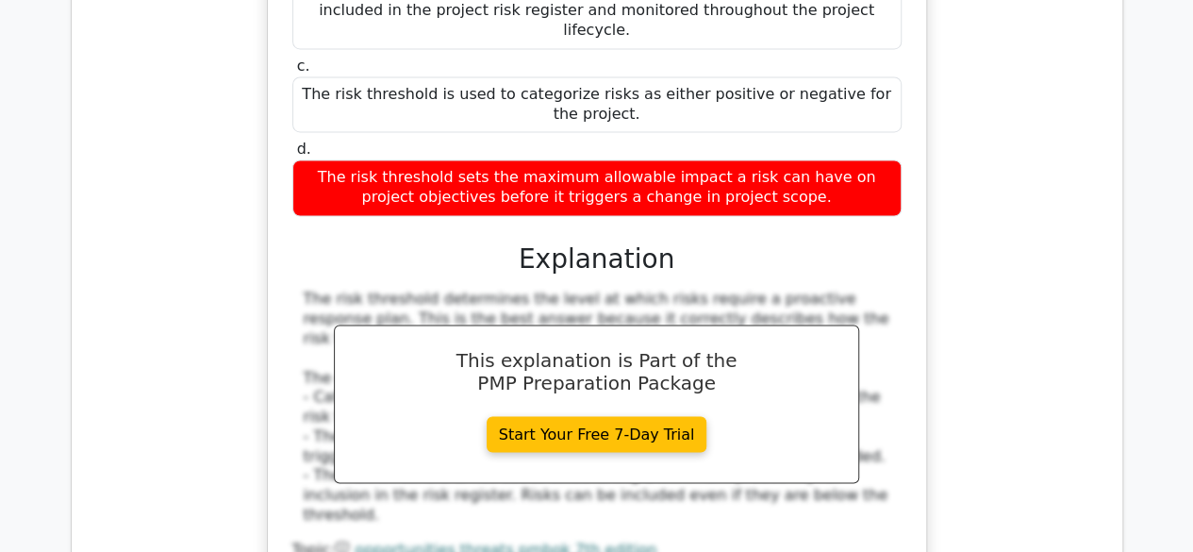
scroll to position [5374, 0]
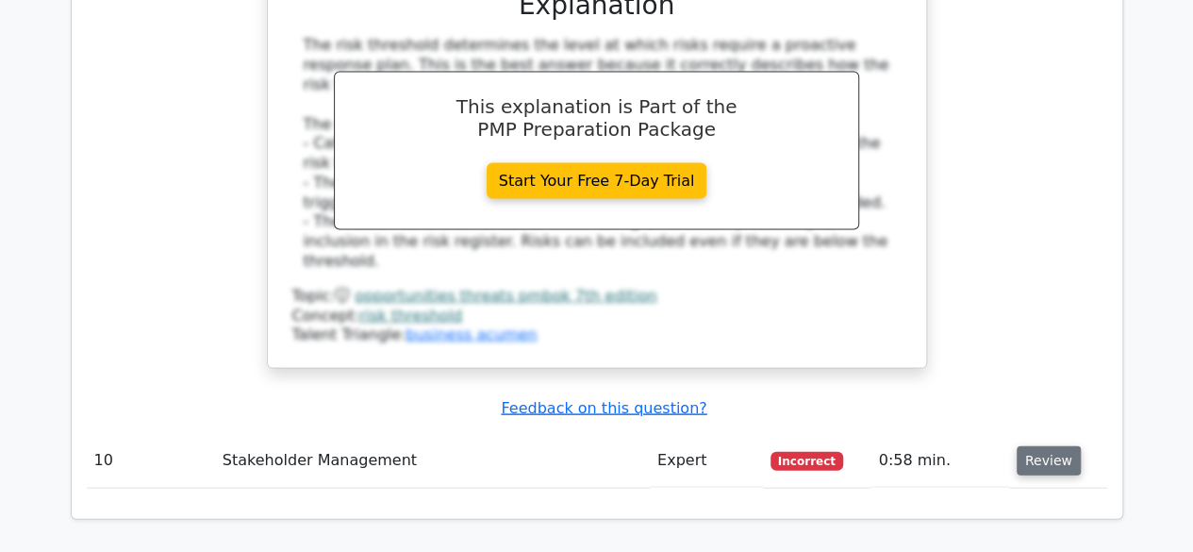
click at [1039, 446] on button "Review" at bounding box center [1048, 460] width 64 height 29
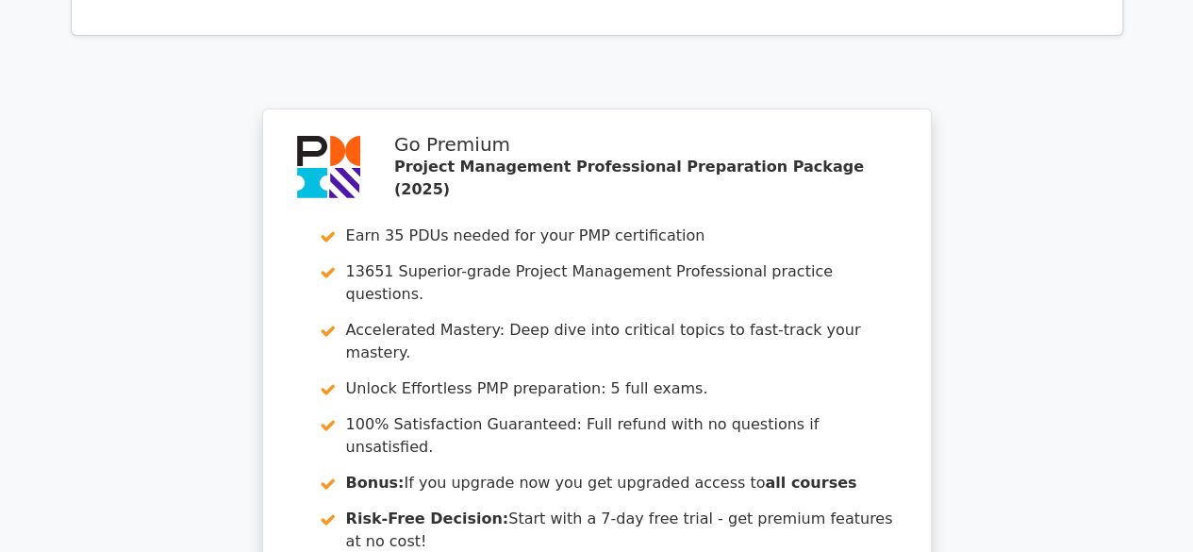
scroll to position [7035, 0]
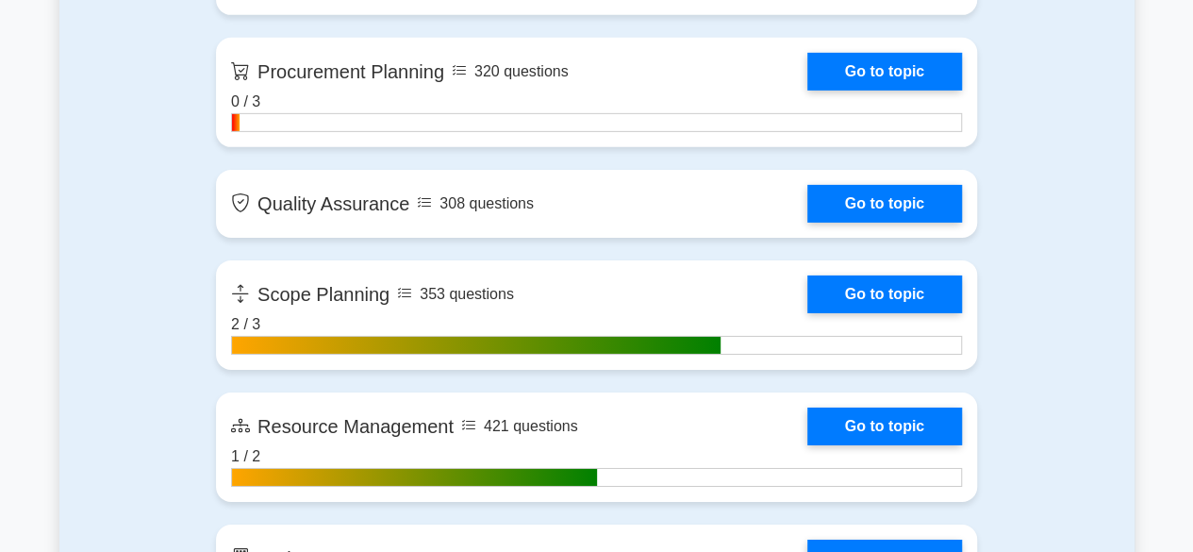
scroll to position [2923, 0]
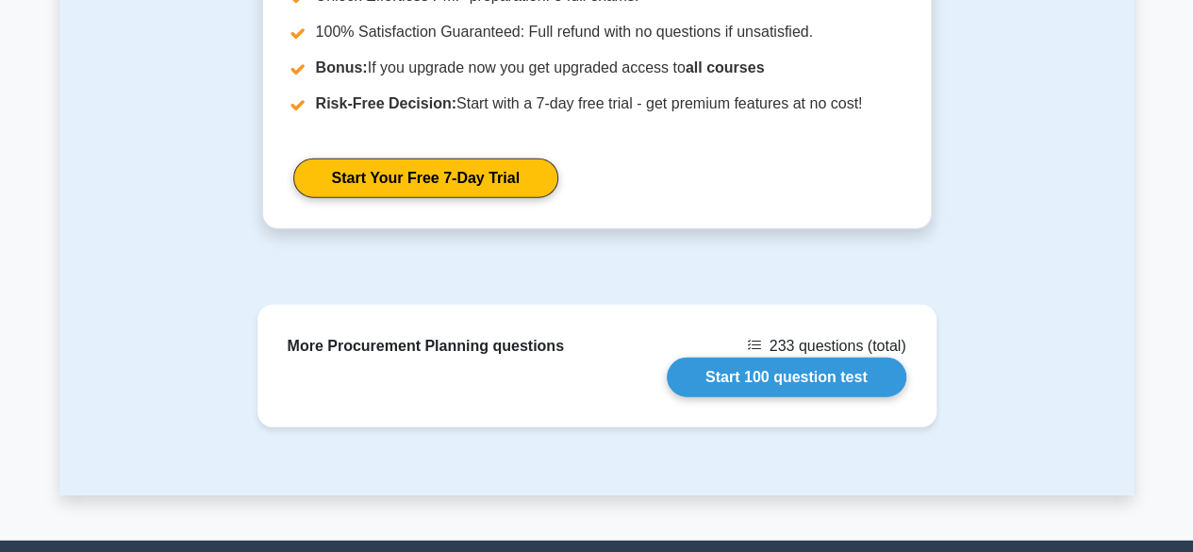
scroll to position [2530, 0]
